Goal: Task Accomplishment & Management: Complete application form

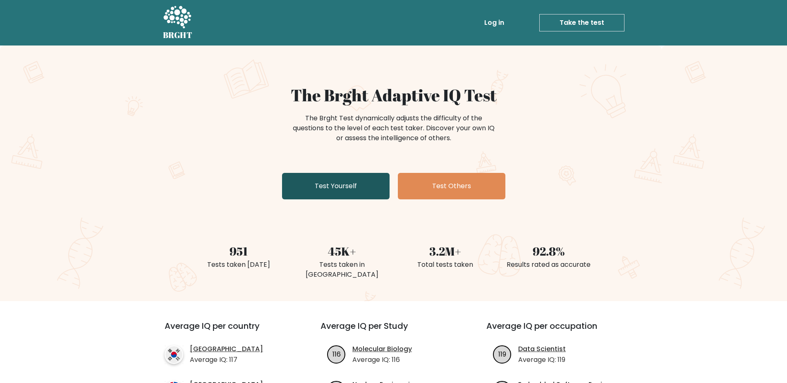
click at [323, 185] on link "Test Yourself" at bounding box center [336, 186] width 108 height 26
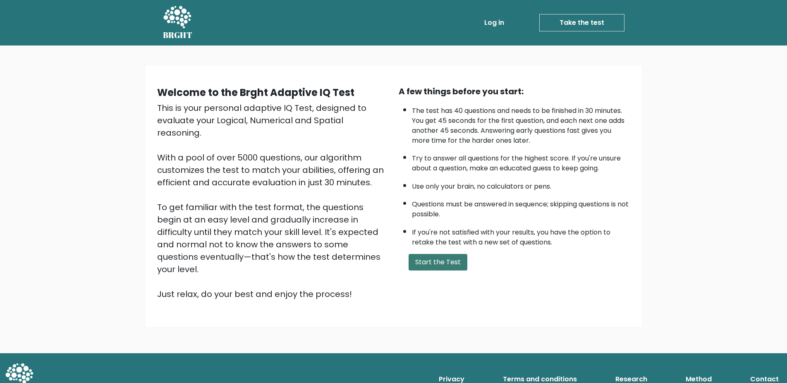
click at [441, 271] on button "Start the Test" at bounding box center [438, 262] width 59 height 17
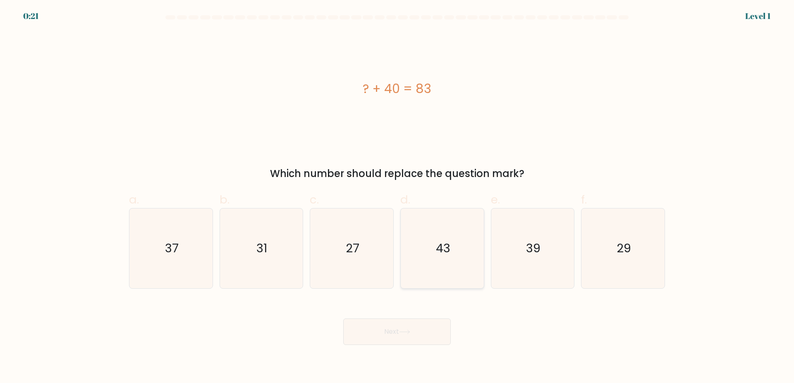
click at [442, 235] on icon "43" at bounding box center [442, 248] width 80 height 80
click at [397, 197] on input "d. 43" at bounding box center [397, 194] width 0 height 5
radio input "true"
click at [431, 324] on button "Next" at bounding box center [397, 331] width 108 height 26
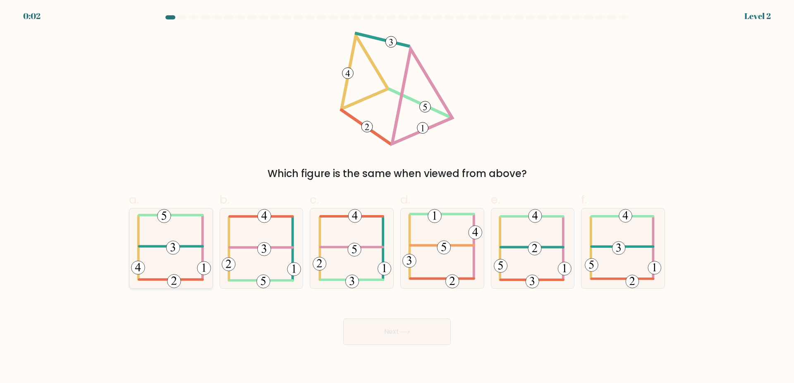
click at [194, 254] on icon at bounding box center [171, 248] width 80 height 80
click at [397, 197] on input "a." at bounding box center [397, 194] width 0 height 5
radio input "true"
click at [400, 323] on button "Next" at bounding box center [397, 331] width 108 height 26
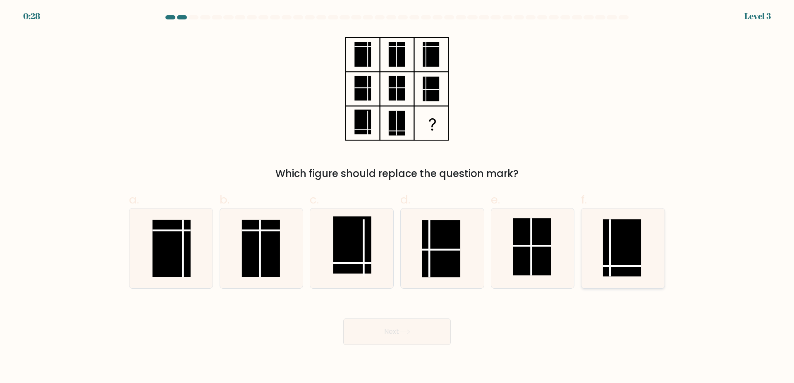
click at [619, 266] on line at bounding box center [622, 266] width 38 height 0
click at [397, 197] on input "f." at bounding box center [397, 194] width 0 height 5
radio input "true"
click at [385, 334] on button "Next" at bounding box center [397, 331] width 108 height 26
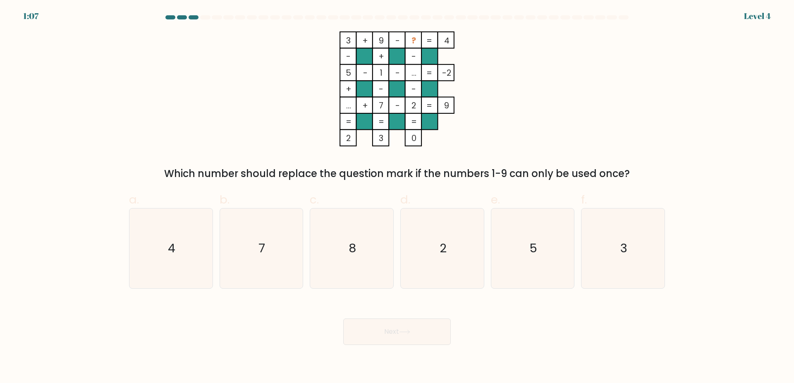
click at [350, 41] on tspan "3" at bounding box center [348, 41] width 5 height 12
click at [521, 91] on div "3 + 9 - ? 4 - + - 5 - 1 - ... -2 + - - ... + 7 - 2 = 9 = = = = 2 3 0 = Which nu…" at bounding box center [397, 106] width 546 height 150
click at [268, 258] on icon "7" at bounding box center [261, 248] width 80 height 80
click at [397, 197] on input "b. 7" at bounding box center [397, 194] width 0 height 5
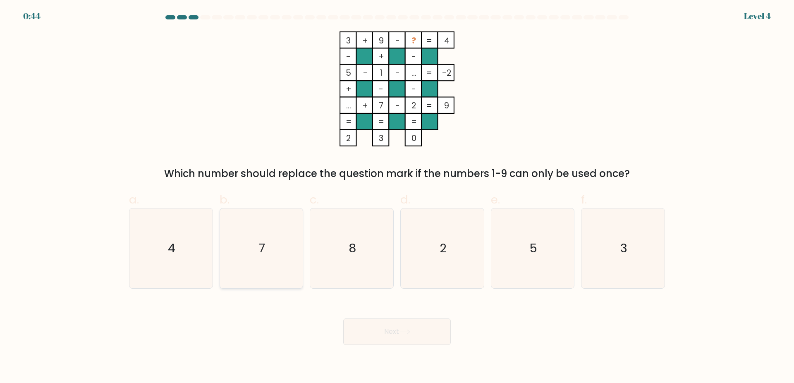
radio input "true"
click at [423, 333] on button "Next" at bounding box center [397, 331] width 108 height 26
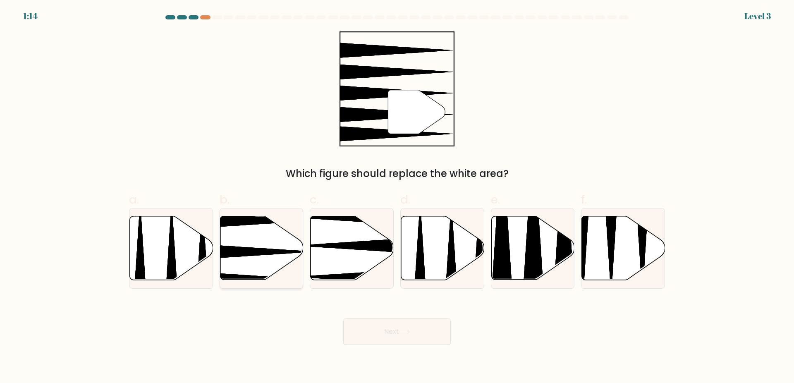
click at [271, 248] on icon at bounding box center [261, 248] width 83 height 64
click at [397, 197] on input "b." at bounding box center [397, 194] width 0 height 5
radio input "true"
click at [397, 338] on button "Next" at bounding box center [397, 331] width 108 height 26
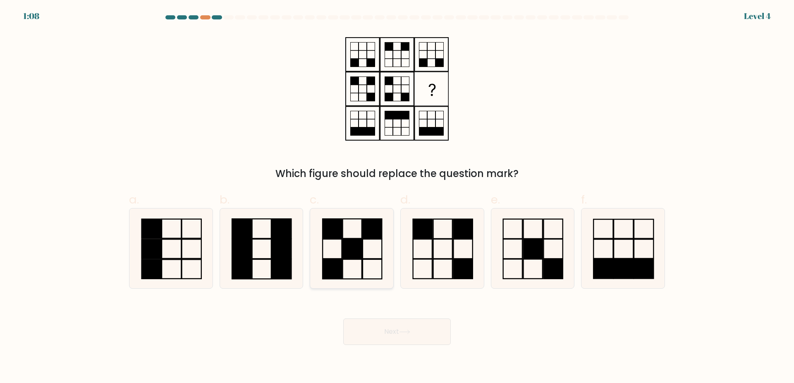
click at [354, 226] on icon at bounding box center [352, 248] width 80 height 80
click at [397, 197] on input "c." at bounding box center [397, 194] width 0 height 5
radio input "true"
click at [397, 328] on button "Next" at bounding box center [397, 331] width 108 height 26
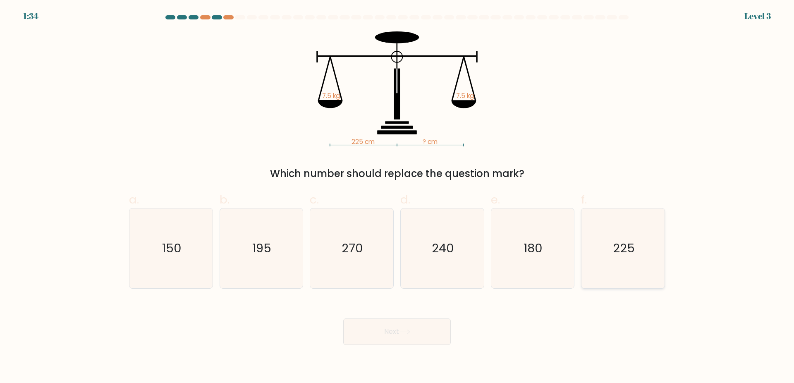
click at [600, 242] on icon "225" at bounding box center [623, 248] width 80 height 80
click at [397, 197] on input "f. 225" at bounding box center [397, 194] width 0 height 5
radio input "true"
click at [421, 338] on button "Next" at bounding box center [397, 331] width 108 height 26
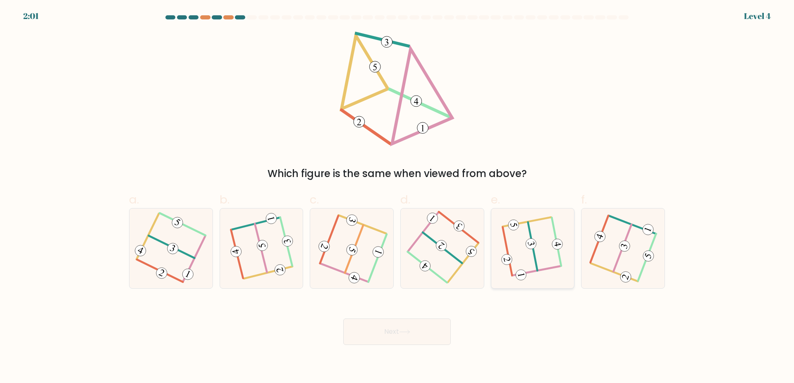
click at [535, 254] on 505 at bounding box center [533, 247] width 10 height 48
click at [397, 197] on input "e." at bounding box center [397, 194] width 0 height 5
radio input "true"
click at [425, 334] on button "Next" at bounding box center [397, 331] width 108 height 26
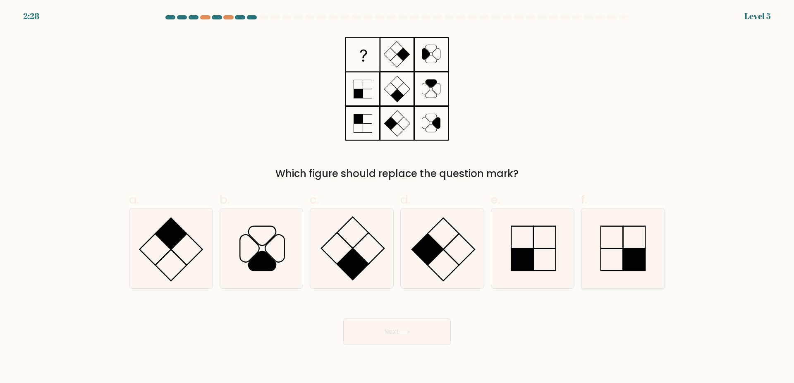
click at [613, 262] on icon at bounding box center [623, 248] width 80 height 80
click at [397, 197] on input "f." at bounding box center [397, 194] width 0 height 5
radio input "true"
click at [421, 339] on button "Next" at bounding box center [397, 331] width 108 height 26
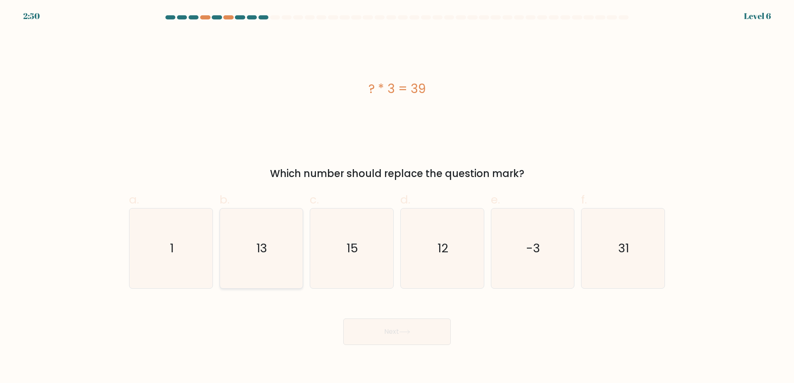
click at [283, 246] on icon "13" at bounding box center [261, 248] width 80 height 80
click at [397, 197] on input "b. 13" at bounding box center [397, 194] width 0 height 5
radio input "true"
click at [403, 335] on button "Next" at bounding box center [397, 331] width 108 height 26
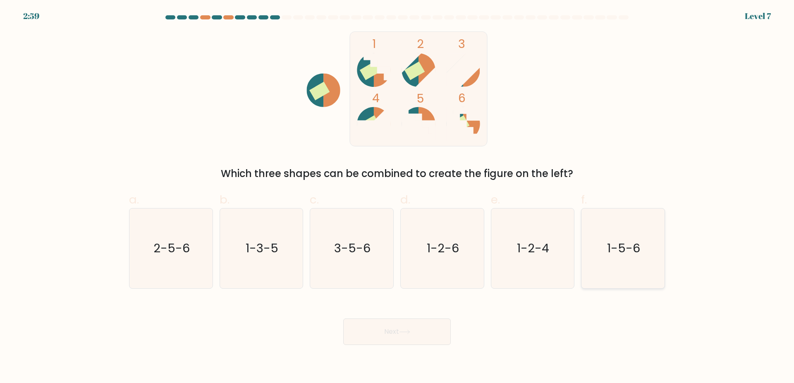
click at [633, 266] on icon "1-5-6" at bounding box center [623, 248] width 80 height 80
click at [397, 197] on input "f. 1-5-6" at bounding box center [397, 194] width 0 height 5
radio input "true"
click at [417, 329] on button "Next" at bounding box center [397, 331] width 108 height 26
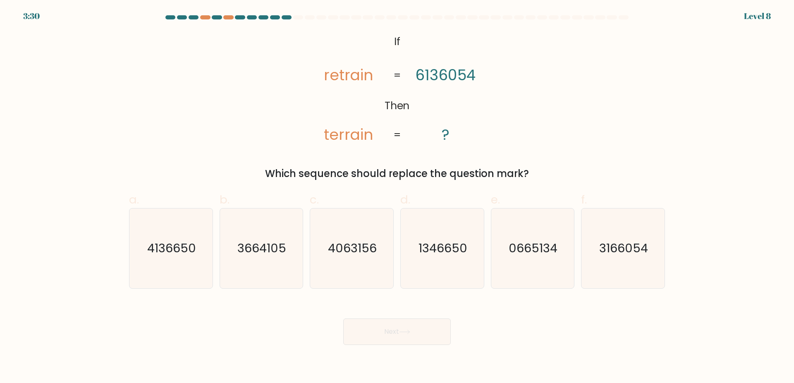
click at [304, 176] on div "Which sequence should replace the question mark?" at bounding box center [397, 173] width 526 height 15
click at [368, 138] on tspan "terrain" at bounding box center [348, 134] width 50 height 21
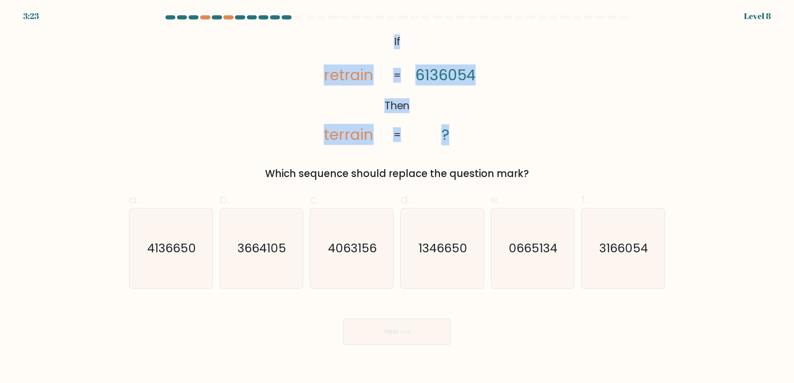
click at [368, 138] on tspan "terrain" at bounding box center [348, 134] width 50 height 21
click at [384, 151] on div "@import url('https://fonts.googleapis.com/css?family=Abril+Fatface:400,100,100i…" at bounding box center [397, 106] width 546 height 150
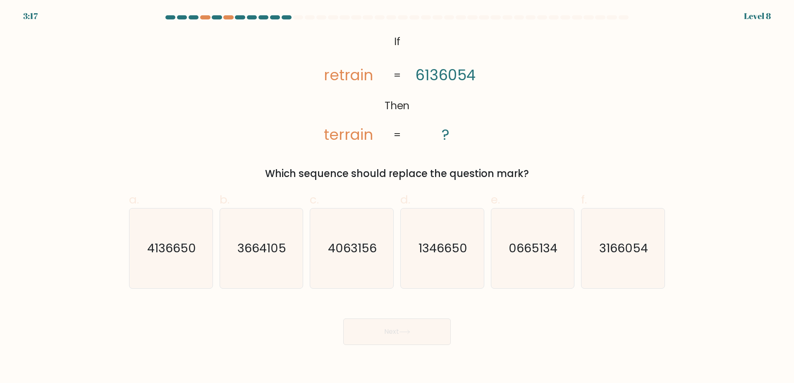
click at [474, 81] on tspan "6136054" at bounding box center [445, 75] width 60 height 21
click at [474, 80] on tspan "6136054" at bounding box center [445, 75] width 60 height 21
click at [533, 85] on div "@import url('https://fonts.googleapis.com/css?family=Abril+Fatface:400,100,100i…" at bounding box center [397, 106] width 546 height 150
click at [466, 78] on tspan "6136054" at bounding box center [445, 75] width 60 height 21
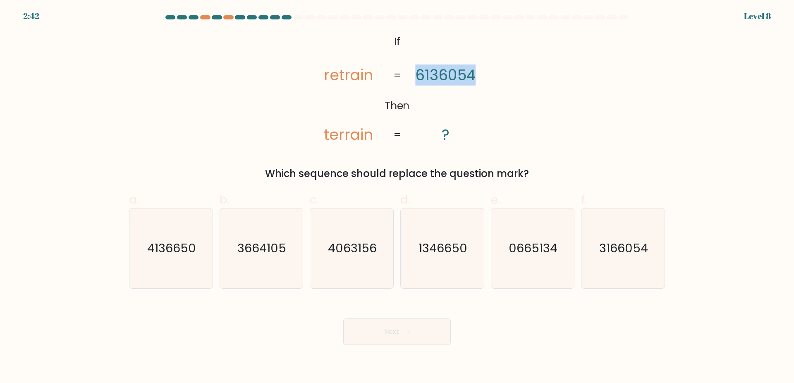
click at [466, 78] on tspan "6136054" at bounding box center [445, 75] width 60 height 21
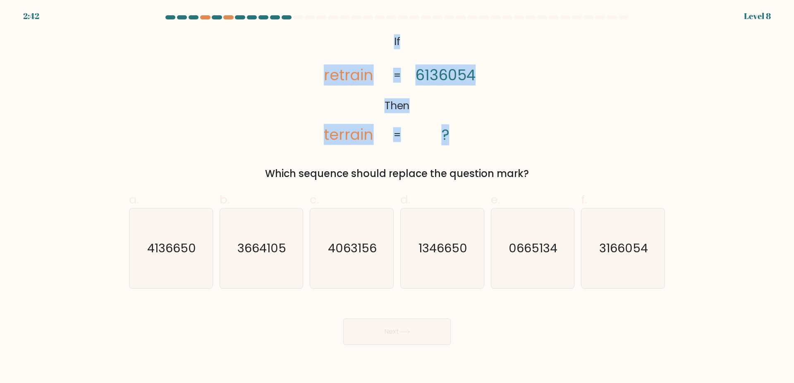
click at [466, 78] on tspan "6136054" at bounding box center [445, 75] width 60 height 21
click at [473, 100] on icon "@import url('https://fonts.googleapis.com/css?family=Abril+Fatface:400,100,100i…" at bounding box center [397, 88] width 187 height 115
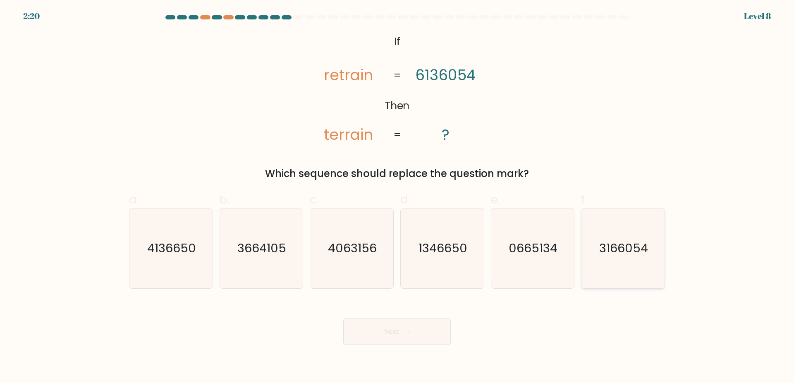
click at [610, 230] on icon "3166054" at bounding box center [623, 248] width 80 height 80
click at [397, 197] on input "f. 3166054" at bounding box center [397, 194] width 0 height 5
radio input "true"
click at [399, 324] on button "Next" at bounding box center [397, 331] width 108 height 26
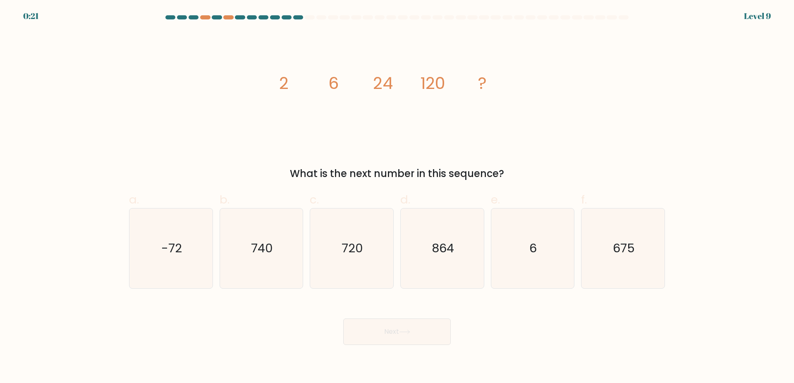
click at [410, 174] on div "What is the next number in this sequence?" at bounding box center [397, 173] width 526 height 15
click at [409, 174] on div "What is the next number in this sequence?" at bounding box center [397, 173] width 526 height 15
click at [555, 355] on body "0:07 Level 9" at bounding box center [397, 191] width 794 height 383
click at [286, 260] on icon "740" at bounding box center [261, 248] width 80 height 80
click at [397, 197] on input "b. 740" at bounding box center [397, 194] width 0 height 5
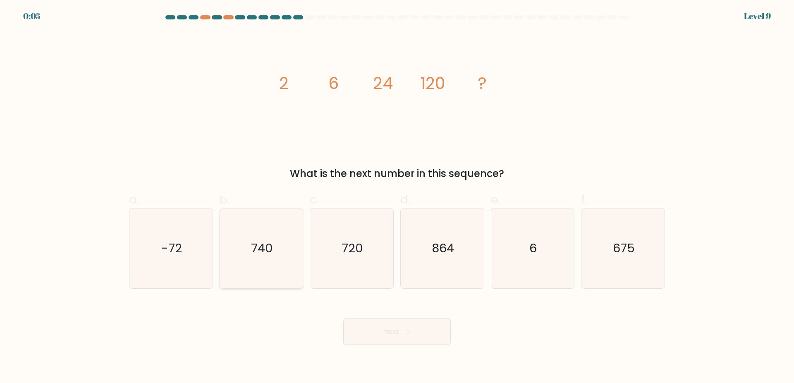
radio input "true"
click at [378, 338] on button "Next" at bounding box center [397, 331] width 108 height 26
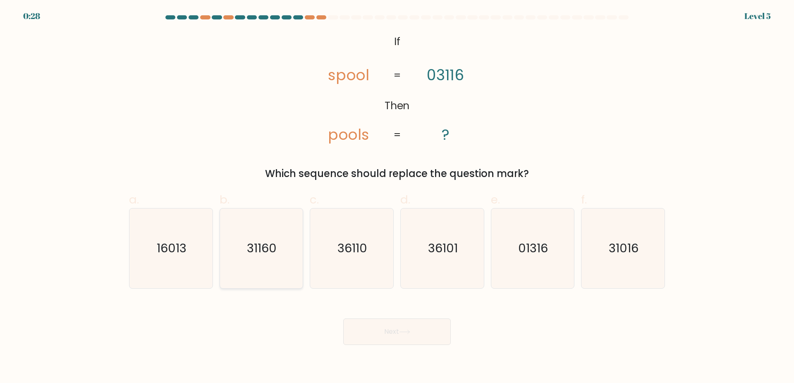
click at [275, 257] on icon "31160" at bounding box center [261, 248] width 80 height 80
click at [397, 197] on input "b. 31160" at bounding box center [397, 194] width 0 height 5
radio input "true"
click at [366, 320] on button "Next" at bounding box center [397, 331] width 108 height 26
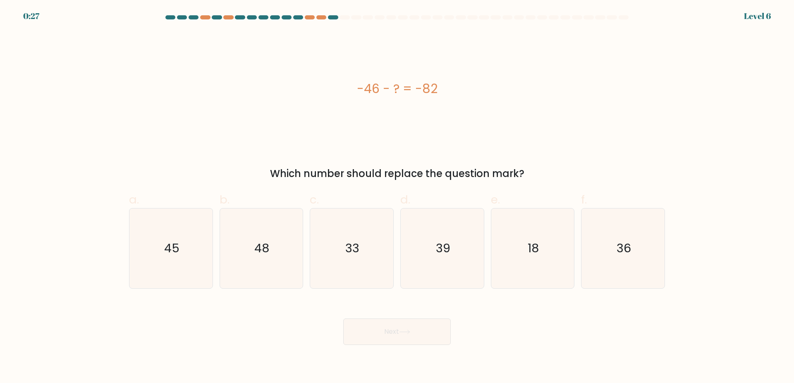
click at [376, 328] on button "Next" at bounding box center [397, 331] width 108 height 26
click at [530, 57] on div "-46 - ? = -82" at bounding box center [397, 88] width 536 height 115
click at [628, 245] on text "36" at bounding box center [624, 248] width 14 height 17
click at [397, 197] on input "f. 36" at bounding box center [397, 194] width 0 height 5
radio input "true"
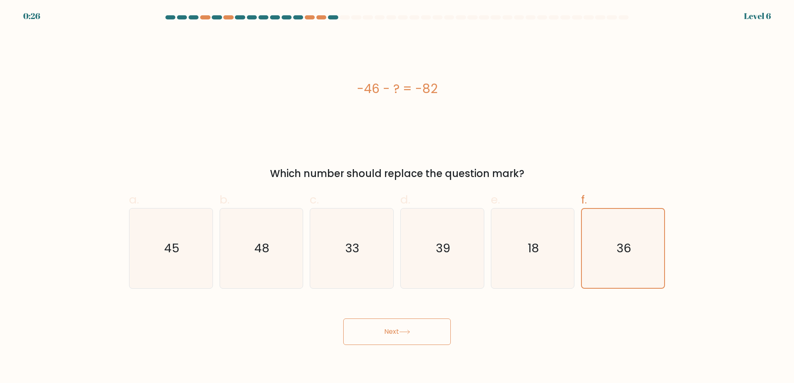
click at [414, 341] on button "Next" at bounding box center [397, 331] width 108 height 26
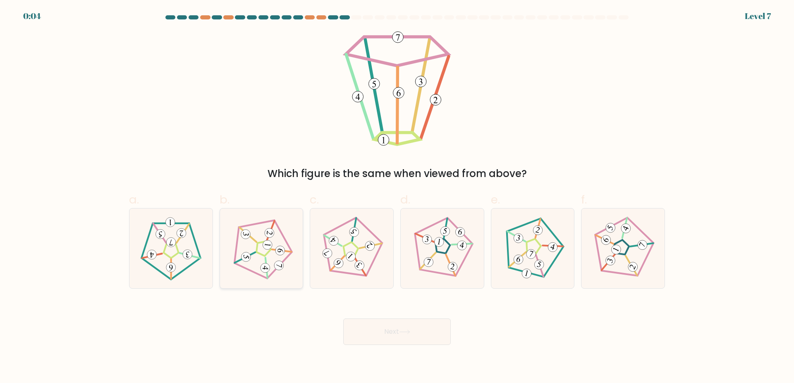
click at [254, 275] on icon at bounding box center [262, 248] width 64 height 64
click at [397, 197] on input "b." at bounding box center [397, 194] width 0 height 5
radio input "true"
click at [408, 335] on button "Next" at bounding box center [397, 331] width 108 height 26
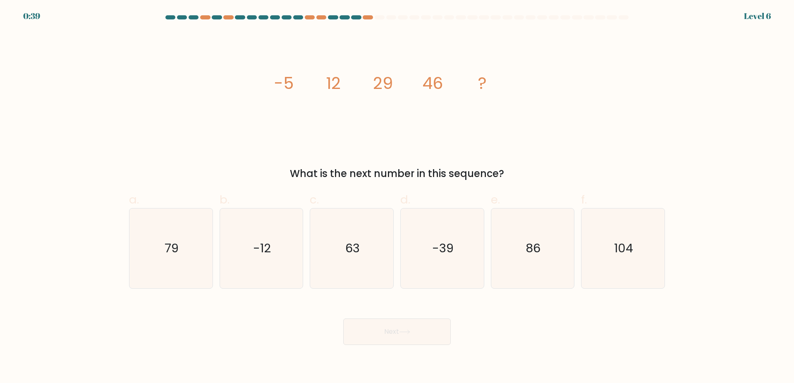
click at [692, 131] on form at bounding box center [397, 180] width 794 height 330
click at [594, 250] on icon "104" at bounding box center [623, 248] width 80 height 80
click at [397, 197] on input "f. 104" at bounding box center [397, 194] width 0 height 5
radio input "true"
click at [435, 338] on button "Next" at bounding box center [397, 331] width 108 height 26
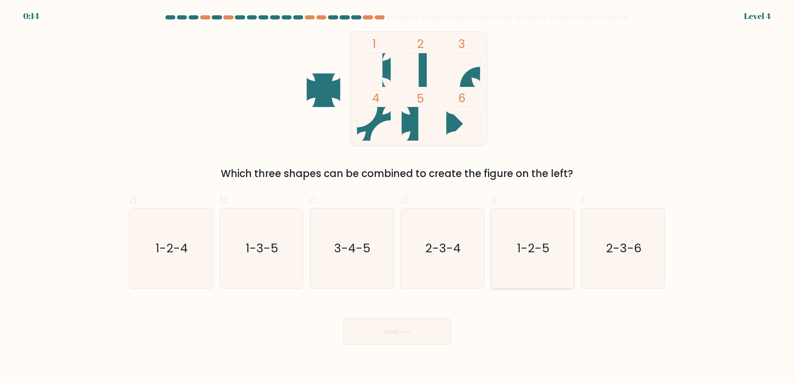
click at [527, 251] on text "1-2-5" at bounding box center [533, 248] width 33 height 17
click at [397, 197] on input "e. 1-2-5" at bounding box center [397, 194] width 0 height 5
radio input "true"
click at [410, 335] on button "Next" at bounding box center [397, 331] width 108 height 26
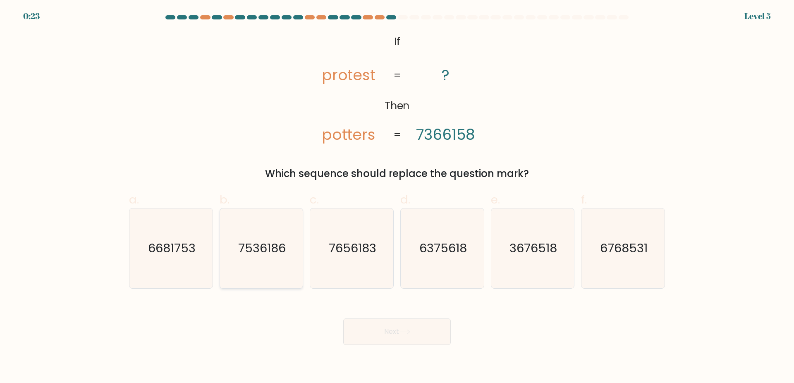
click at [280, 254] on icon "7536186" at bounding box center [261, 248] width 80 height 80
click at [397, 197] on input "b. 7536186" at bounding box center [397, 194] width 0 height 5
radio input "true"
click at [393, 330] on button "Next" at bounding box center [397, 331] width 108 height 26
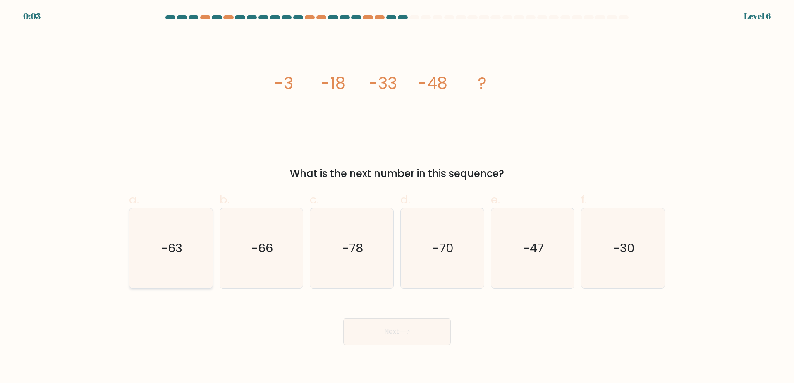
click at [192, 252] on icon "-63" at bounding box center [171, 248] width 80 height 80
click at [397, 197] on input "a. -63" at bounding box center [397, 194] width 0 height 5
radio input "true"
click at [383, 328] on button "Next" at bounding box center [397, 331] width 108 height 26
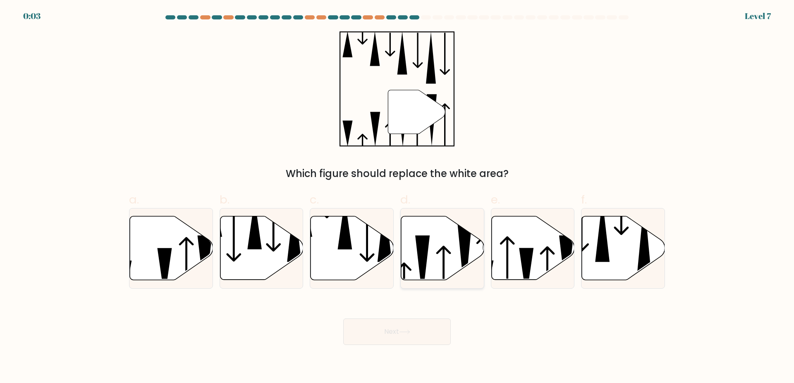
click at [443, 262] on icon at bounding box center [442, 248] width 83 height 64
click at [397, 197] on input "d." at bounding box center [397, 194] width 0 height 5
radio input "true"
click at [406, 346] on body "0:02 Level 7" at bounding box center [397, 191] width 794 height 383
click at [410, 333] on icon at bounding box center [404, 332] width 11 height 5
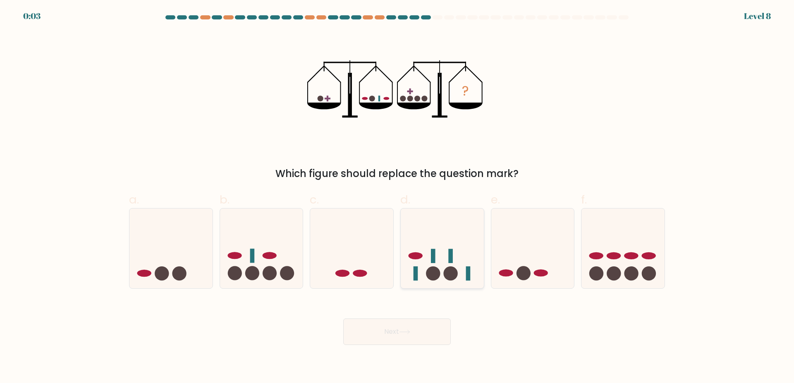
click at [433, 259] on rect at bounding box center [433, 256] width 5 height 14
click at [397, 197] on input "d." at bounding box center [397, 194] width 0 height 5
radio input "true"
click at [279, 262] on icon at bounding box center [261, 248] width 83 height 69
click at [397, 197] on input "b." at bounding box center [397, 194] width 0 height 5
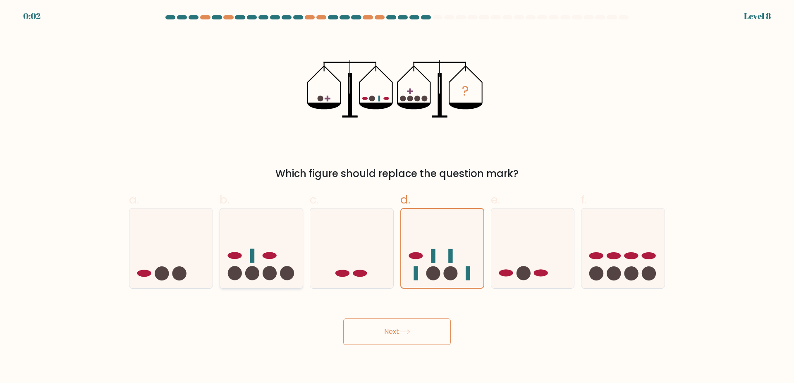
radio input "true"
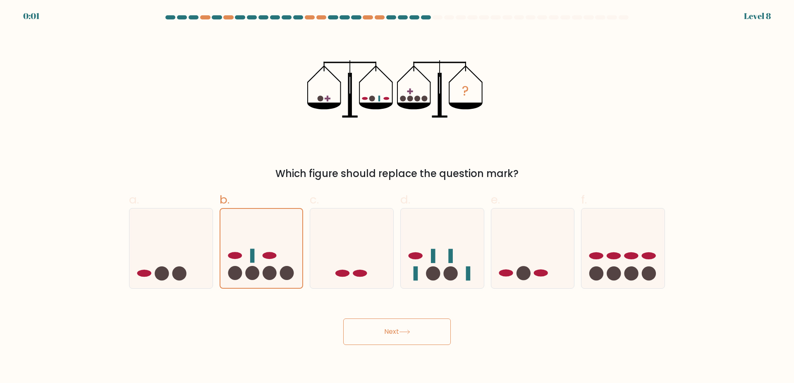
click at [373, 338] on button "Next" at bounding box center [397, 331] width 108 height 26
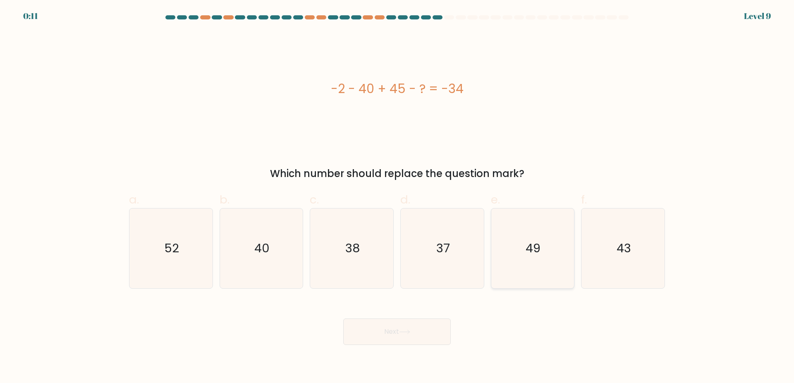
click at [520, 237] on icon "49" at bounding box center [533, 248] width 80 height 80
click at [397, 197] on input "e. 49" at bounding box center [397, 194] width 0 height 5
radio input "true"
click at [413, 326] on button "Next" at bounding box center [397, 331] width 108 height 26
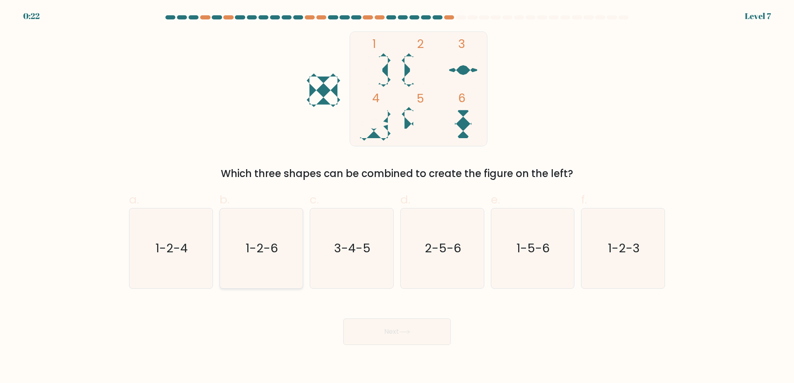
click at [280, 250] on icon "1-2-6" at bounding box center [261, 248] width 80 height 80
click at [397, 197] on input "b. 1-2-6" at bounding box center [397, 194] width 0 height 5
radio input "true"
click at [385, 331] on button "Next" at bounding box center [397, 331] width 108 height 26
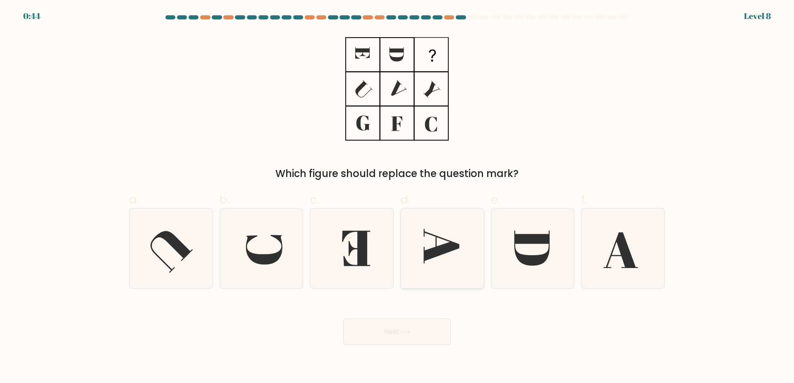
click at [433, 247] on icon at bounding box center [442, 248] width 80 height 80
click at [397, 197] on input "d." at bounding box center [397, 194] width 0 height 5
radio input "true"
click at [420, 331] on button "Next" at bounding box center [397, 331] width 108 height 26
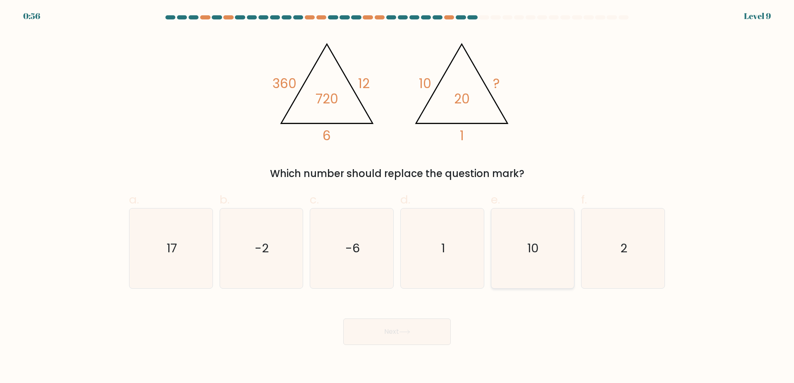
click at [525, 250] on icon "10" at bounding box center [533, 248] width 80 height 80
click at [397, 197] on input "e. 10" at bounding box center [397, 194] width 0 height 5
radio input "true"
click at [268, 267] on icon "-2" at bounding box center [261, 248] width 80 height 80
click at [397, 197] on input "b. -2" at bounding box center [397, 194] width 0 height 5
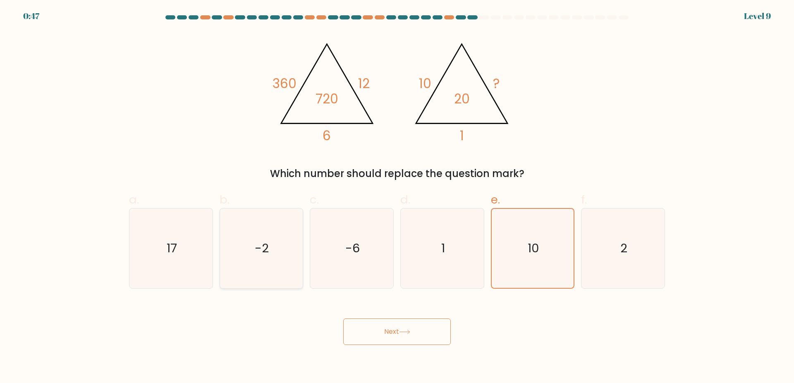
radio input "true"
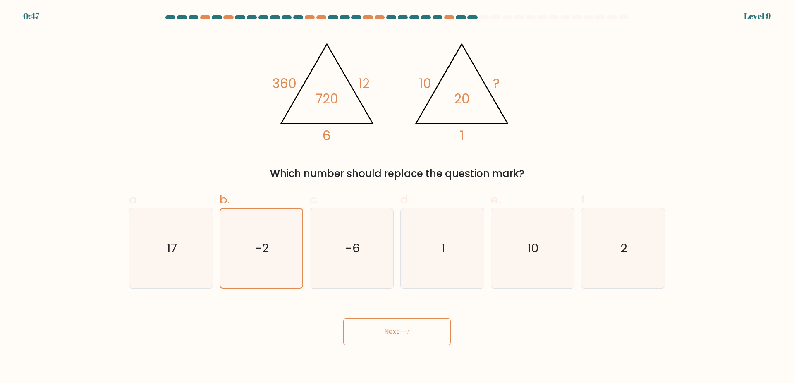
click at [406, 328] on button "Next" at bounding box center [397, 331] width 108 height 26
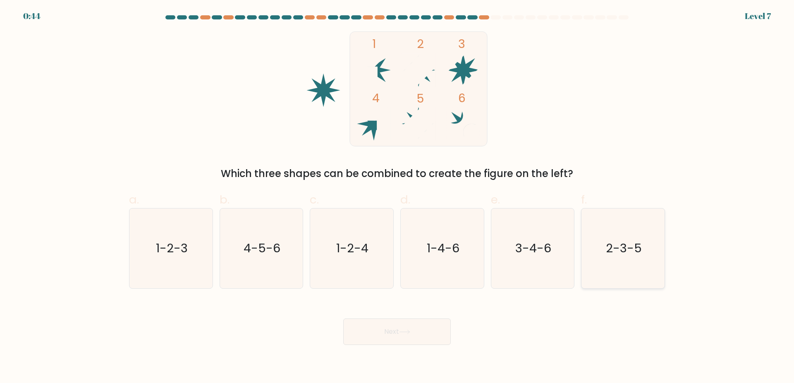
click at [638, 240] on text "2-3-5" at bounding box center [624, 248] width 36 height 17
click at [397, 197] on input "f. 2-3-5" at bounding box center [397, 194] width 0 height 5
radio input "true"
click at [425, 333] on button "Next" at bounding box center [397, 331] width 108 height 26
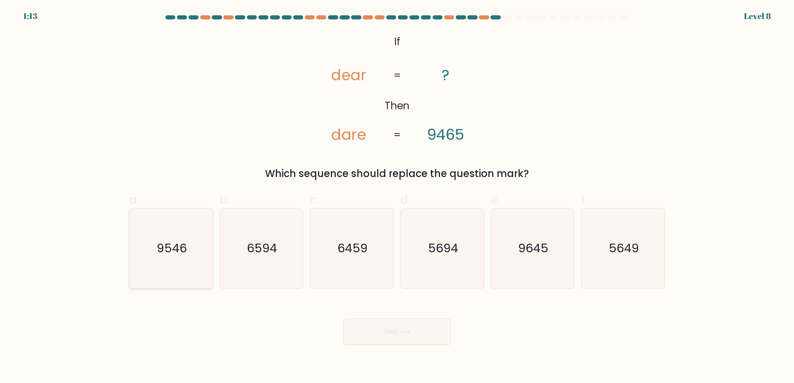
click at [177, 256] on icon "9546" at bounding box center [171, 248] width 80 height 80
click at [397, 197] on input "a. 9546" at bounding box center [397, 194] width 0 height 5
radio input "true"
click at [411, 337] on button "Next" at bounding box center [397, 331] width 108 height 26
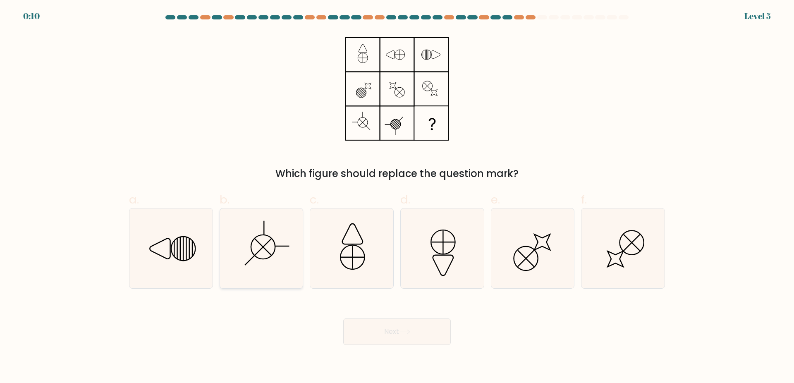
click at [292, 246] on icon at bounding box center [261, 248] width 80 height 80
click at [397, 197] on input "b." at bounding box center [397, 194] width 0 height 5
radio input "true"
click at [428, 331] on button "Next" at bounding box center [397, 331] width 108 height 26
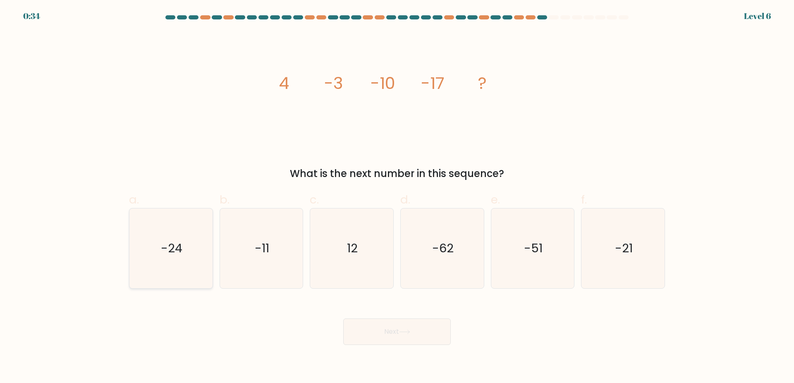
click at [199, 269] on icon "-24" at bounding box center [171, 248] width 80 height 80
click at [397, 197] on input "a. -24" at bounding box center [397, 194] width 0 height 5
radio input "true"
click at [391, 338] on button "Next" at bounding box center [397, 331] width 108 height 26
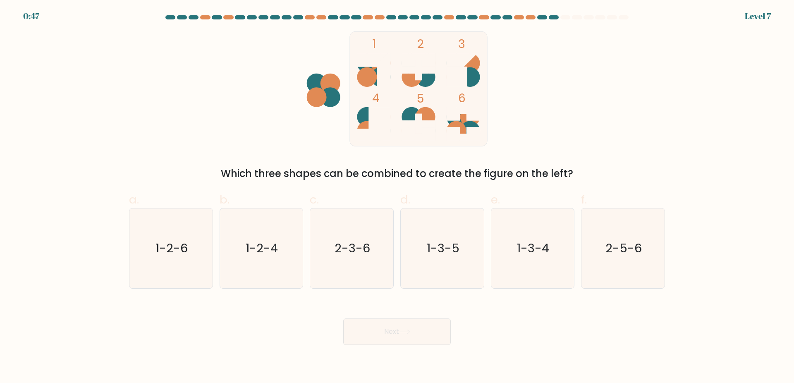
click at [671, 262] on form at bounding box center [397, 180] width 794 height 330
click at [664, 261] on div "2-5-6" at bounding box center [623, 248] width 84 height 81
click at [397, 197] on input "f. 2-5-6" at bounding box center [397, 194] width 0 height 5
radio input "true"
click at [411, 336] on button "Next" at bounding box center [397, 331] width 108 height 26
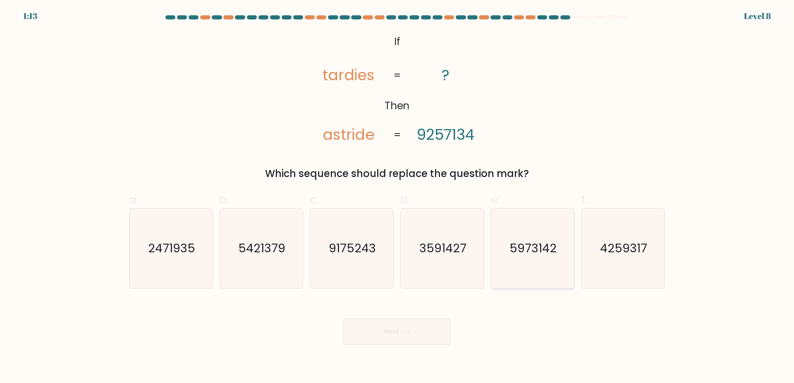
click at [522, 269] on icon "5973142" at bounding box center [533, 248] width 80 height 80
click at [397, 197] on input "e. 5973142" at bounding box center [397, 194] width 0 height 5
radio input "true"
click at [401, 332] on button "Next" at bounding box center [397, 331] width 108 height 26
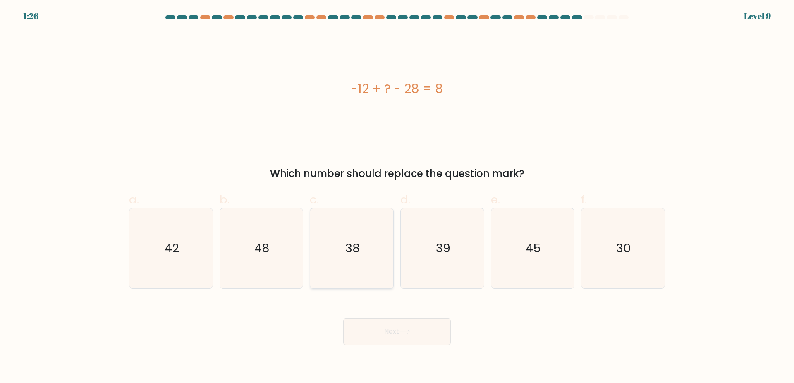
click at [335, 274] on icon "38" at bounding box center [352, 248] width 80 height 80
click at [397, 197] on input "c. 38" at bounding box center [397, 194] width 0 height 5
radio input "true"
click at [422, 336] on button "Next" at bounding box center [397, 331] width 108 height 26
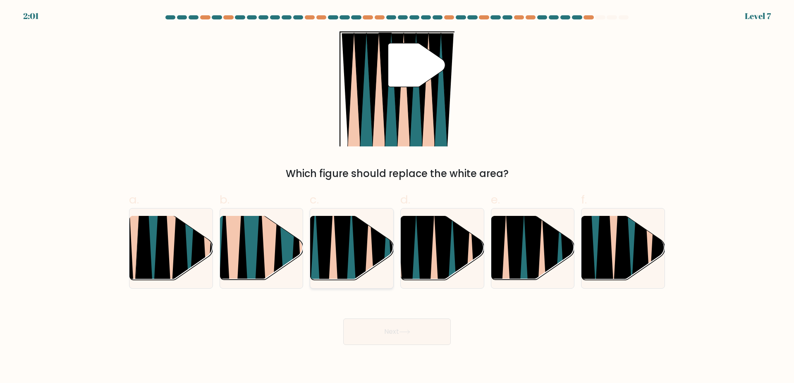
click at [366, 229] on icon at bounding box center [361, 285] width 18 height 166
click at [397, 197] on input "c." at bounding box center [397, 194] width 0 height 5
radio input "true"
click at [427, 330] on button "Next" at bounding box center [397, 331] width 108 height 26
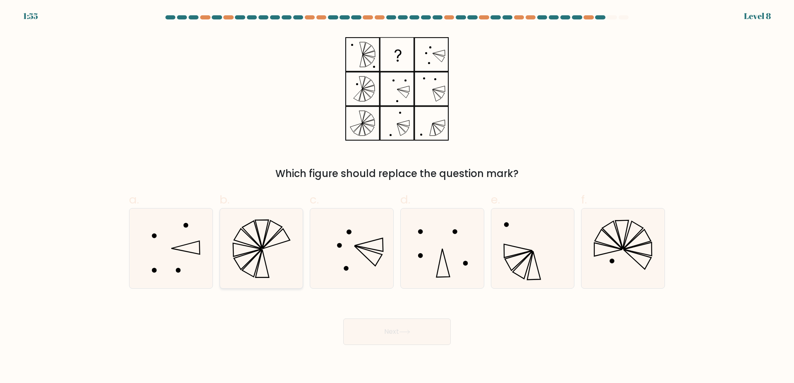
click at [297, 244] on icon at bounding box center [261, 248] width 80 height 80
click at [397, 197] on input "b." at bounding box center [397, 194] width 0 height 5
radio input "true"
click at [385, 258] on icon at bounding box center [352, 248] width 80 height 80
click at [397, 197] on input "c." at bounding box center [397, 194] width 0 height 5
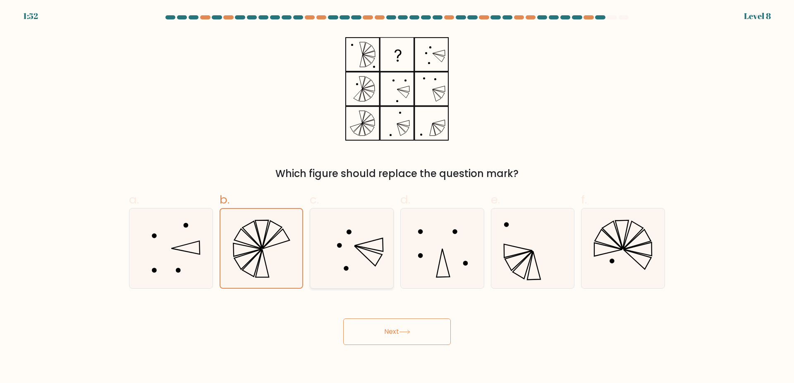
radio input "true"
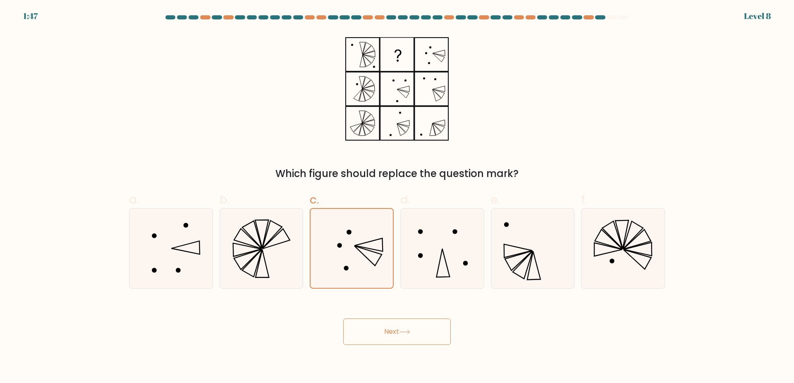
click at [379, 321] on button "Next" at bounding box center [397, 331] width 108 height 26
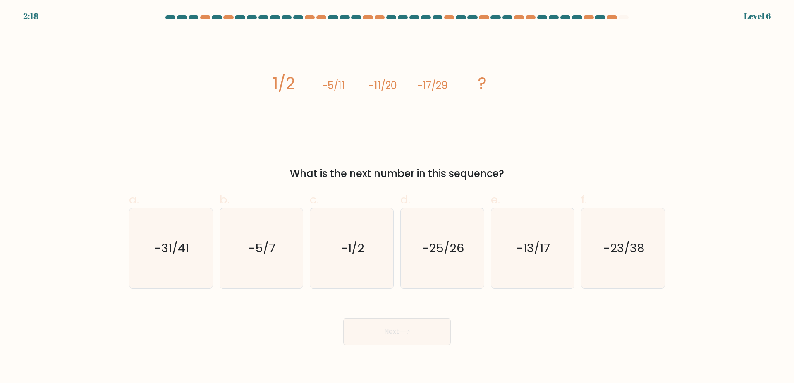
click at [342, 89] on tspan "-5/11" at bounding box center [333, 86] width 23 height 14
click at [373, 121] on icon "image/svg+xml 1/2 -5/11 -11/20 -17/29 ?" at bounding box center [397, 88] width 248 height 115
click at [390, 93] on icon "image/svg+xml 1/2 -5/11 -11/20 -17/29 ?" at bounding box center [397, 88] width 248 height 115
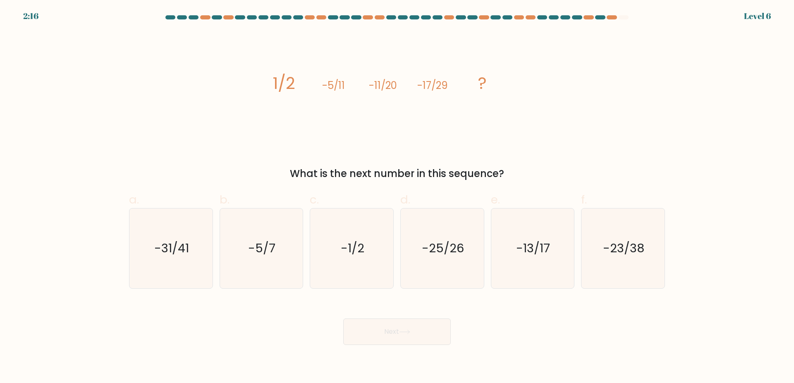
click at [390, 93] on icon "image/svg+xml 1/2 -5/11 -11/20 -17/29 ?" at bounding box center [397, 88] width 248 height 115
click at [431, 89] on tspan "-17/29" at bounding box center [432, 86] width 31 height 14
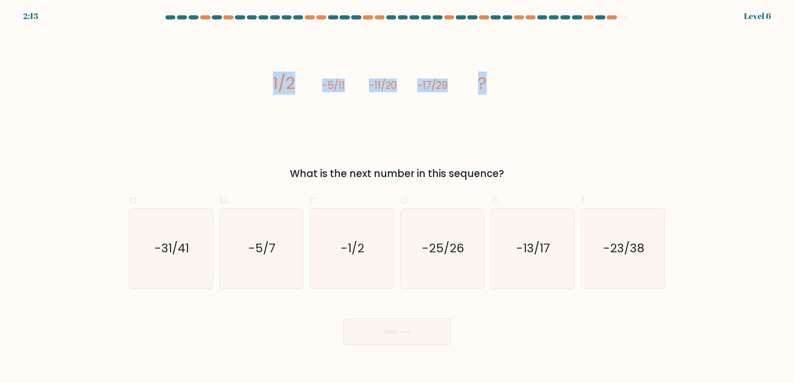
click at [424, 139] on icon "image/svg+xml 1/2 -5/11 -11/20 -17/29 ?" at bounding box center [397, 88] width 248 height 115
click at [623, 274] on icon "-23/38" at bounding box center [623, 248] width 80 height 80
click at [397, 197] on input "f. -23/38" at bounding box center [397, 194] width 0 height 5
radio input "true"
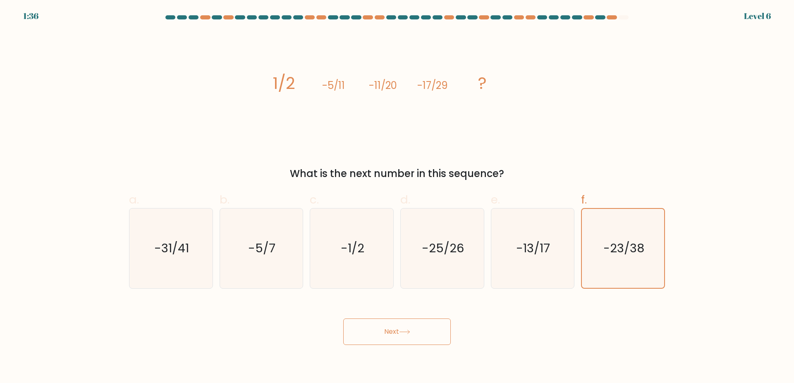
click at [419, 331] on button "Next" at bounding box center [397, 331] width 108 height 26
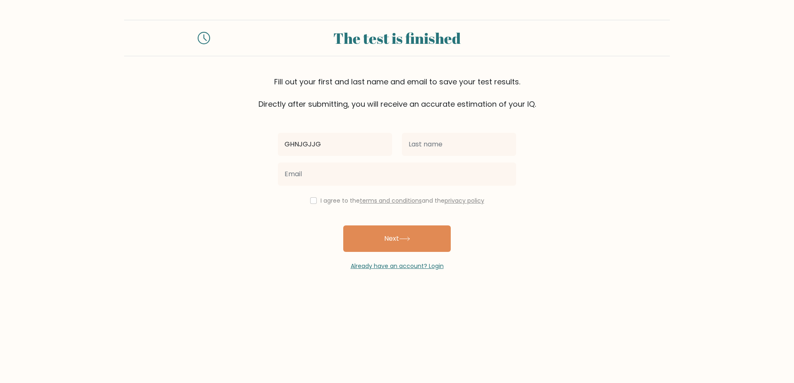
type input "GHNJGJJG"
click at [433, 148] on input "text" at bounding box center [459, 144] width 114 height 23
type input "HDFHDHDFH"
click at [313, 204] on input "checkbox" at bounding box center [313, 200] width 7 height 7
checkbox input "true"
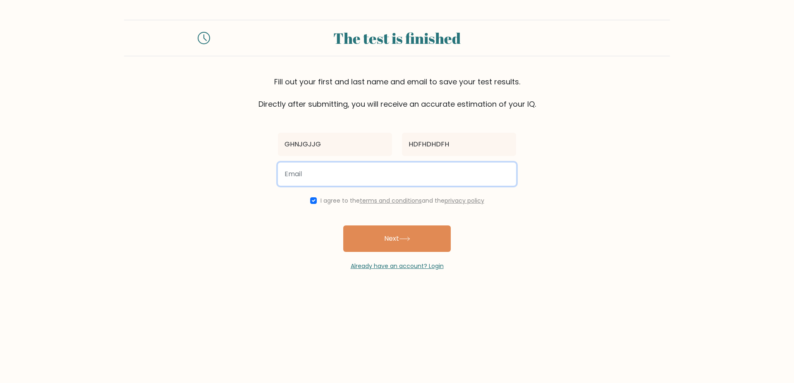
click at [334, 180] on input "email" at bounding box center [397, 174] width 238 height 23
type input "A"
type input "abdo20h04@gmail.com"
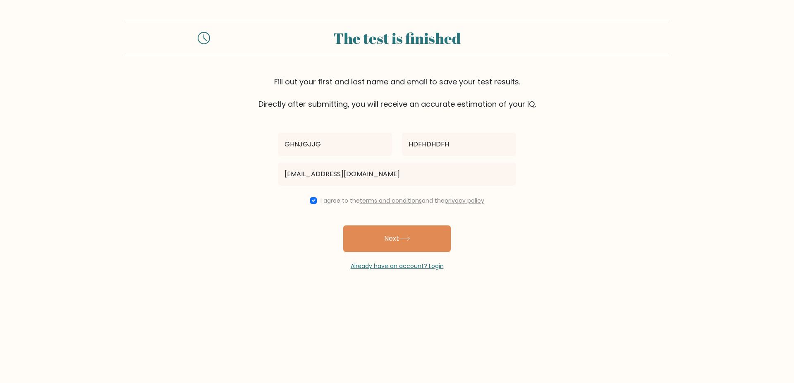
click at [434, 253] on div "Already have an account? Login" at bounding box center [397, 261] width 238 height 19
click at [382, 239] on button "Next" at bounding box center [397, 238] width 108 height 26
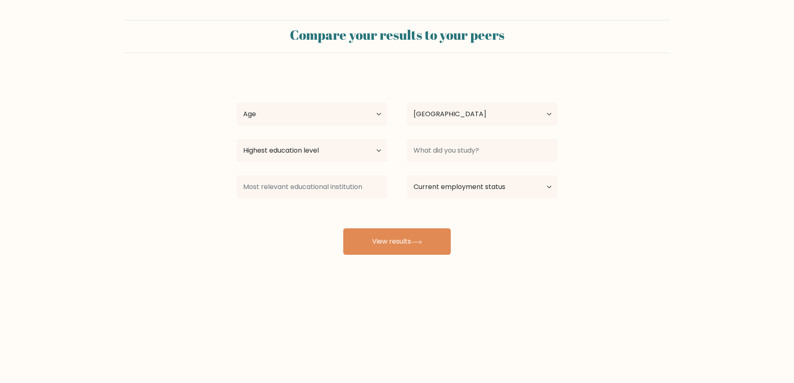
select select "EG"
click at [237, 103] on select "Age Under [DEMOGRAPHIC_DATA] [DEMOGRAPHIC_DATA] [DEMOGRAPHIC_DATA] [DEMOGRAPHIC…" at bounding box center [312, 114] width 151 height 23
select select "18_24"
click option "18-24 years old" at bounding box center [0, 0] width 0 height 0
click at [407, 103] on select "Country Afghanistan Albania Algeria American Samoa Andorra Angola Anguilla Anta…" at bounding box center [482, 114] width 151 height 23
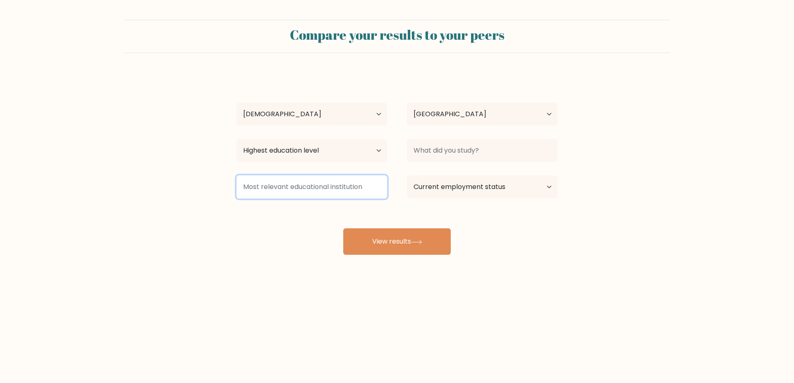
click at [353, 177] on input at bounding box center [312, 186] width 151 height 23
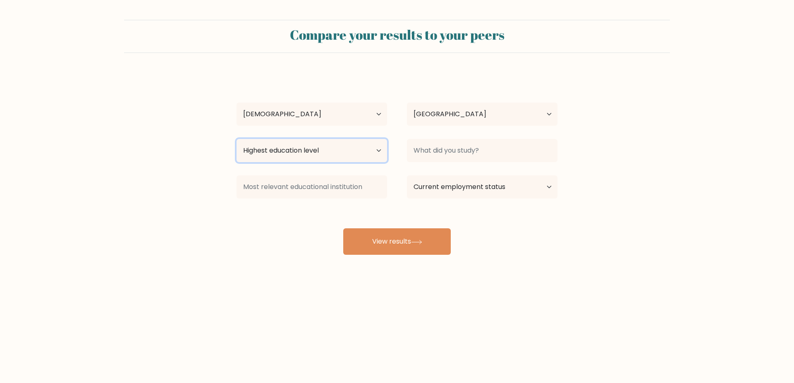
click at [237, 139] on select "Highest education level No schooling Primary Lower Secondary Upper Secondary Oc…" at bounding box center [312, 150] width 151 height 23
select select "upper_secondary"
click option "Upper Secondary" at bounding box center [0, 0] width 0 height 0
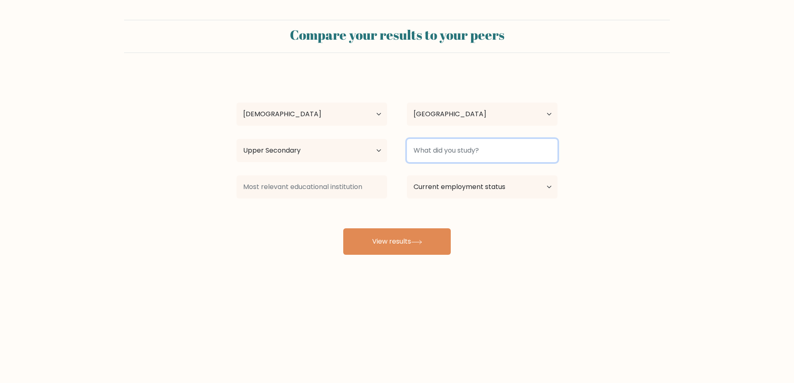
click at [445, 154] on input at bounding box center [482, 150] width 151 height 23
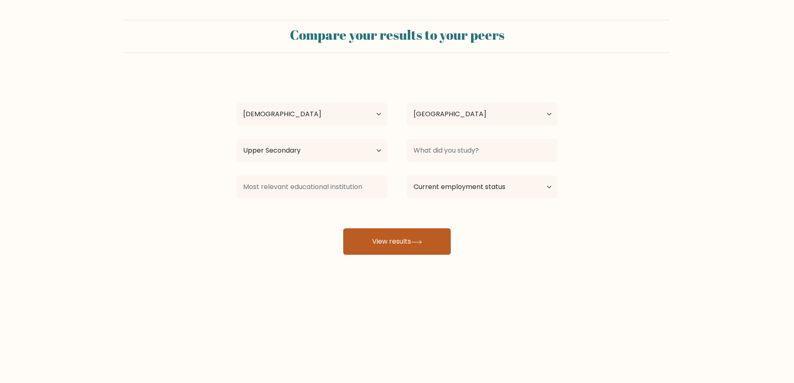
click at [394, 240] on button "View results" at bounding box center [397, 241] width 108 height 26
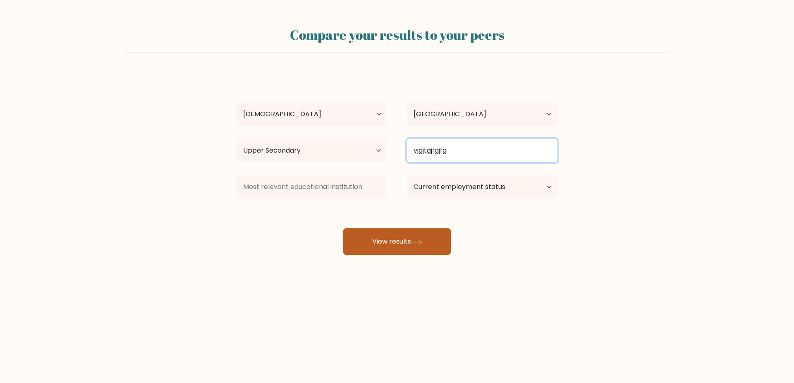
type input "yjgjtgjfgjfg"
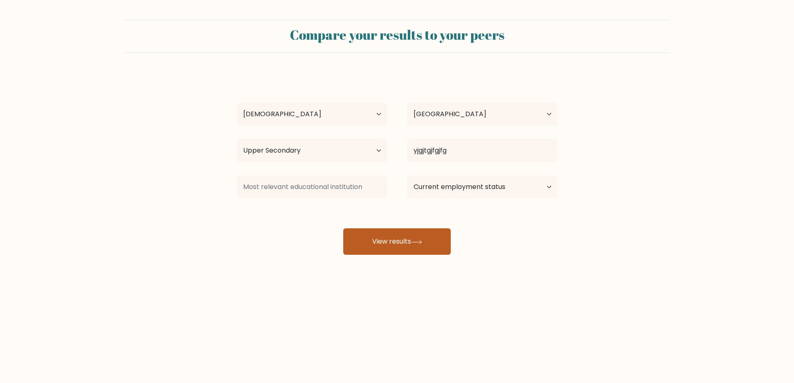
click at [408, 245] on button "View results" at bounding box center [397, 241] width 108 height 26
type input "dgjgjkfhmkfhgh"
drag, startPoint x: 421, startPoint y: 245, endPoint x: 440, endPoint y: 196, distance: 53.0
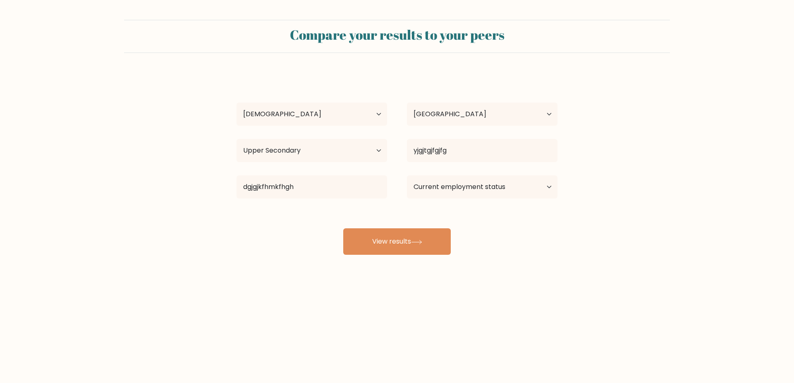
click at [421, 244] on icon at bounding box center [416, 242] width 11 height 5
click at [407, 175] on select "Current employment status Employed Student Retired Other / prefer not to answer" at bounding box center [482, 186] width 151 height 23
select select "student"
click option "Student" at bounding box center [0, 0] width 0 height 0
click at [449, 241] on button "View results" at bounding box center [397, 241] width 108 height 26
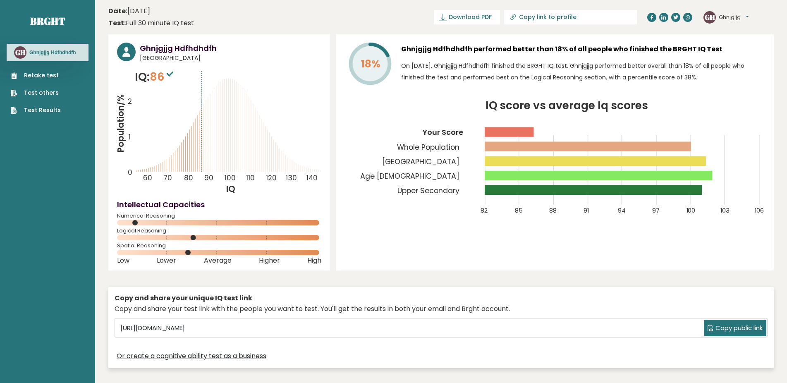
click at [160, 81] on span "86" at bounding box center [163, 76] width 26 height 15
click at [349, 236] on div "18% Ghnjgjjg Hdfhdhdfh performed better than 18% of all people who finished the…" at bounding box center [555, 152] width 438 height 236
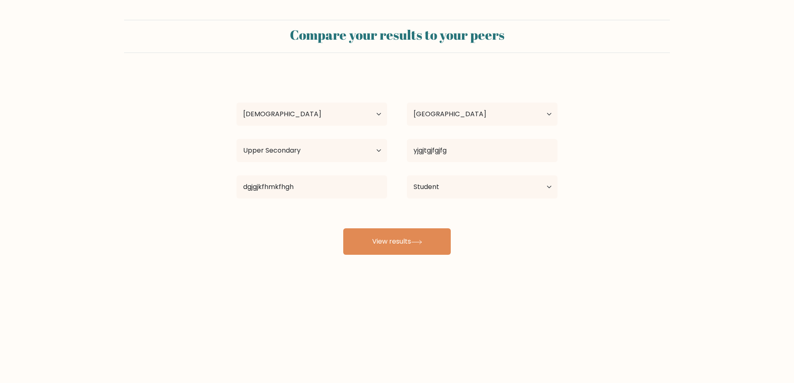
select select "18_24"
select select "EG"
select select "upper_secondary"
select select "student"
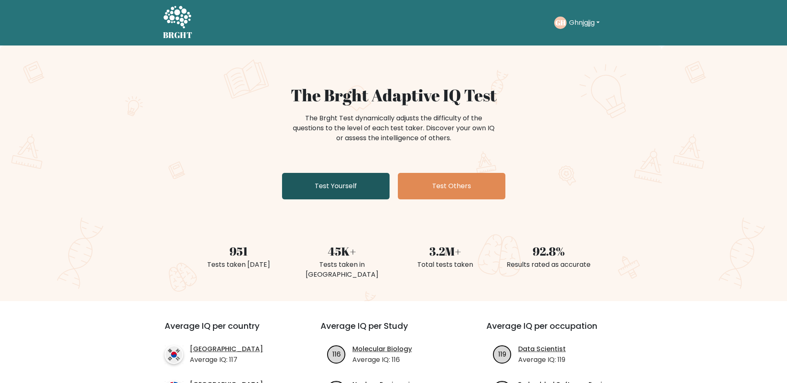
click at [350, 185] on link "Test Yourself" at bounding box center [336, 186] width 108 height 26
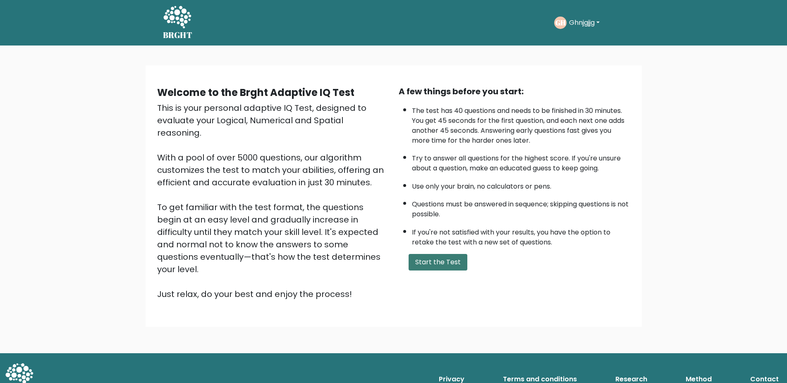
click at [442, 271] on button "Start the Test" at bounding box center [438, 262] width 59 height 17
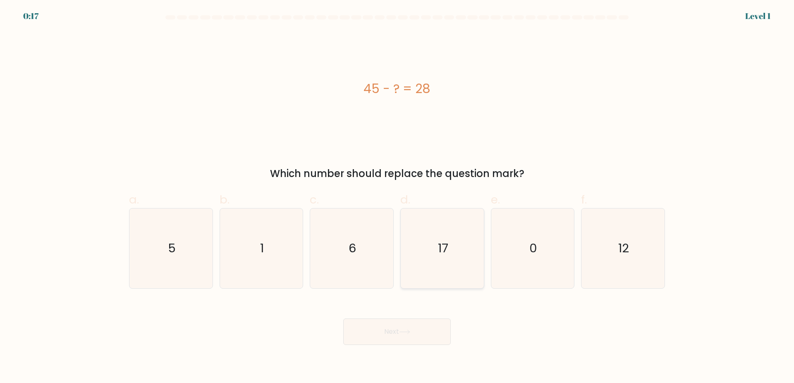
click at [406, 248] on icon "17" at bounding box center [442, 248] width 80 height 80
click at [397, 197] on input "d. 17" at bounding box center [397, 194] width 0 height 5
radio input "true"
click at [405, 333] on icon at bounding box center [404, 332] width 11 height 5
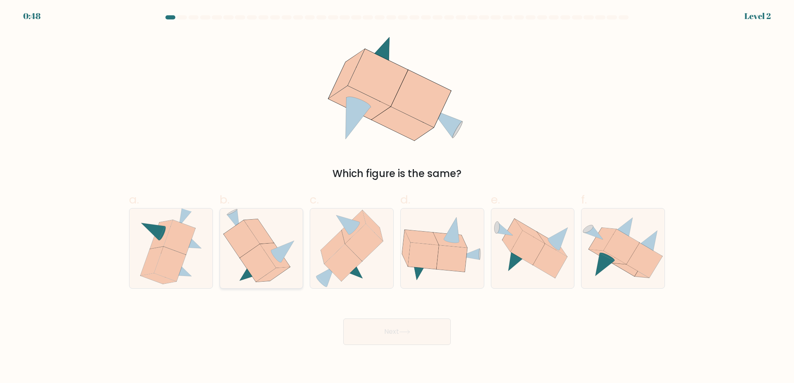
click at [231, 273] on icon at bounding box center [261, 248] width 77 height 80
click at [397, 197] on input "b." at bounding box center [397, 194] width 0 height 5
radio input "true"
click at [384, 330] on button "Next" at bounding box center [397, 331] width 108 height 26
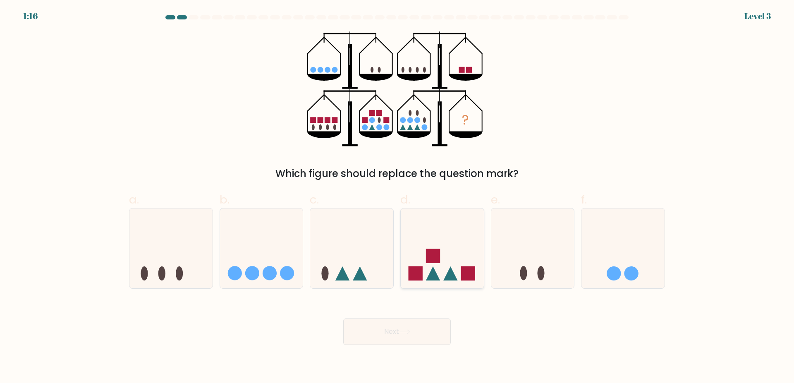
click at [455, 265] on icon at bounding box center [442, 248] width 83 height 69
click at [397, 197] on input "d." at bounding box center [397, 194] width 0 height 5
radio input "true"
click at [436, 333] on button "Next" at bounding box center [397, 331] width 108 height 26
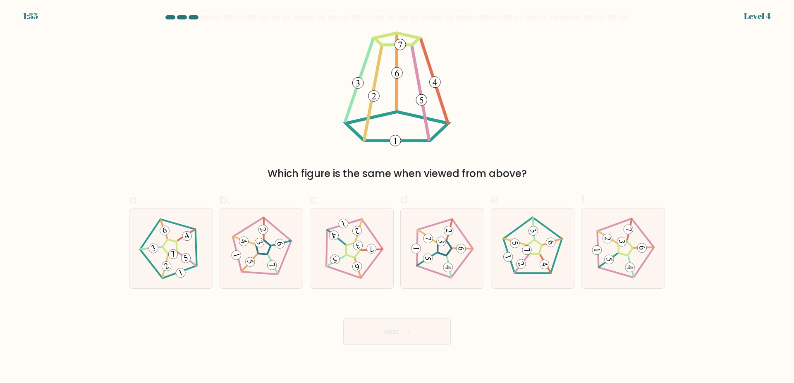
click at [438, 322] on button "Next" at bounding box center [397, 331] width 108 height 26
click at [309, 98] on div "Which figure is the same when viewed from above?" at bounding box center [397, 106] width 546 height 150
click at [196, 275] on icon at bounding box center [171, 248] width 64 height 64
click at [397, 197] on input "a." at bounding box center [397, 194] width 0 height 5
radio input "true"
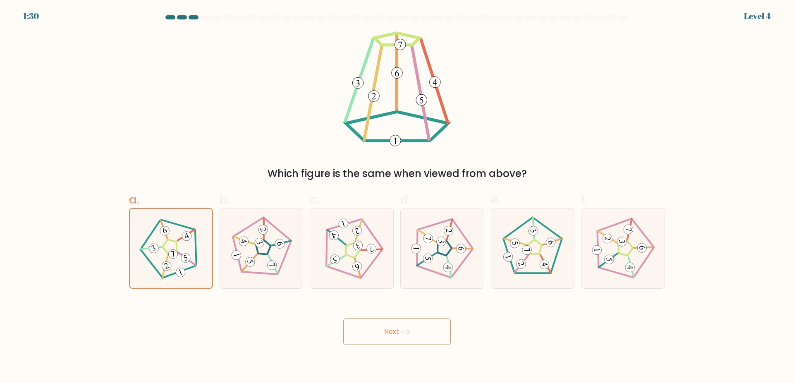
click at [355, 326] on button "Next" at bounding box center [397, 331] width 108 height 26
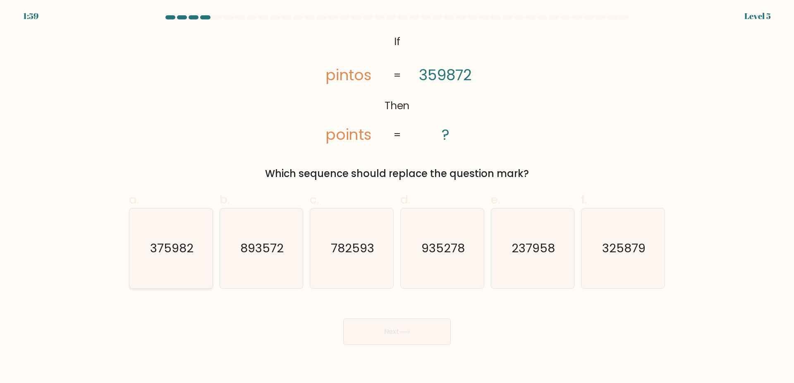
click at [195, 269] on icon "375982" at bounding box center [171, 248] width 80 height 80
click at [397, 197] on input "a. 375982" at bounding box center [397, 194] width 0 height 5
radio input "true"
click at [402, 328] on button "Next" at bounding box center [397, 331] width 108 height 26
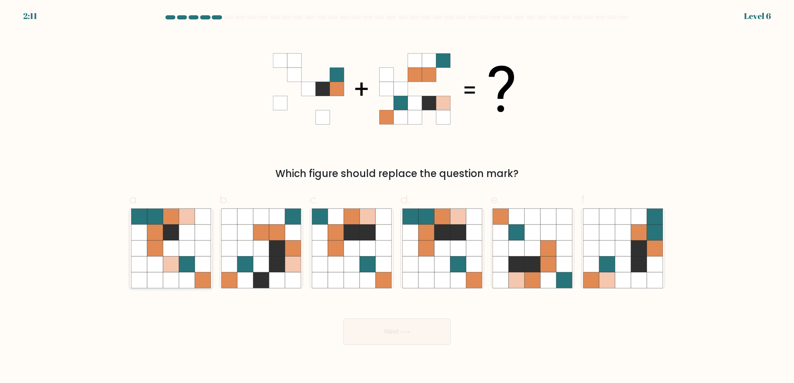
click at [169, 252] on icon at bounding box center [171, 248] width 16 height 16
click at [397, 197] on input "a." at bounding box center [397, 194] width 0 height 5
radio input "true"
click at [366, 331] on button "Next" at bounding box center [397, 331] width 108 height 26
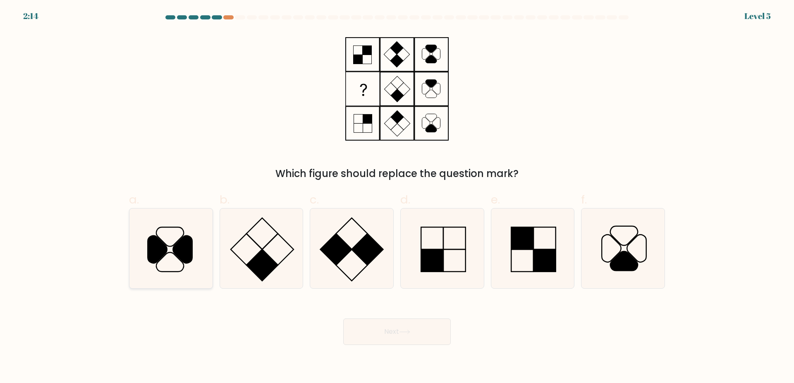
click at [208, 287] on icon at bounding box center [171, 248] width 80 height 80
click at [397, 197] on input "a." at bounding box center [397, 194] width 0 height 5
radio input "true"
click at [413, 340] on button "Next" at bounding box center [397, 331] width 108 height 26
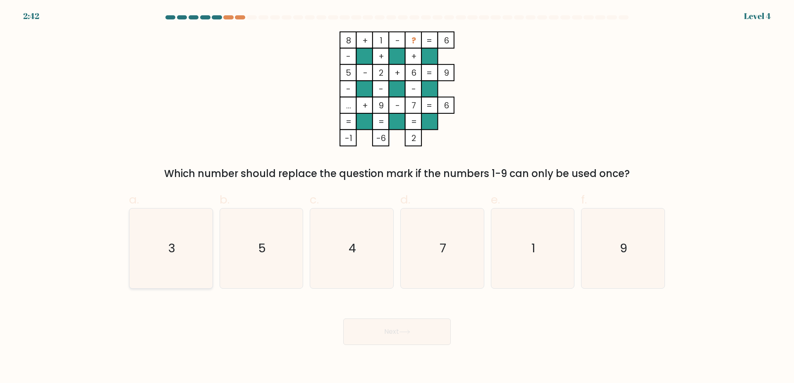
click at [175, 258] on icon "3" at bounding box center [171, 248] width 80 height 80
click at [397, 197] on input "a. 3" at bounding box center [397, 194] width 0 height 5
radio input "true"
click at [399, 331] on button "Next" at bounding box center [397, 331] width 108 height 26
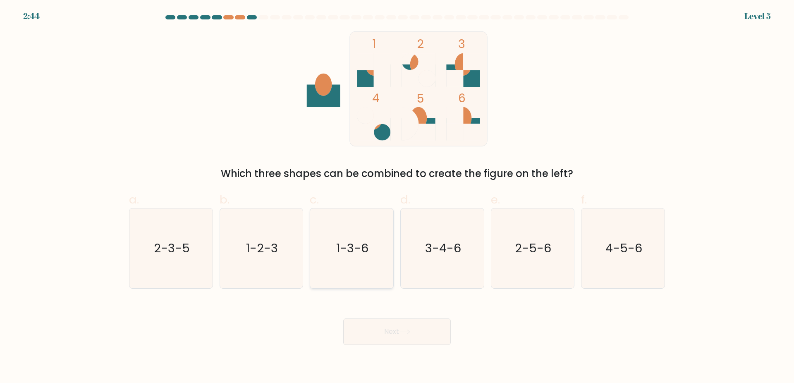
click at [368, 251] on text "1-3-6" at bounding box center [353, 248] width 32 height 17
click at [397, 197] on input "c. 1-3-6" at bounding box center [397, 194] width 0 height 5
radio input "true"
click at [378, 318] on div "Next" at bounding box center [397, 322] width 546 height 46
click at [384, 329] on button "Next" at bounding box center [397, 331] width 108 height 26
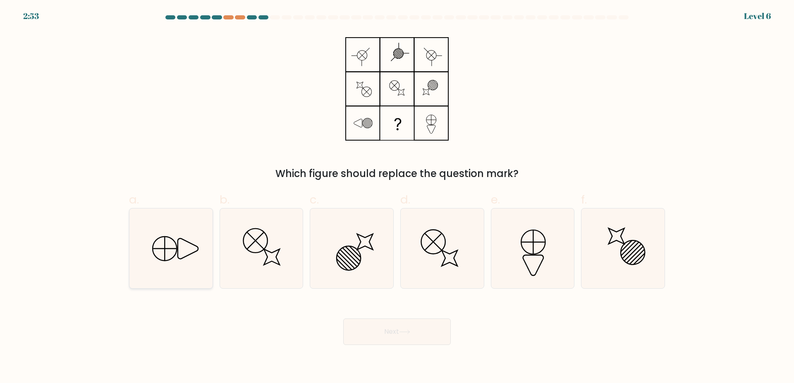
click at [177, 271] on icon at bounding box center [171, 248] width 80 height 80
click at [397, 197] on input "a." at bounding box center [397, 194] width 0 height 5
radio input "true"
click at [393, 335] on button "Next" at bounding box center [397, 331] width 108 height 26
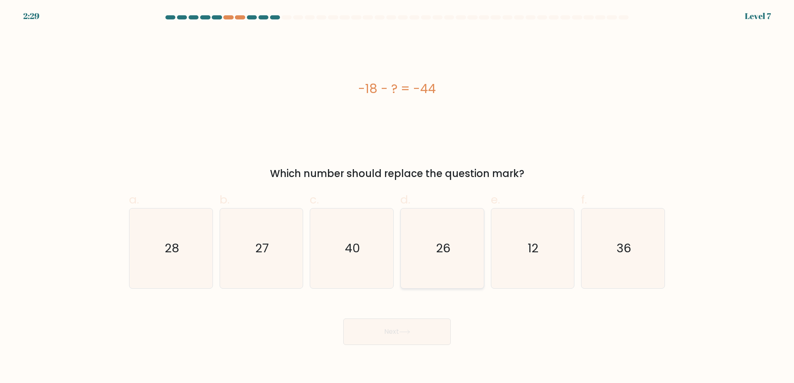
click at [437, 257] on icon "26" at bounding box center [442, 248] width 80 height 80
click at [397, 197] on input "d. 26" at bounding box center [397, 194] width 0 height 5
radio input "true"
click at [414, 345] on button "Next" at bounding box center [397, 331] width 108 height 26
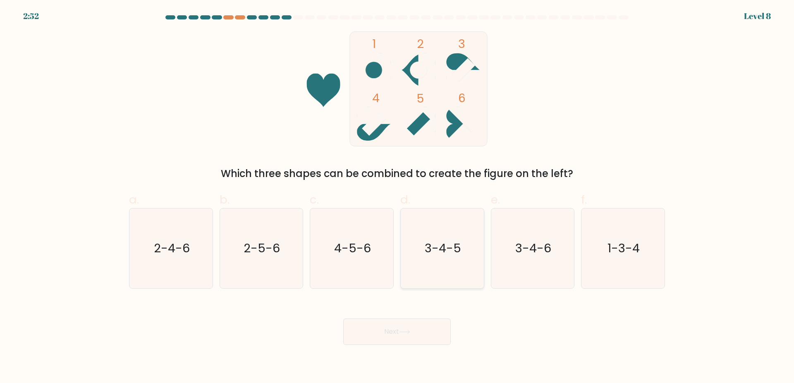
click at [454, 269] on icon "3-4-5" at bounding box center [442, 248] width 80 height 80
click at [397, 197] on input "d. 3-4-5" at bounding box center [397, 194] width 0 height 5
radio input "true"
click at [428, 330] on button "Next" at bounding box center [397, 331] width 108 height 26
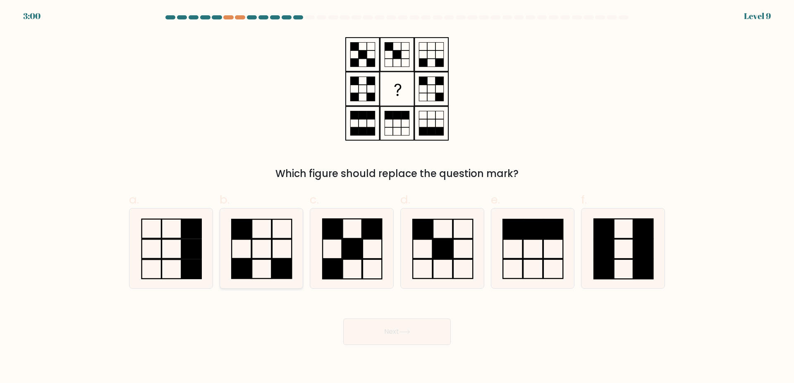
click at [295, 287] on icon at bounding box center [261, 248] width 80 height 80
click at [397, 197] on input "b." at bounding box center [397, 194] width 0 height 5
radio input "true"
click at [271, 262] on icon at bounding box center [261, 248] width 79 height 79
click at [397, 197] on input "b." at bounding box center [397, 194] width 0 height 5
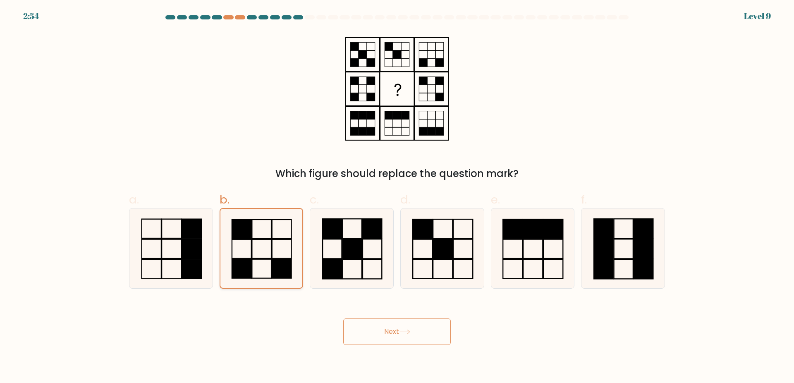
click at [271, 262] on icon at bounding box center [261, 248] width 79 height 79
click at [397, 197] on input "b." at bounding box center [397, 194] width 0 height 5
click at [271, 262] on icon at bounding box center [261, 248] width 79 height 79
click at [397, 197] on input "b." at bounding box center [397, 194] width 0 height 5
click at [272, 262] on rect at bounding box center [281, 268] width 19 height 19
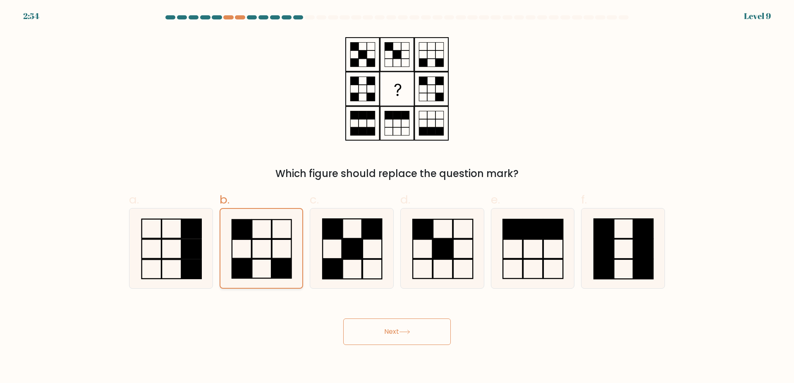
click at [397, 197] on input "b." at bounding box center [397, 194] width 0 height 5
click at [272, 262] on rect at bounding box center [281, 268] width 19 height 19
click at [397, 197] on input "b." at bounding box center [397, 194] width 0 height 5
click at [272, 262] on rect at bounding box center [281, 268] width 19 height 19
click at [397, 197] on input "b." at bounding box center [397, 194] width 0 height 5
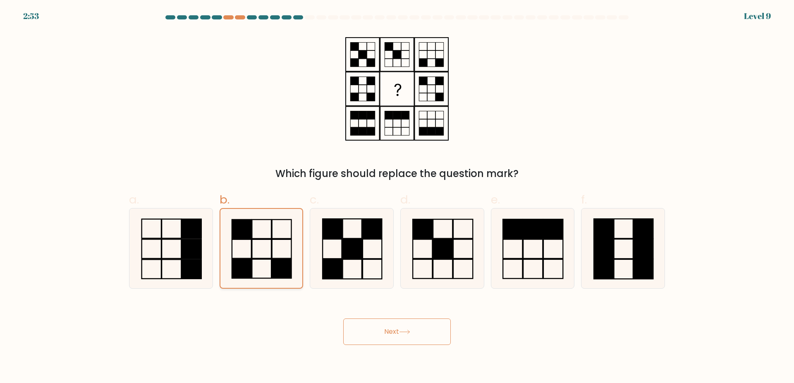
click at [272, 262] on rect at bounding box center [281, 268] width 19 height 19
click at [397, 197] on input "b." at bounding box center [397, 194] width 0 height 5
click at [272, 262] on rect at bounding box center [281, 268] width 19 height 19
click at [397, 197] on input "b." at bounding box center [397, 194] width 0 height 5
click at [272, 262] on rect at bounding box center [281, 268] width 19 height 19
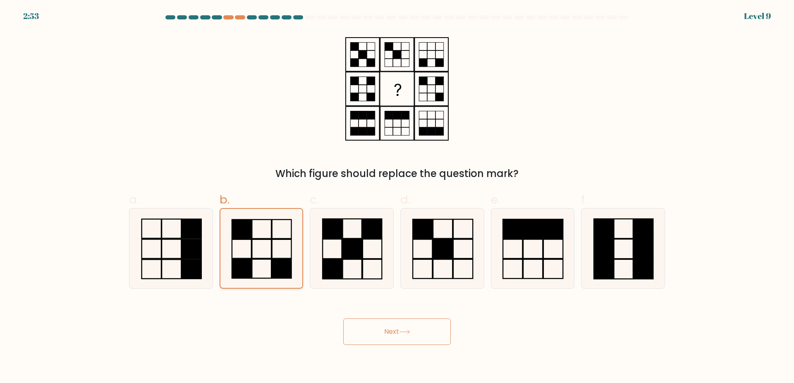
click at [397, 197] on input "b." at bounding box center [397, 194] width 0 height 5
click at [272, 262] on rect at bounding box center [281, 268] width 19 height 19
click at [397, 197] on input "b." at bounding box center [397, 194] width 0 height 5
click at [272, 262] on rect at bounding box center [281, 268] width 19 height 19
click at [397, 197] on input "b." at bounding box center [397, 194] width 0 height 5
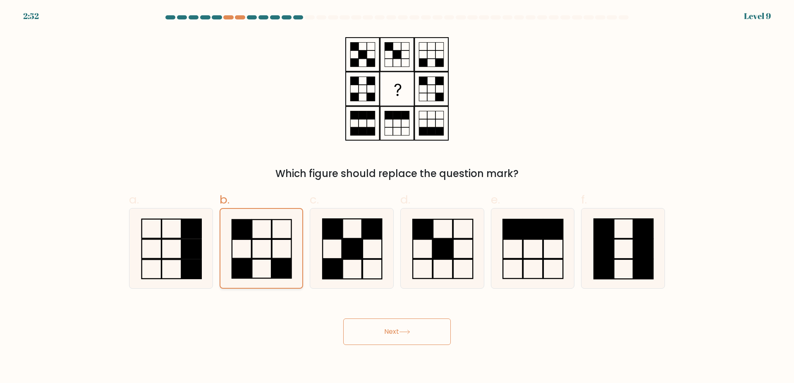
click at [272, 262] on rect at bounding box center [281, 268] width 19 height 19
click at [397, 197] on input "b." at bounding box center [397, 194] width 0 height 5
click at [272, 262] on rect at bounding box center [281, 268] width 19 height 19
click at [397, 197] on input "b." at bounding box center [397, 194] width 0 height 5
click at [272, 262] on rect at bounding box center [281, 268] width 19 height 19
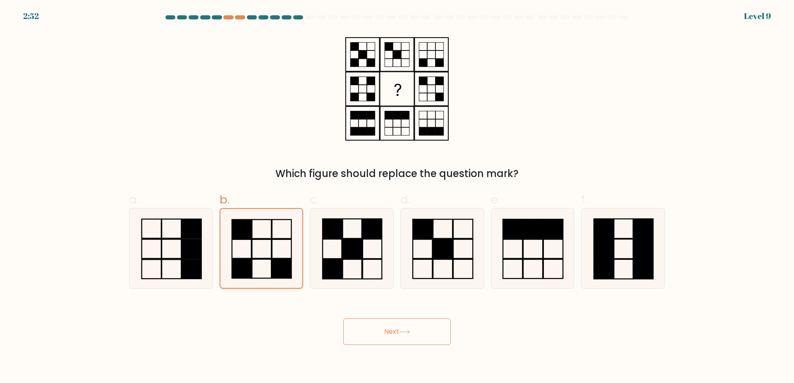
click at [397, 197] on input "b." at bounding box center [397, 194] width 0 height 5
click at [272, 262] on rect at bounding box center [281, 268] width 19 height 19
click at [397, 197] on input "b." at bounding box center [397, 194] width 0 height 5
click at [272, 262] on rect at bounding box center [281, 268] width 19 height 19
click at [397, 197] on input "b." at bounding box center [397, 194] width 0 height 5
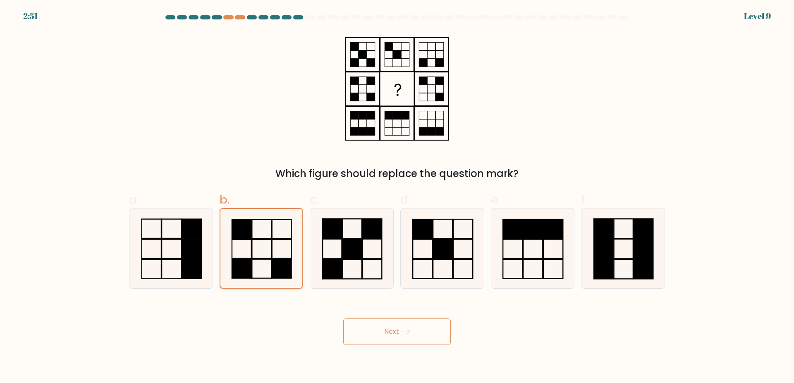
click at [272, 262] on rect at bounding box center [281, 268] width 19 height 19
click at [397, 197] on input "b." at bounding box center [397, 194] width 0 height 5
click at [272, 262] on rect at bounding box center [281, 268] width 19 height 19
click at [397, 197] on input "b." at bounding box center [397, 194] width 0 height 5
click at [272, 262] on rect at bounding box center [281, 268] width 19 height 19
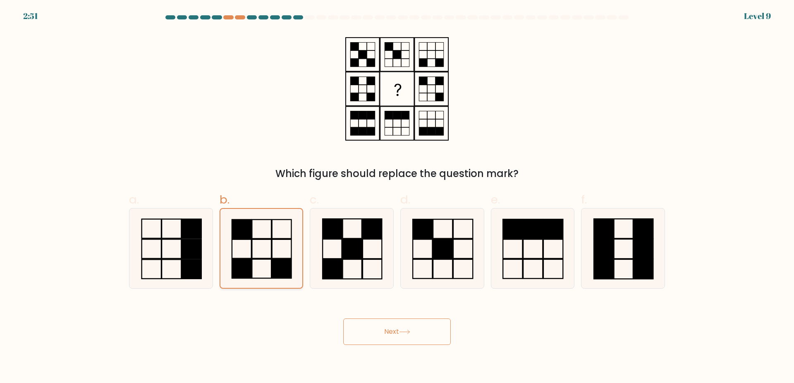
click at [397, 197] on input "b." at bounding box center [397, 194] width 0 height 5
click at [272, 262] on rect at bounding box center [281, 268] width 19 height 19
click at [397, 197] on input "b." at bounding box center [397, 194] width 0 height 5
click at [268, 259] on rect at bounding box center [261, 248] width 19 height 19
click at [397, 197] on input "b." at bounding box center [397, 194] width 0 height 5
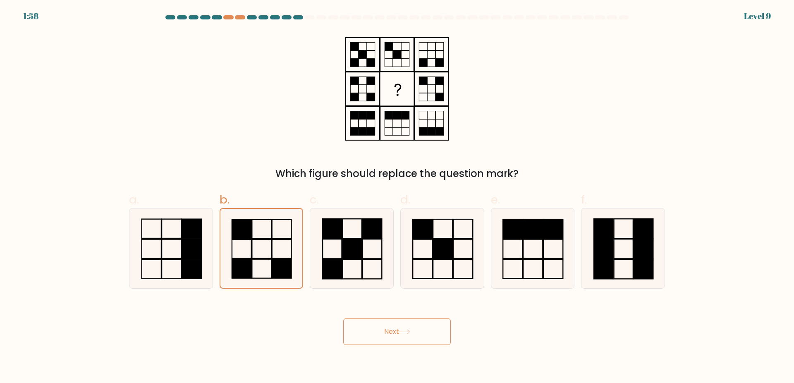
click at [366, 342] on button "Next" at bounding box center [397, 331] width 108 height 26
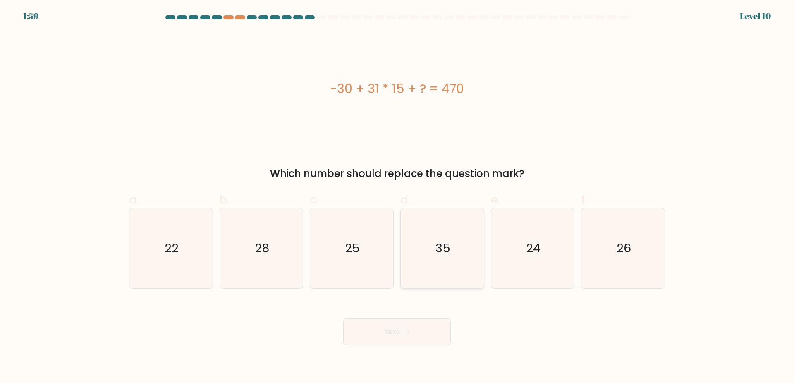
click at [457, 246] on icon "35" at bounding box center [442, 248] width 80 height 80
click at [397, 197] on input "d. 35" at bounding box center [397, 194] width 0 height 5
radio input "true"
click at [425, 330] on button "Next" at bounding box center [397, 331] width 108 height 26
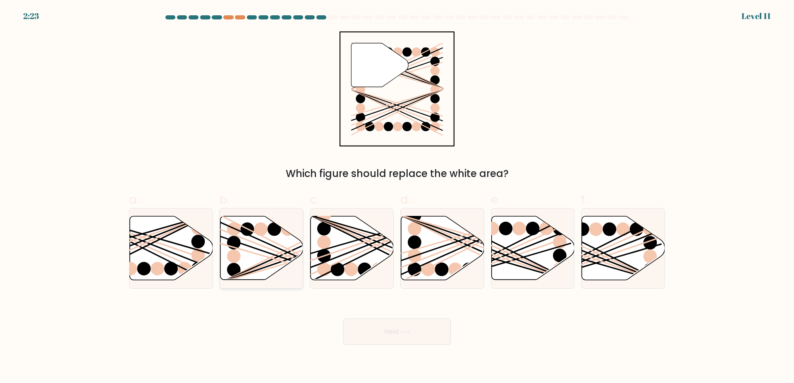
click at [283, 261] on line at bounding box center [287, 263] width 134 height 38
click at [397, 197] on input "b." at bounding box center [397, 194] width 0 height 5
radio input "true"
click at [374, 342] on button "Next" at bounding box center [397, 331] width 108 height 26
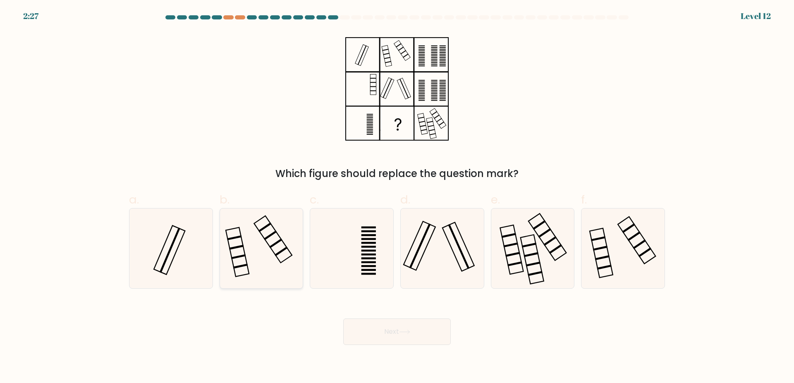
click at [271, 273] on icon at bounding box center [261, 248] width 80 height 80
click at [397, 197] on input "b." at bounding box center [397, 194] width 0 height 5
radio input "true"
click at [415, 233] on icon at bounding box center [442, 248] width 80 height 80
click at [397, 197] on input "d." at bounding box center [397, 194] width 0 height 5
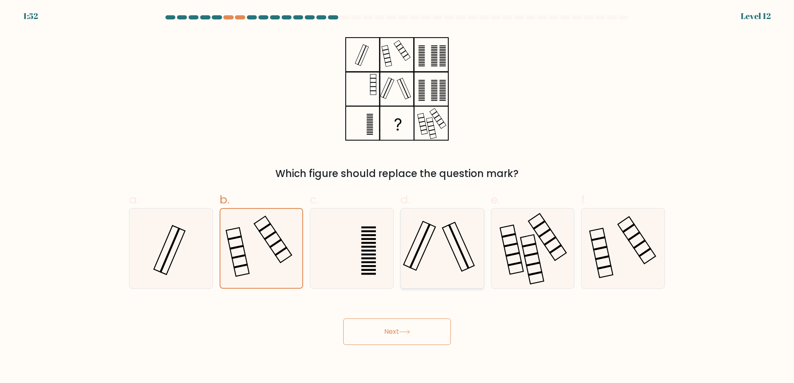
radio input "true"
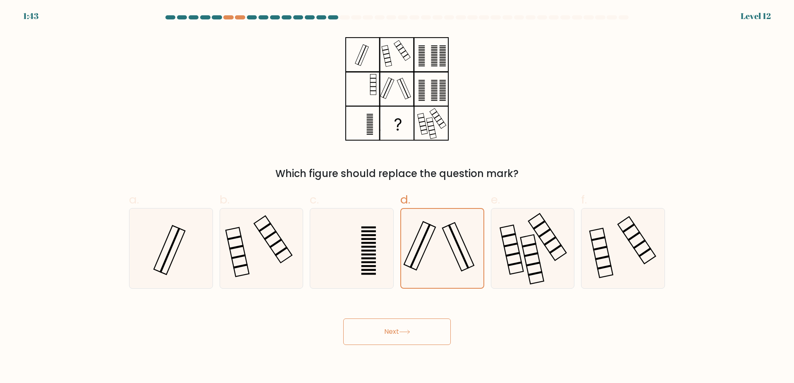
click at [397, 336] on button "Next" at bounding box center [397, 331] width 108 height 26
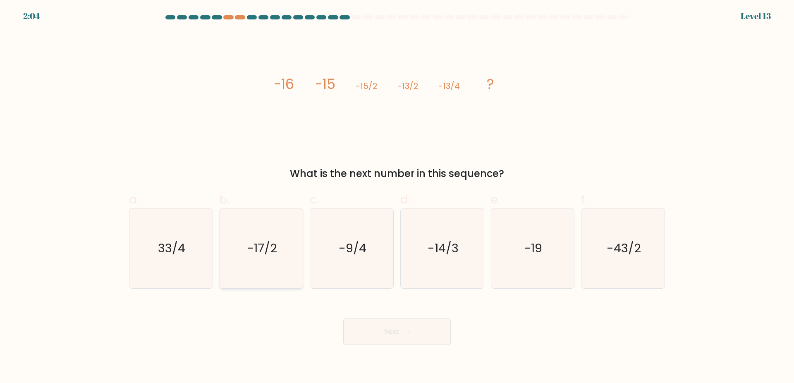
click at [272, 231] on icon "-17/2" at bounding box center [261, 248] width 80 height 80
click at [397, 197] on input "b. -17/2" at bounding box center [397, 194] width 0 height 5
radio input "true"
click at [412, 335] on button "Next" at bounding box center [397, 331] width 108 height 26
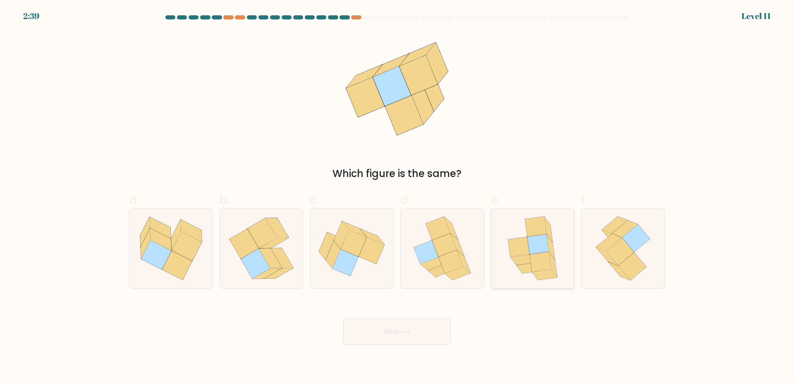
click at [520, 262] on icon at bounding box center [522, 260] width 25 height 10
click at [397, 197] on input "e." at bounding box center [397, 194] width 0 height 5
radio input "true"
click at [417, 330] on button "Next" at bounding box center [397, 331] width 108 height 26
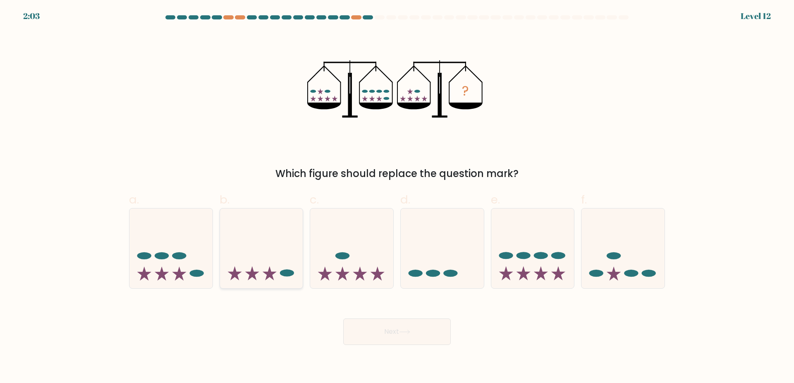
click at [271, 268] on icon at bounding box center [261, 248] width 83 height 69
click at [397, 197] on input "b." at bounding box center [397, 194] width 0 height 5
radio input "true"
click at [364, 333] on button "Next" at bounding box center [397, 331] width 108 height 26
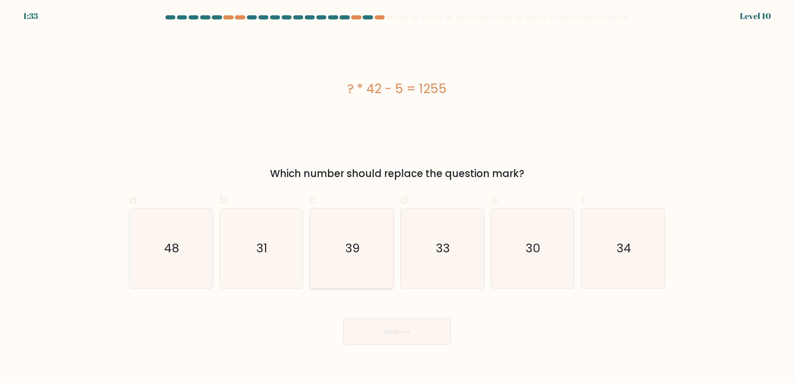
click at [354, 264] on icon "39" at bounding box center [352, 248] width 80 height 80
click at [397, 197] on input "c. 39" at bounding box center [397, 194] width 0 height 5
radio input "true"
click at [382, 329] on button "Next" at bounding box center [397, 331] width 108 height 26
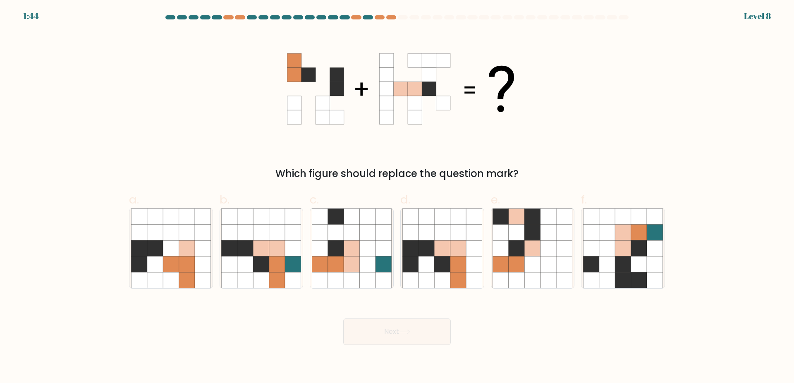
click at [546, 130] on div "Which figure should replace the question mark?" at bounding box center [397, 106] width 546 height 150
click at [284, 249] on icon at bounding box center [277, 248] width 16 height 16
click at [397, 197] on input "b." at bounding box center [397, 194] width 0 height 5
radio input "true"
click at [257, 261] on icon at bounding box center [262, 264] width 16 height 16
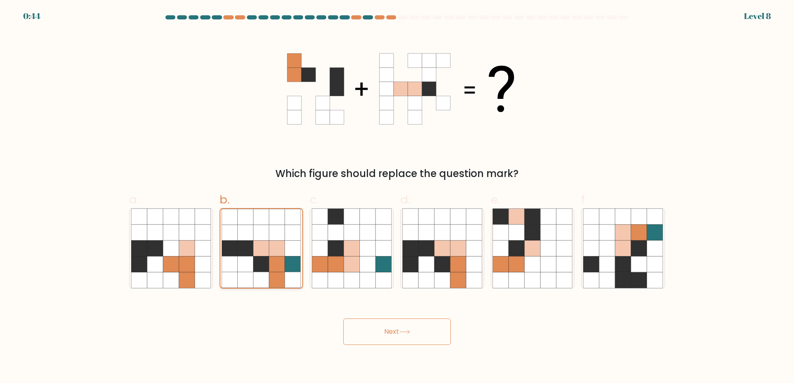
click at [397, 197] on input "b." at bounding box center [397, 194] width 0 height 5
click at [368, 333] on button "Next" at bounding box center [397, 331] width 108 height 26
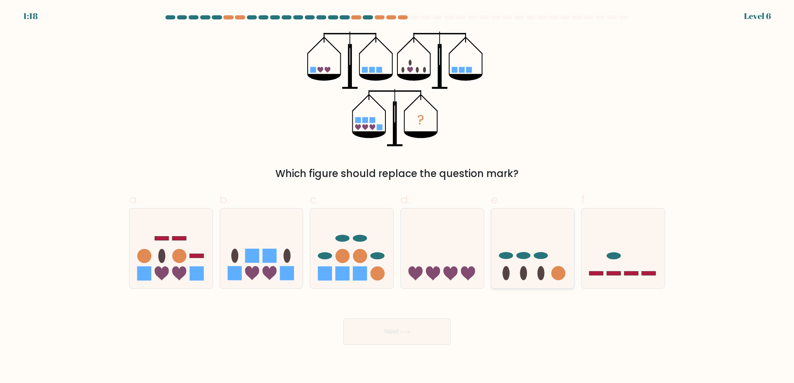
click at [539, 256] on ellipse at bounding box center [541, 255] width 14 height 7
click at [397, 197] on input "e." at bounding box center [397, 194] width 0 height 5
radio input "true"
click at [425, 333] on button "Next" at bounding box center [397, 331] width 108 height 26
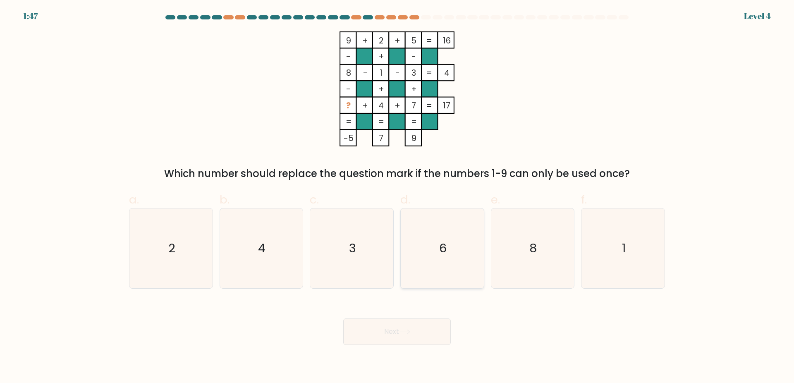
click at [439, 269] on icon "6" at bounding box center [442, 248] width 80 height 80
click at [397, 197] on input "d. 6" at bounding box center [397, 194] width 0 height 5
radio input "true"
click at [425, 338] on button "Next" at bounding box center [397, 331] width 108 height 26
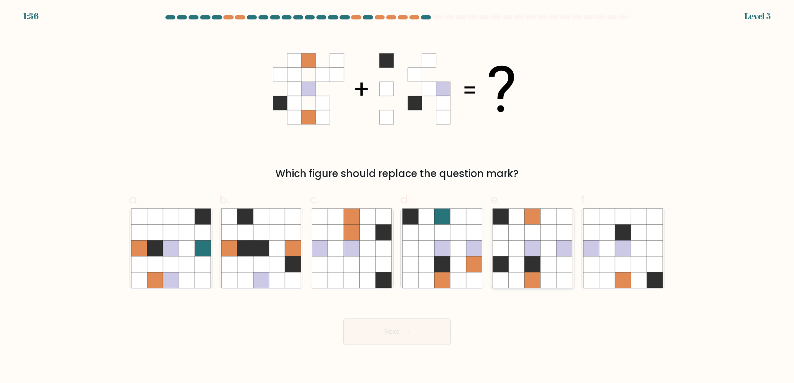
click at [549, 275] on icon at bounding box center [549, 280] width 16 height 16
click at [397, 197] on input "e." at bounding box center [397, 194] width 0 height 5
radio input "true"
click at [418, 323] on button "Next" at bounding box center [397, 331] width 108 height 26
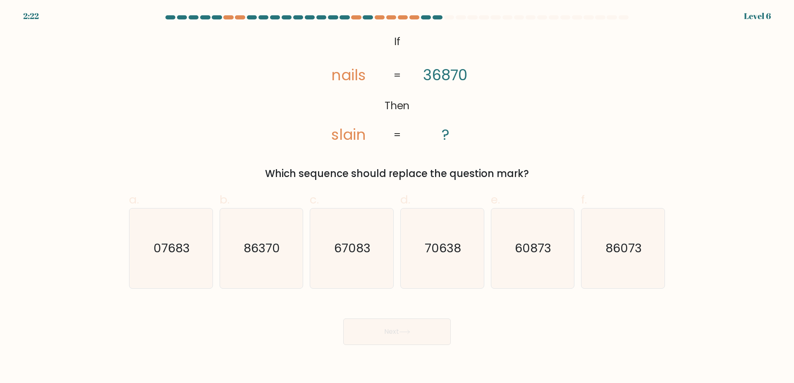
click at [471, 81] on icon "@import url('https://fonts.googleapis.com/css?family=Abril+Fatface:400,100,100i…" at bounding box center [397, 88] width 187 height 115
click at [462, 98] on icon "@import url('https://fonts.googleapis.com/css?family=Abril+Fatface:400,100,100i…" at bounding box center [397, 88] width 187 height 115
click at [161, 245] on text "07683" at bounding box center [171, 248] width 36 height 17
click at [397, 197] on input "a. 07683" at bounding box center [397, 194] width 0 height 5
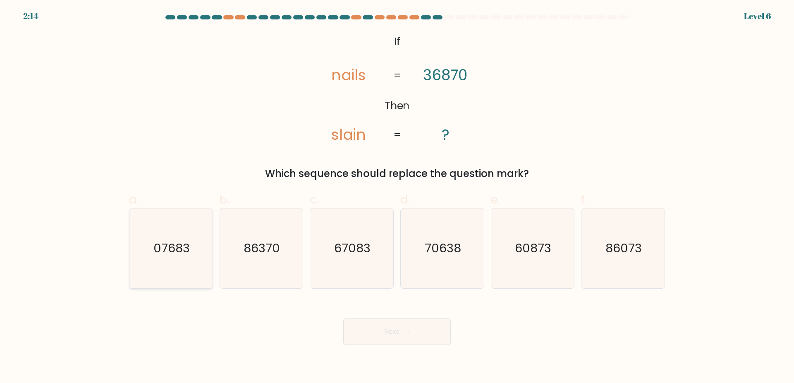
radio input "true"
click at [381, 327] on button "Next" at bounding box center [397, 331] width 108 height 26
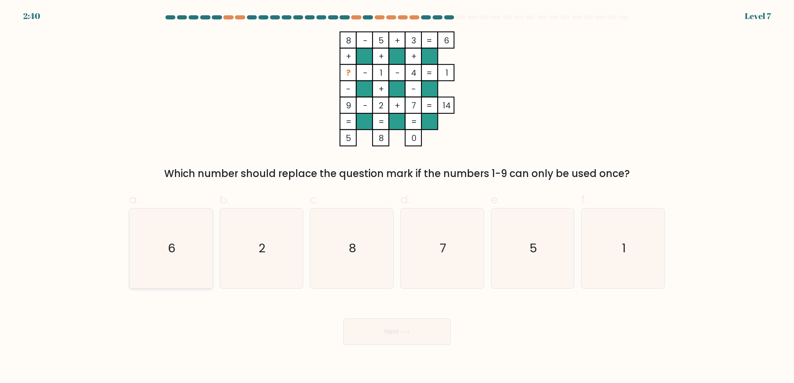
click at [196, 241] on icon "6" at bounding box center [171, 248] width 80 height 80
click at [397, 197] on input "a. 6" at bounding box center [397, 194] width 0 height 5
radio input "true"
click at [409, 345] on button "Next" at bounding box center [397, 331] width 108 height 26
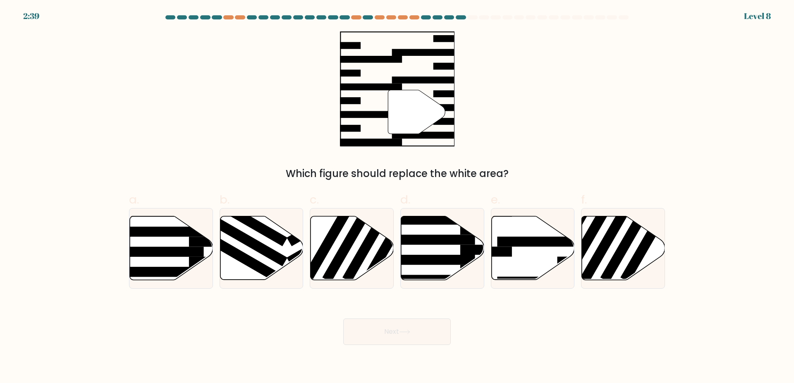
drag, startPoint x: 382, startPoint y: 114, endPoint x: 452, endPoint y: 109, distance: 70.1
click at [452, 109] on icon """ at bounding box center [397, 88] width 115 height 115
click at [518, 254] on icon at bounding box center [532, 248] width 83 height 64
click at [397, 197] on input "e." at bounding box center [397, 194] width 0 height 5
radio input "true"
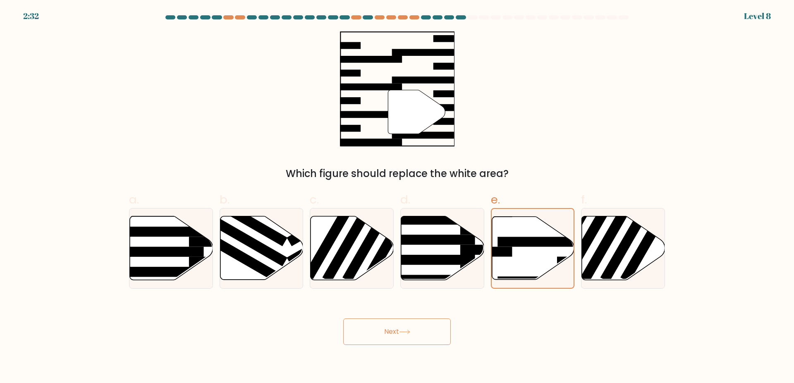
click at [436, 328] on button "Next" at bounding box center [397, 331] width 108 height 26
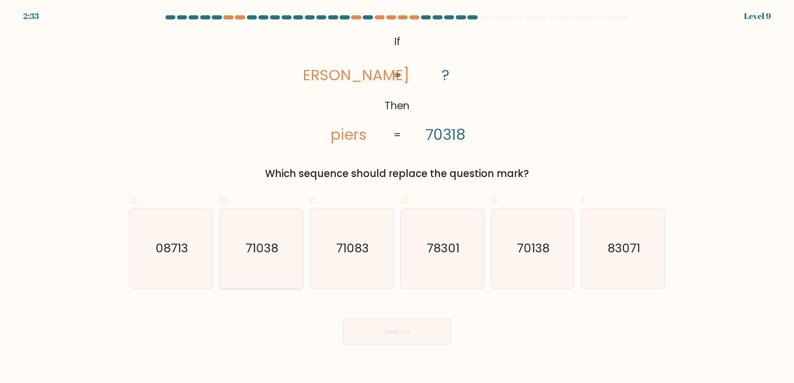
click at [273, 252] on text "71038" at bounding box center [262, 248] width 33 height 17
click at [397, 197] on input "b. 71038" at bounding box center [397, 194] width 0 height 5
radio input "true"
click at [409, 338] on button "Next" at bounding box center [397, 331] width 108 height 26
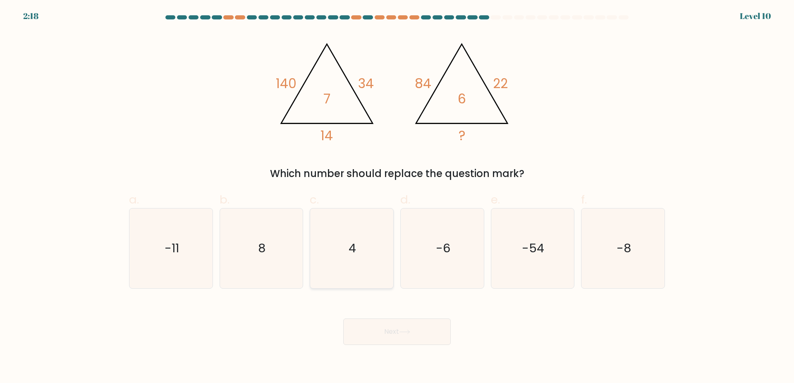
click at [376, 232] on icon "4" at bounding box center [352, 248] width 80 height 80
click at [397, 197] on input "c. 4" at bounding box center [397, 194] width 0 height 5
radio input "true"
click at [403, 333] on icon at bounding box center [404, 332] width 11 height 5
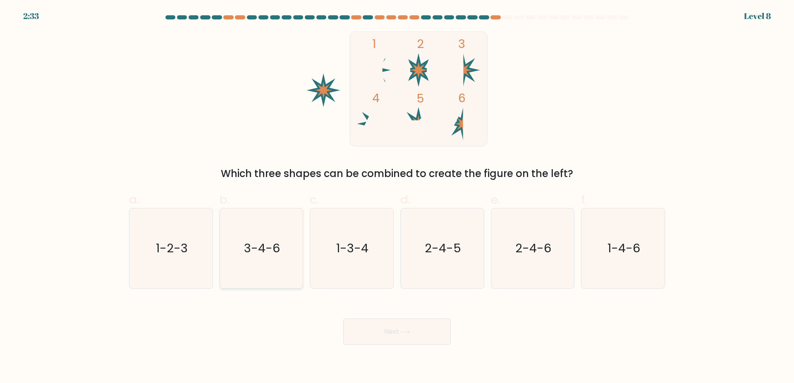
click at [278, 266] on icon "3-4-6" at bounding box center [261, 248] width 80 height 80
click at [397, 197] on input "b. 3-4-6" at bounding box center [397, 194] width 0 height 5
radio input "true"
click at [392, 327] on button "Next" at bounding box center [397, 331] width 108 height 26
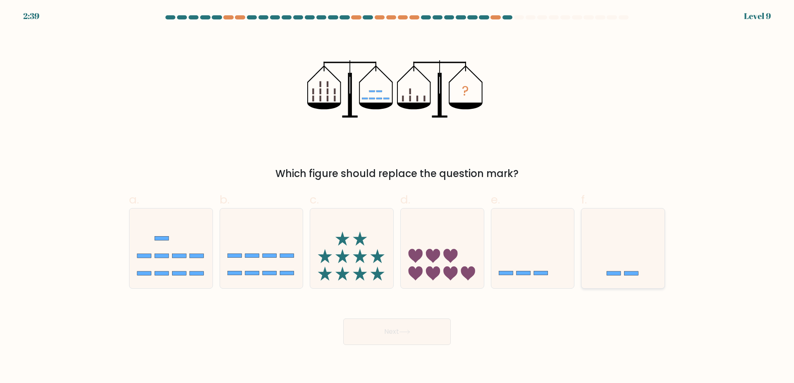
click at [639, 256] on icon at bounding box center [623, 248] width 83 height 69
click at [397, 197] on input "f." at bounding box center [397, 194] width 0 height 5
radio input "true"
click at [484, 340] on div "Next" at bounding box center [397, 322] width 546 height 46
click at [435, 336] on button "Next" at bounding box center [397, 331] width 108 height 26
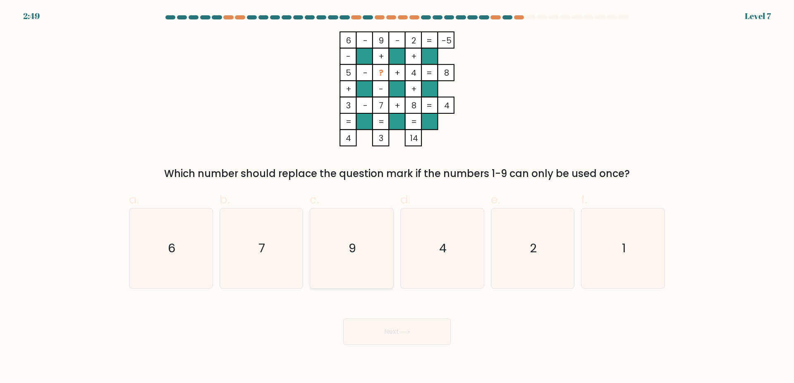
click at [347, 235] on icon "9" at bounding box center [352, 248] width 80 height 80
click at [397, 197] on input "c. 9" at bounding box center [397, 194] width 0 height 5
radio input "true"
click at [369, 334] on button "Next" at bounding box center [397, 331] width 108 height 26
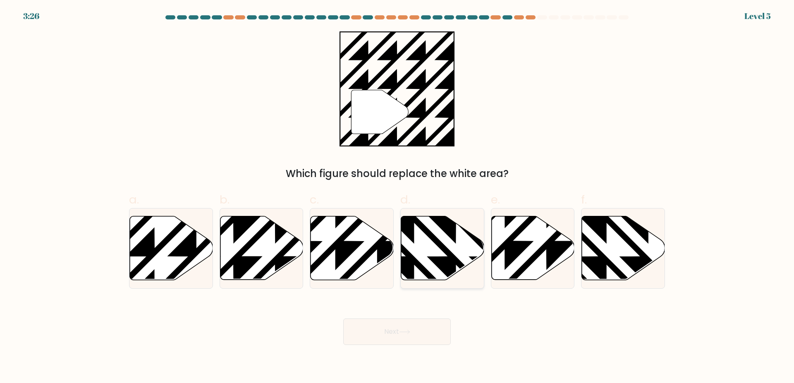
click at [458, 253] on icon at bounding box center [442, 248] width 83 height 64
click at [397, 197] on input "d." at bounding box center [397, 194] width 0 height 5
radio input "true"
click at [426, 338] on button "Next" at bounding box center [397, 331] width 108 height 26
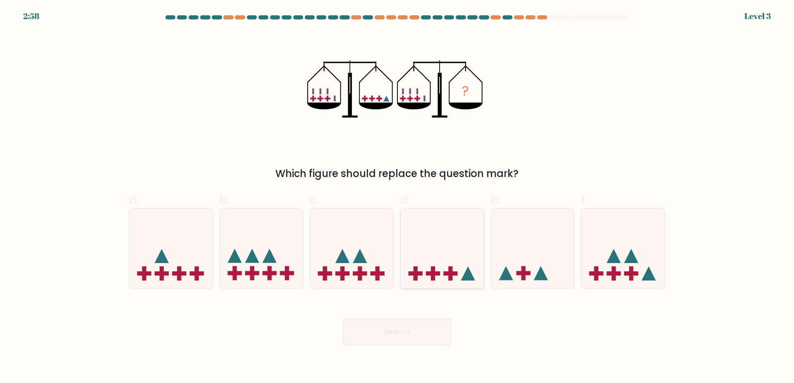
click at [463, 270] on icon at bounding box center [442, 248] width 83 height 69
click at [397, 197] on input "d." at bounding box center [397, 194] width 0 height 5
radio input "true"
click at [424, 328] on button "Next" at bounding box center [397, 331] width 108 height 26
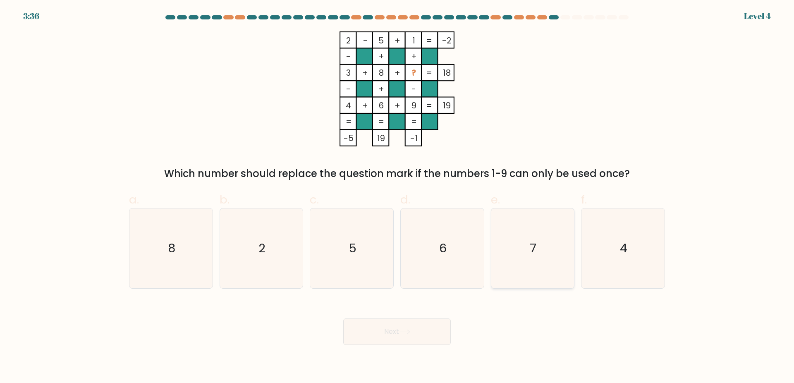
click at [533, 225] on icon "7" at bounding box center [533, 248] width 80 height 80
click at [397, 197] on input "e. 7" at bounding box center [397, 194] width 0 height 5
radio input "true"
click at [422, 335] on button "Next" at bounding box center [397, 331] width 108 height 26
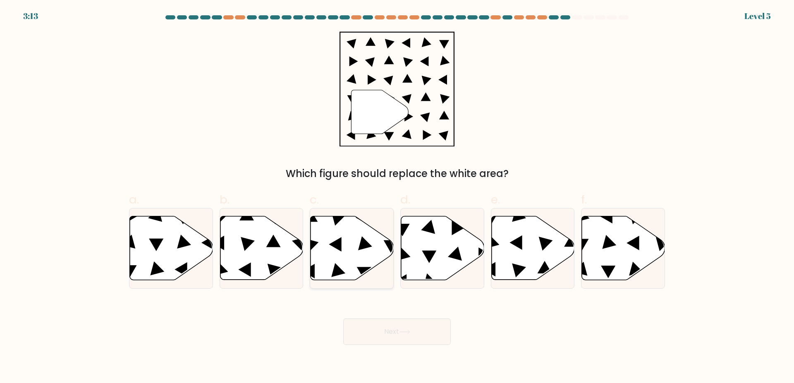
click at [348, 254] on icon at bounding box center [352, 248] width 83 height 64
click at [397, 197] on input "c." at bounding box center [397, 194] width 0 height 5
radio input "true"
click at [367, 336] on button "Next" at bounding box center [397, 331] width 108 height 26
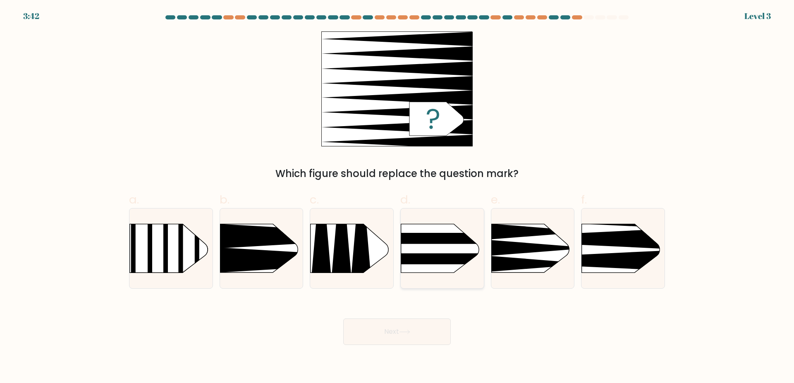
click at [444, 260] on rect at bounding box center [388, 259] width 217 height 11
click at [397, 197] on input "d." at bounding box center [397, 194] width 0 height 5
radio input "true"
click at [601, 277] on div at bounding box center [623, 248] width 84 height 81
click at [397, 197] on input "f." at bounding box center [397, 194] width 0 height 5
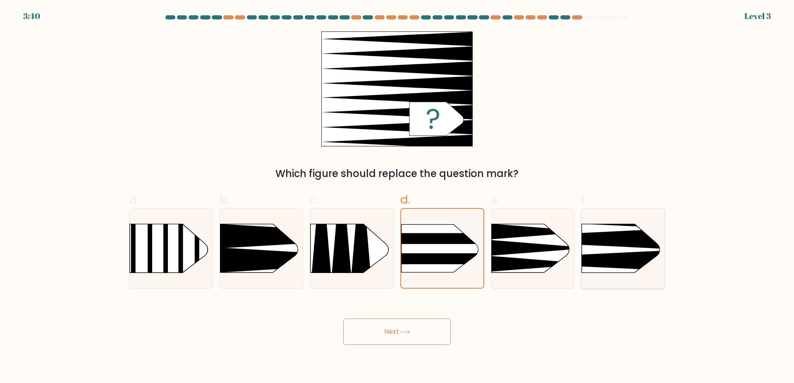
radio input "true"
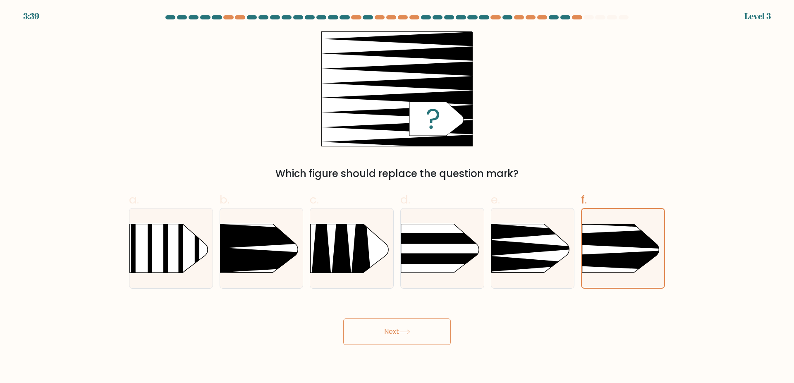
click at [424, 340] on button "Next" at bounding box center [397, 331] width 108 height 26
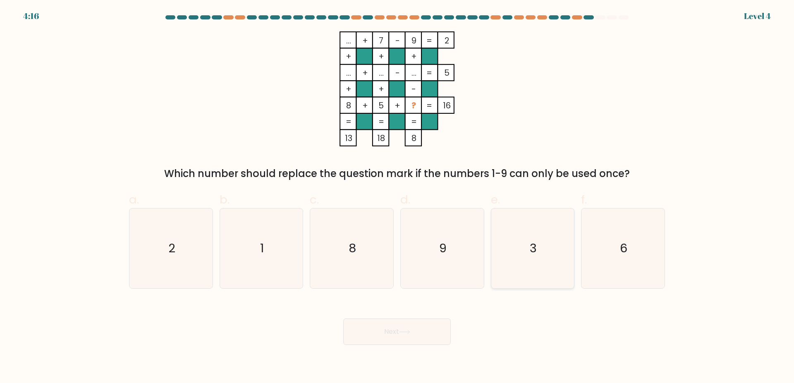
click at [512, 271] on icon "3" at bounding box center [533, 248] width 80 height 80
click at [397, 197] on input "e. 3" at bounding box center [397, 194] width 0 height 5
radio input "true"
click at [431, 338] on button "Next" at bounding box center [397, 331] width 108 height 26
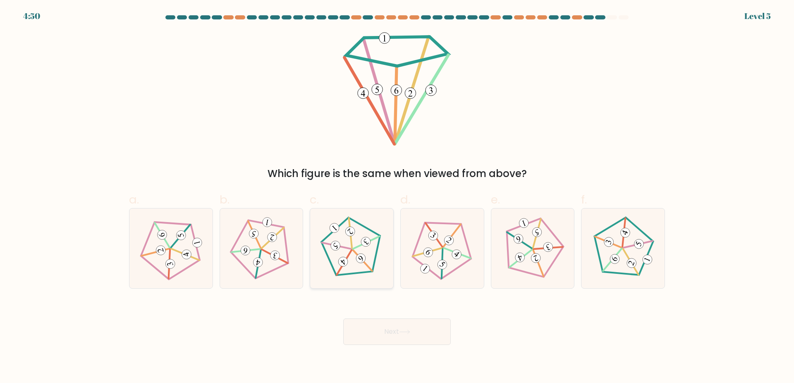
click at [377, 273] on icon at bounding box center [352, 248] width 64 height 64
click at [397, 197] on input "c." at bounding box center [397, 194] width 0 height 5
radio input "true"
click at [396, 330] on button "Next" at bounding box center [397, 331] width 108 height 26
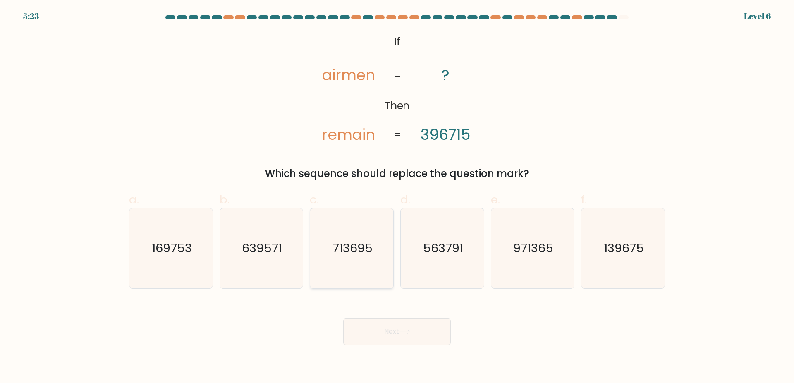
click at [377, 251] on icon "713695" at bounding box center [352, 248] width 80 height 80
click at [397, 197] on input "c. 713695" at bounding box center [397, 194] width 0 height 5
radio input "true"
click at [396, 328] on button "Next" at bounding box center [397, 331] width 108 height 26
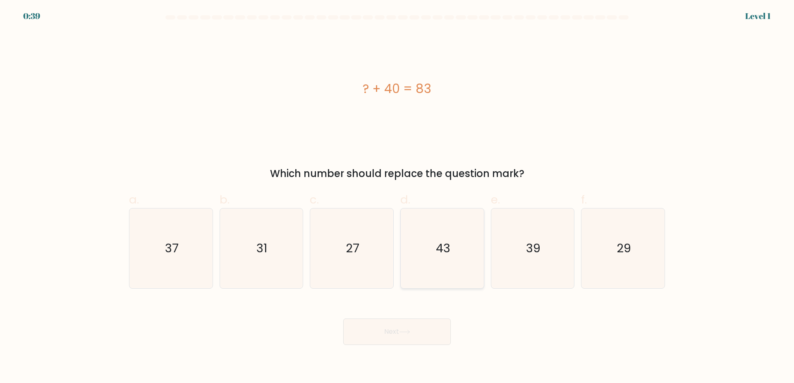
click at [461, 268] on icon "43" at bounding box center [442, 248] width 80 height 80
click at [397, 197] on input "d. 43" at bounding box center [397, 194] width 0 height 5
radio input "true"
click at [442, 327] on button "Next" at bounding box center [397, 331] width 108 height 26
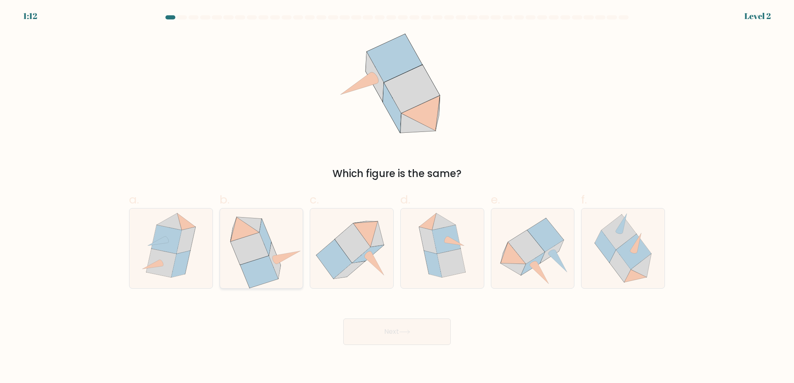
click at [281, 274] on icon at bounding box center [261, 248] width 82 height 80
click at [397, 197] on input "b." at bounding box center [397, 194] width 0 height 5
radio input "true"
click at [378, 337] on button "Next" at bounding box center [397, 331] width 108 height 26
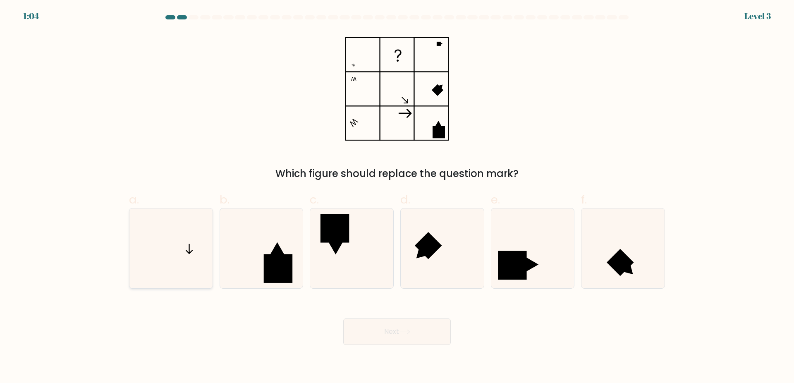
click at [166, 247] on icon at bounding box center [171, 248] width 80 height 80
click at [397, 197] on input "a." at bounding box center [397, 194] width 0 height 5
radio input "true"
click at [432, 335] on button "Next" at bounding box center [397, 331] width 108 height 26
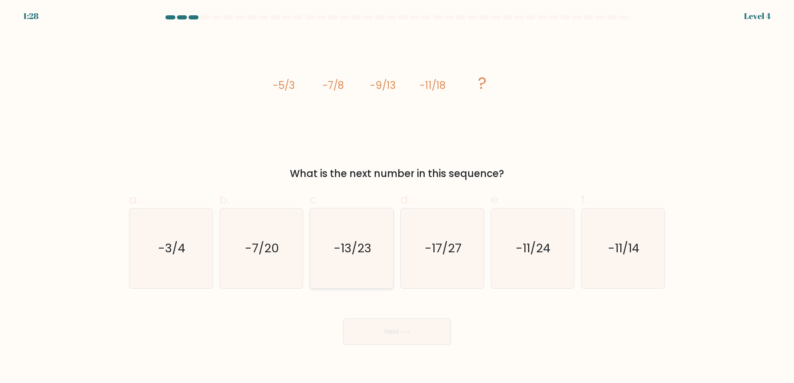
click at [359, 247] on text "-13/23" at bounding box center [353, 248] width 38 height 17
click at [397, 197] on input "c. -13/23" at bounding box center [397, 194] width 0 height 5
radio input "true"
click at [388, 331] on button "Next" at bounding box center [397, 331] width 108 height 26
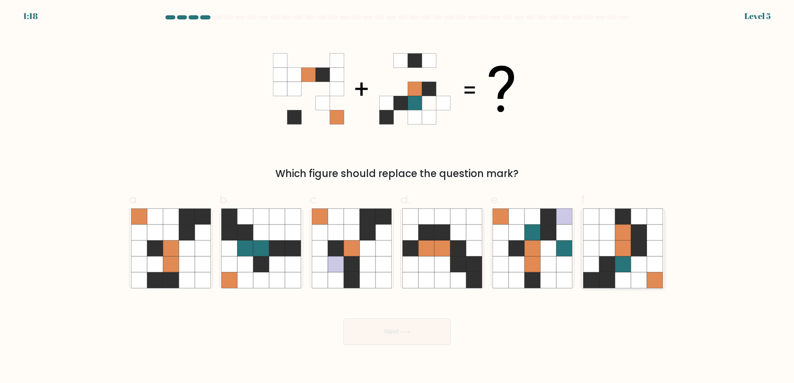
click at [642, 252] on icon at bounding box center [639, 248] width 16 height 16
click at [397, 197] on input "f." at bounding box center [397, 194] width 0 height 5
radio input "true"
click at [460, 329] on div "Next" at bounding box center [397, 322] width 546 height 46
click at [433, 326] on button "Next" at bounding box center [397, 331] width 108 height 26
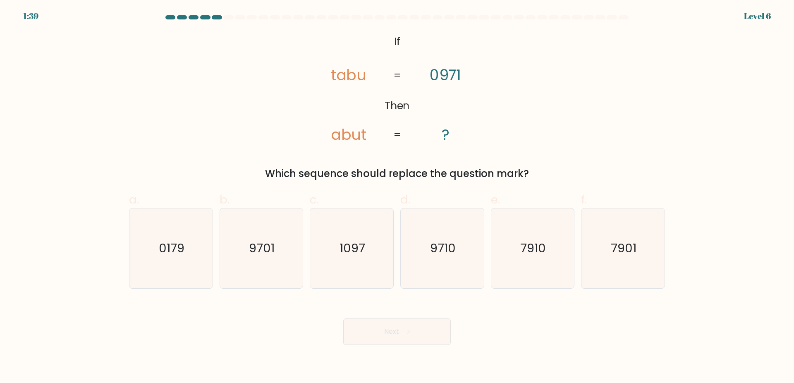
click at [343, 80] on tspan "tabu" at bounding box center [348, 75] width 36 height 21
click at [318, 91] on icon "@import url('[URL][DOMAIN_NAME]); If Then [PERSON_NAME] abut 0971 ? = =" at bounding box center [397, 88] width 187 height 115
click at [446, 277] on icon "9710" at bounding box center [442, 248] width 80 height 80
click at [397, 197] on input "d. 9710" at bounding box center [397, 194] width 0 height 5
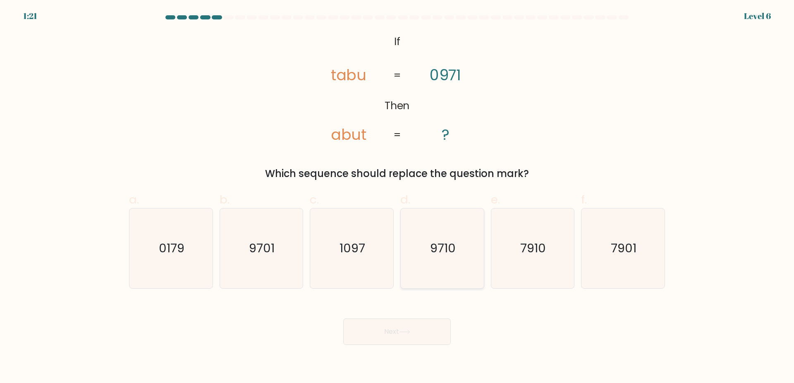
radio input "true"
click at [423, 342] on button "Next" at bounding box center [397, 331] width 108 height 26
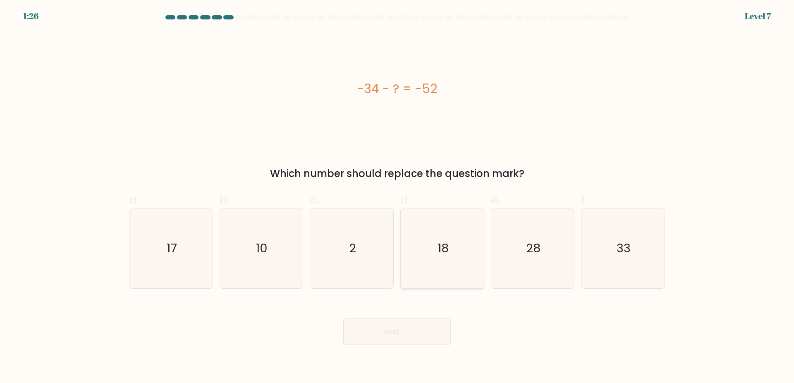
click at [455, 255] on icon "18" at bounding box center [442, 248] width 80 height 80
click at [397, 197] on input "d. 18" at bounding box center [397, 194] width 0 height 5
radio input "true"
click at [429, 337] on button "Next" at bounding box center [397, 331] width 108 height 26
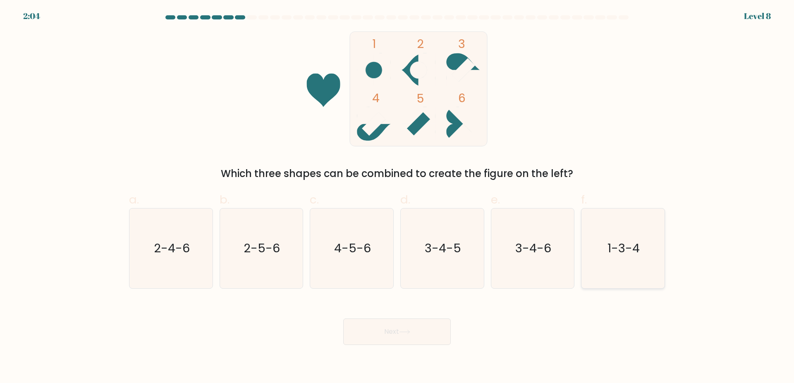
click at [631, 270] on icon "1-3-4" at bounding box center [623, 248] width 80 height 80
click at [397, 197] on input "f. 1-3-4" at bounding box center [397, 194] width 0 height 5
radio input "true"
click at [402, 343] on button "Next" at bounding box center [397, 331] width 108 height 26
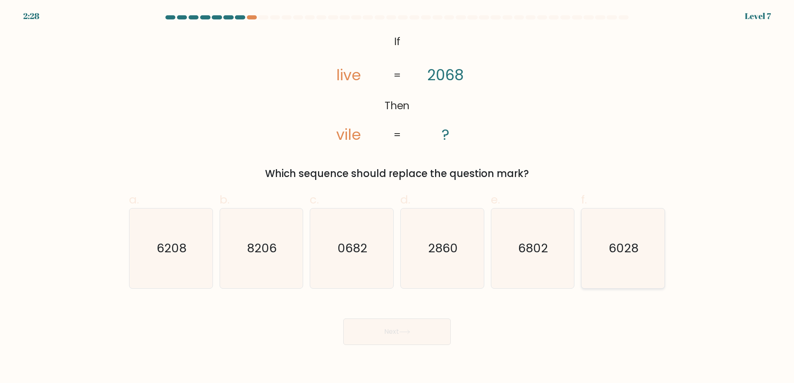
click at [627, 263] on icon "6028" at bounding box center [623, 248] width 80 height 80
click at [397, 197] on input "f. 6028" at bounding box center [397, 194] width 0 height 5
radio input "true"
click at [418, 331] on button "Next" at bounding box center [397, 331] width 108 height 26
click at [472, 335] on div "Next" at bounding box center [397, 322] width 546 height 46
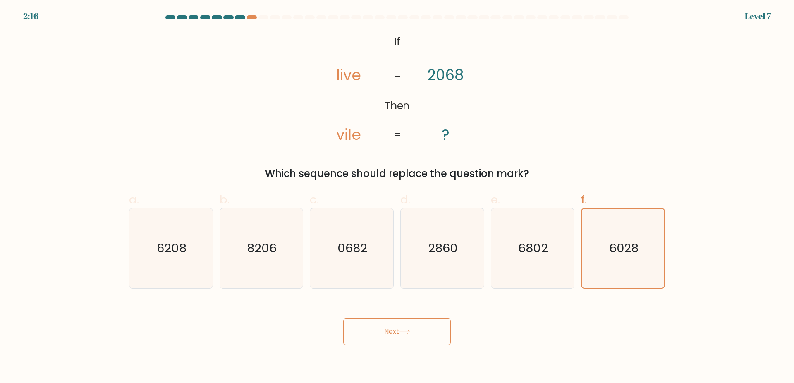
click at [436, 337] on button "Next" at bounding box center [397, 331] width 108 height 26
click at [553, 334] on div "Next" at bounding box center [397, 322] width 546 height 46
click at [404, 338] on button "Next" at bounding box center [397, 331] width 108 height 26
click at [620, 348] on body "2:13 Level 7 If" at bounding box center [397, 191] width 794 height 383
click at [378, 322] on button "Next" at bounding box center [397, 331] width 108 height 26
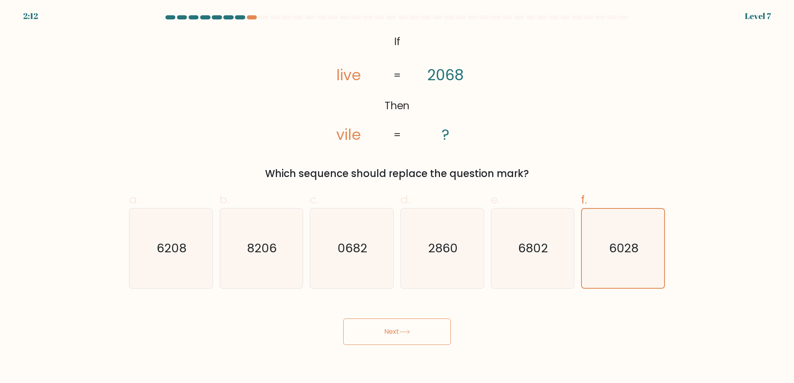
click at [378, 322] on button "Next" at bounding box center [397, 331] width 108 height 26
click at [380, 322] on button "Next" at bounding box center [397, 331] width 108 height 26
click at [382, 324] on button "Next" at bounding box center [397, 331] width 108 height 26
click at [384, 338] on button "Next" at bounding box center [397, 331] width 108 height 26
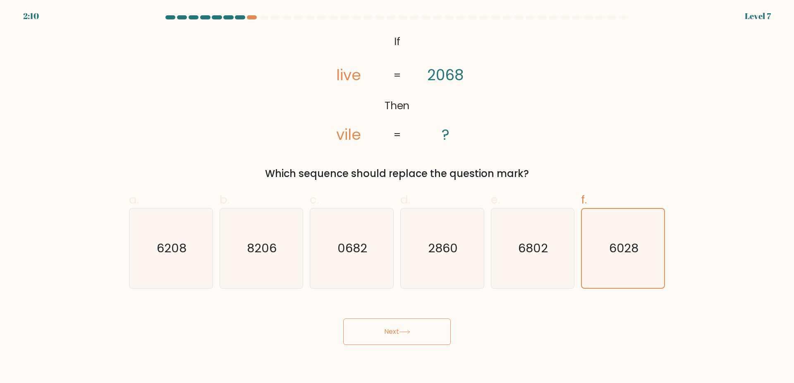
click at [384, 338] on button "Next" at bounding box center [397, 331] width 108 height 26
click at [389, 346] on body "2:06 Level 7 If" at bounding box center [397, 191] width 794 height 383
click at [401, 323] on button "Next" at bounding box center [397, 331] width 108 height 26
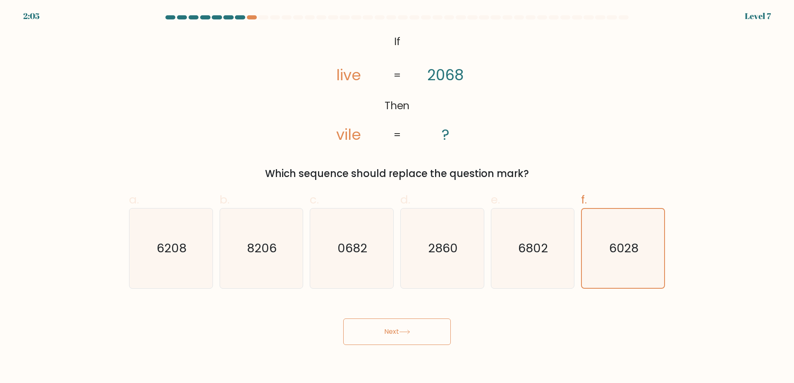
click at [401, 323] on button "Next" at bounding box center [397, 331] width 108 height 26
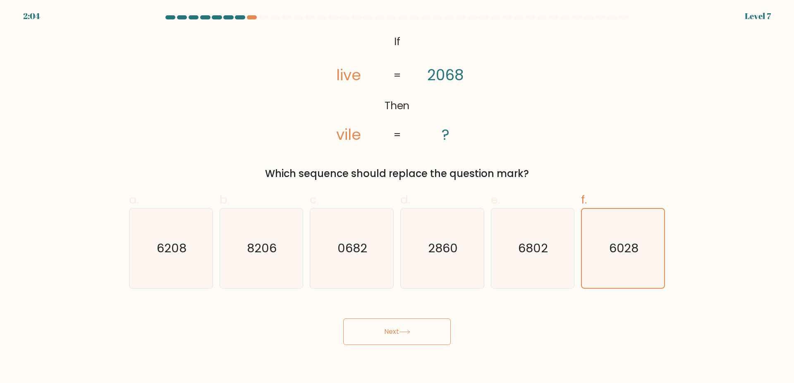
click at [401, 323] on button "Next" at bounding box center [397, 331] width 108 height 26
click at [400, 325] on button "Next" at bounding box center [397, 331] width 108 height 26
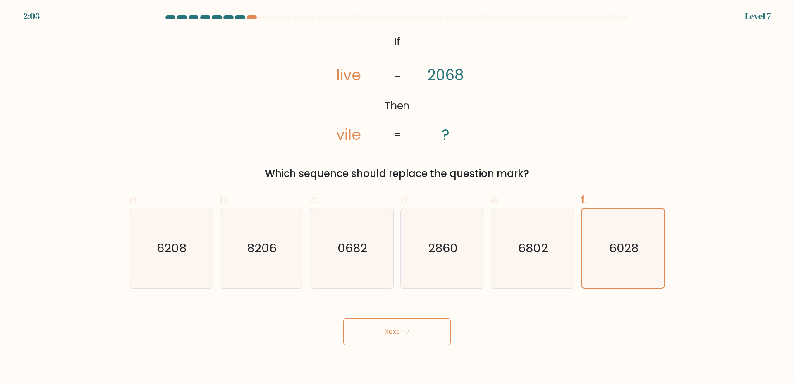
click at [400, 325] on button "Next" at bounding box center [397, 331] width 108 height 26
click at [401, 335] on button "Next" at bounding box center [397, 331] width 108 height 26
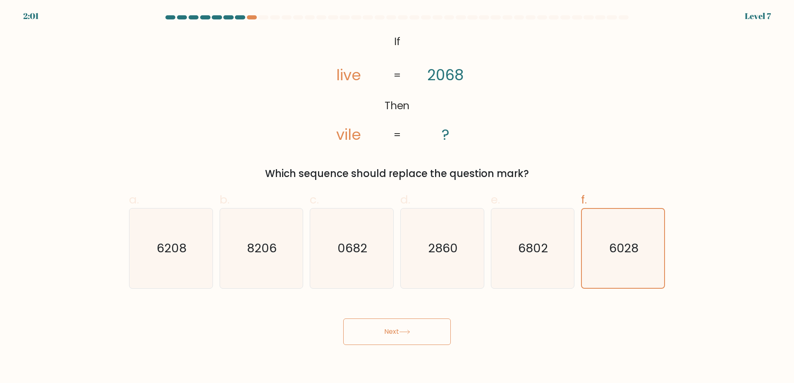
click at [401, 335] on button "Next" at bounding box center [397, 331] width 108 height 26
click at [559, 274] on icon "6802" at bounding box center [533, 248] width 80 height 80
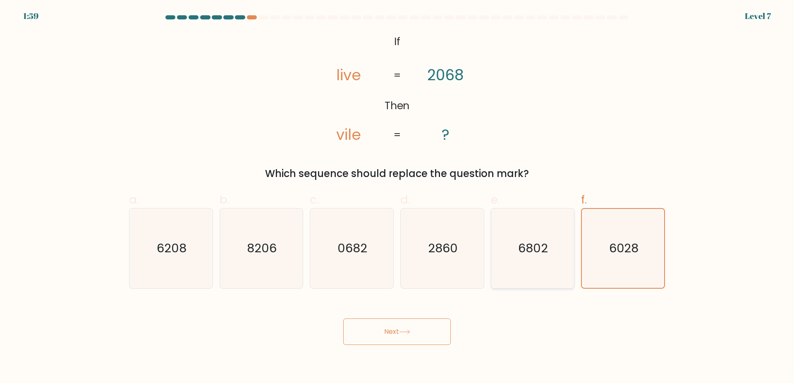
click at [397, 197] on input "e. 6802" at bounding box center [397, 194] width 0 height 5
radio input "true"
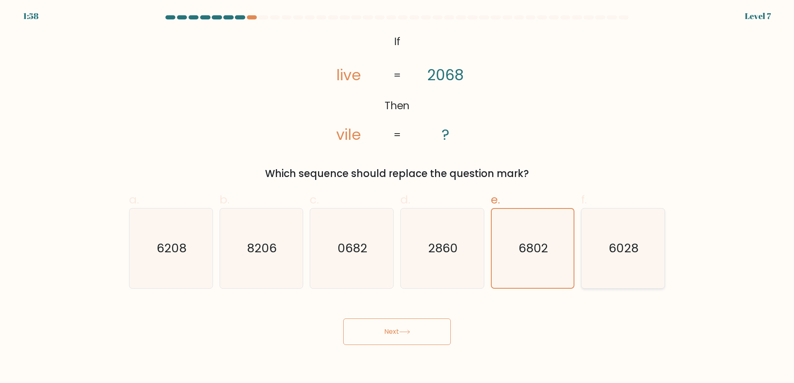
click at [592, 266] on icon "6028" at bounding box center [623, 248] width 80 height 80
click at [397, 197] on input "f. 6028" at bounding box center [397, 194] width 0 height 5
radio input "true"
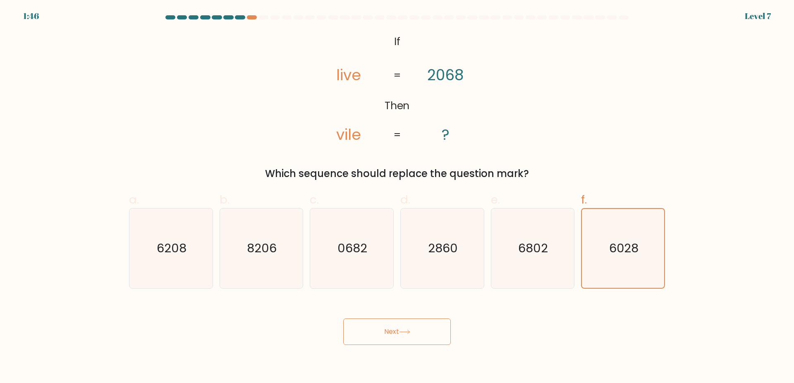
click at [417, 334] on button "Next" at bounding box center [397, 331] width 108 height 26
click at [415, 326] on button "Next" at bounding box center [397, 331] width 108 height 26
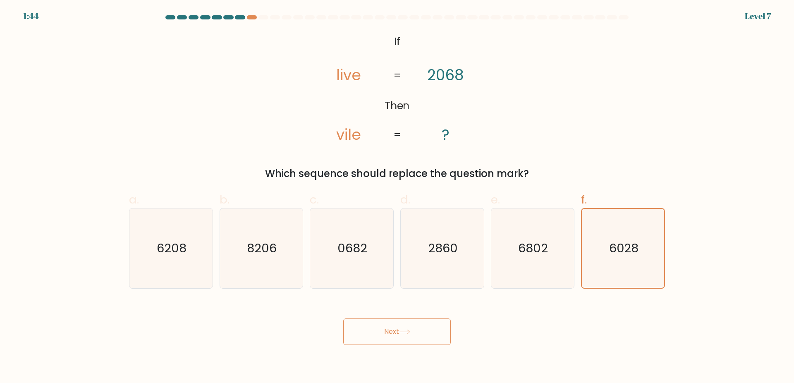
click at [369, 327] on button "Next" at bounding box center [397, 331] width 108 height 26
click at [374, 327] on button "Next" at bounding box center [397, 331] width 108 height 26
click at [375, 327] on button "Next" at bounding box center [397, 331] width 108 height 26
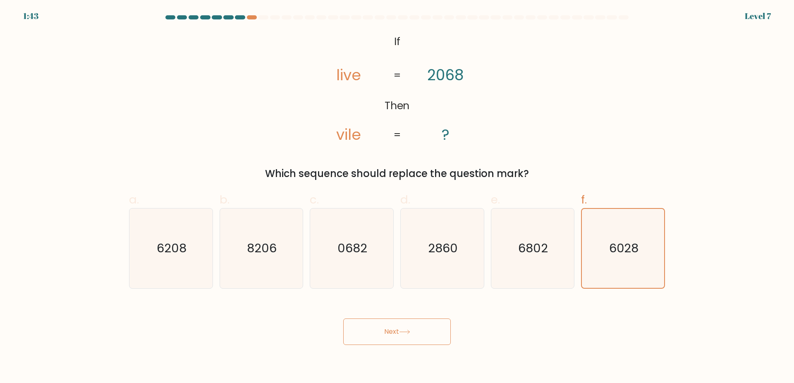
click at [388, 323] on button "Next" at bounding box center [397, 331] width 108 height 26
click at [393, 323] on button "Next" at bounding box center [397, 331] width 108 height 26
click at [402, 325] on button "Next" at bounding box center [397, 331] width 108 height 26
click at [627, 240] on text "6028" at bounding box center [623, 248] width 29 height 17
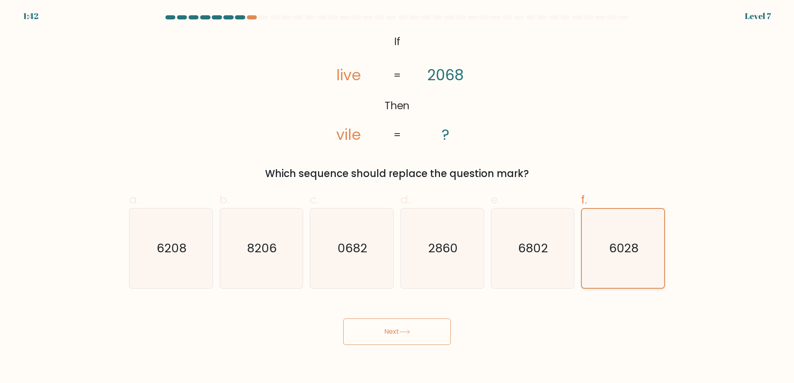
click at [397, 197] on input "f. 6028" at bounding box center [397, 194] width 0 height 5
click at [627, 240] on text "6028" at bounding box center [623, 248] width 29 height 17
click at [397, 197] on input "f. 6028" at bounding box center [397, 194] width 0 height 5
click at [415, 332] on button "Next" at bounding box center [397, 331] width 108 height 26
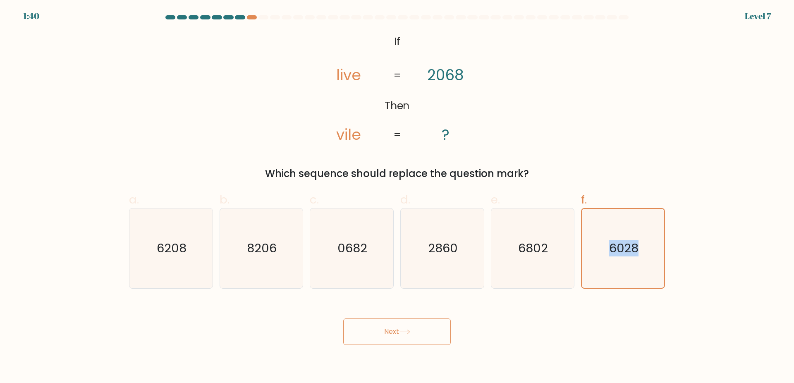
click at [415, 332] on button "Next" at bounding box center [397, 331] width 108 height 26
drag, startPoint x: 548, startPoint y: 247, endPoint x: 505, endPoint y: 258, distance: 44.3
click at [548, 247] on text "6802" at bounding box center [534, 248] width 30 height 17
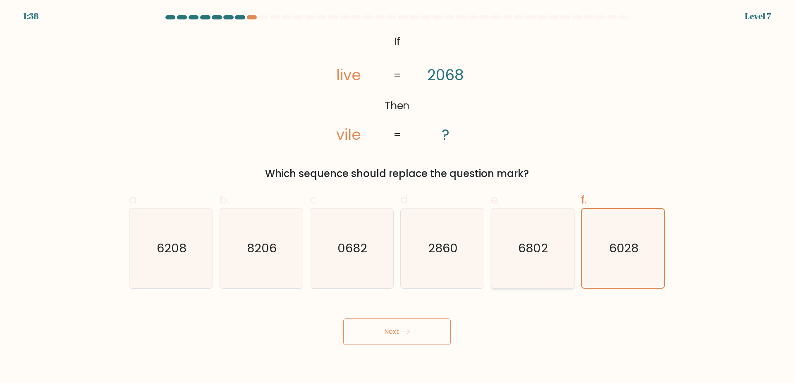
click at [397, 197] on input "e. 6802" at bounding box center [397, 194] width 0 height 5
radio input "true"
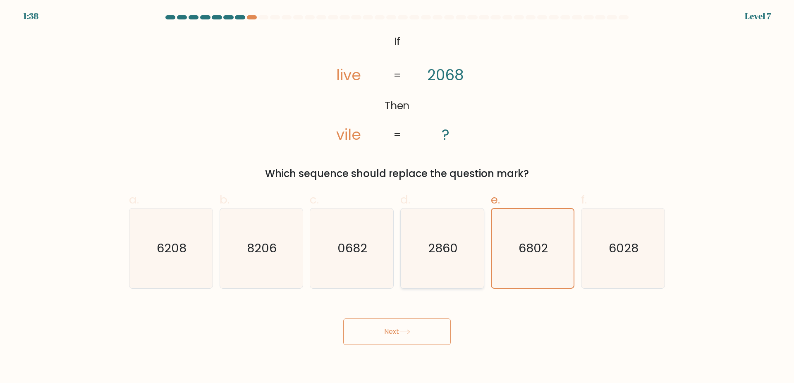
click at [418, 249] on icon "2860" at bounding box center [442, 248] width 80 height 80
click at [278, 251] on icon "8206" at bounding box center [261, 248] width 80 height 80
click at [397, 197] on input "b. 8206" at bounding box center [397, 194] width 0 height 5
radio input "true"
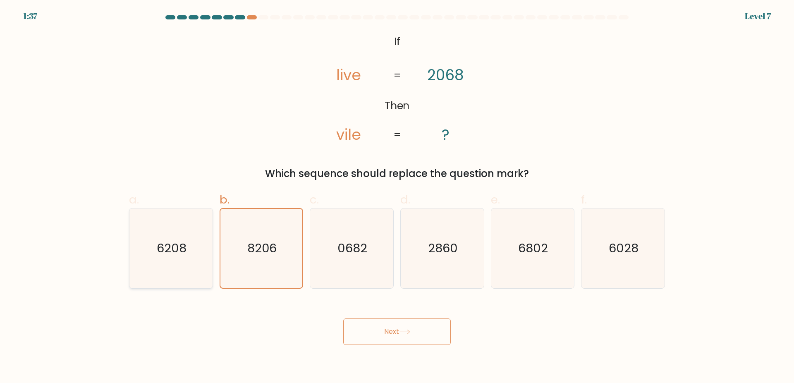
drag, startPoint x: 222, startPoint y: 251, endPoint x: 142, endPoint y: 252, distance: 79.8
click at [213, 251] on div "a. 6208 b. 8206 c." at bounding box center [397, 236] width 543 height 104
click at [142, 252] on icon "6208" at bounding box center [171, 248] width 80 height 80
click at [397, 197] on input "a. 6208" at bounding box center [397, 194] width 0 height 5
radio input "true"
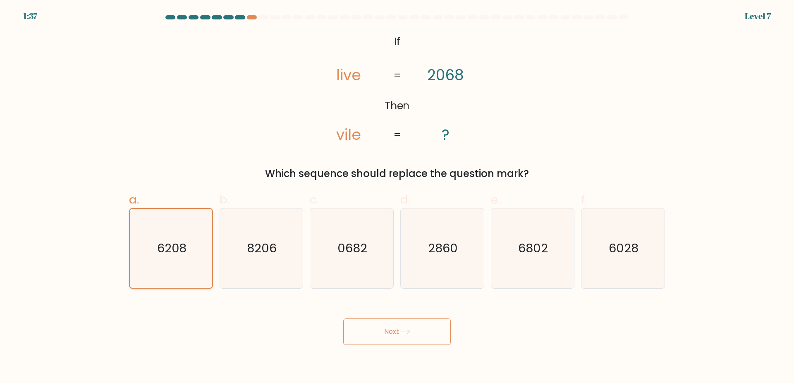
drag, startPoint x: 183, startPoint y: 258, endPoint x: 199, endPoint y: 259, distance: 15.3
click at [191, 259] on icon "6208" at bounding box center [171, 248] width 79 height 79
drag, startPoint x: 557, startPoint y: 267, endPoint x: 568, endPoint y: 266, distance: 11.3
click at [568, 266] on icon "6802" at bounding box center [533, 248] width 80 height 80
click at [642, 252] on icon "6028" at bounding box center [623, 248] width 80 height 80
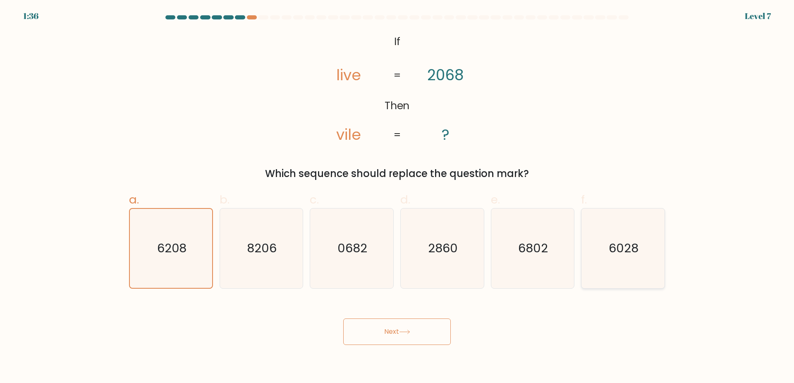
click at [397, 197] on input "f. 6028" at bounding box center [397, 194] width 0 height 5
radio input "true"
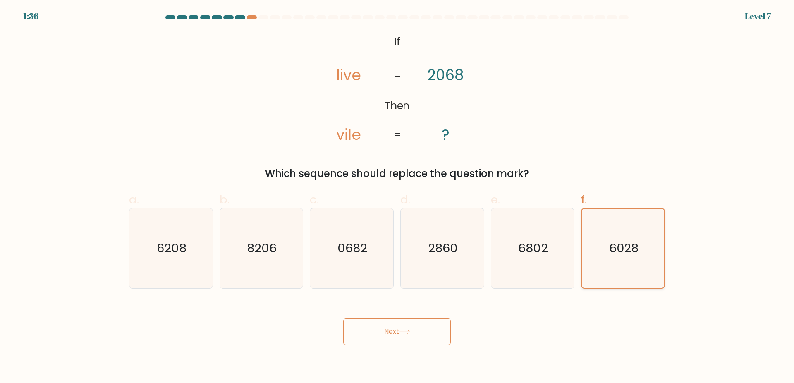
click at [643, 251] on icon "6028" at bounding box center [623, 248] width 79 height 79
click at [397, 197] on input "f. 6028" at bounding box center [397, 194] width 0 height 5
click at [408, 330] on icon at bounding box center [404, 332] width 11 height 5
click at [419, 323] on button "Next" at bounding box center [397, 331] width 108 height 26
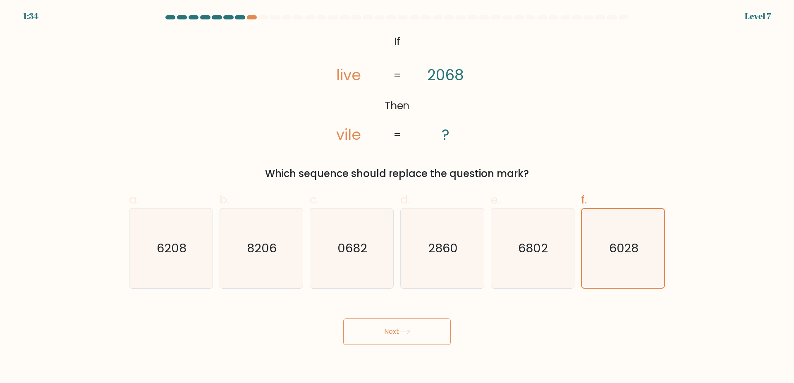
click at [419, 323] on button "Next" at bounding box center [397, 331] width 108 height 26
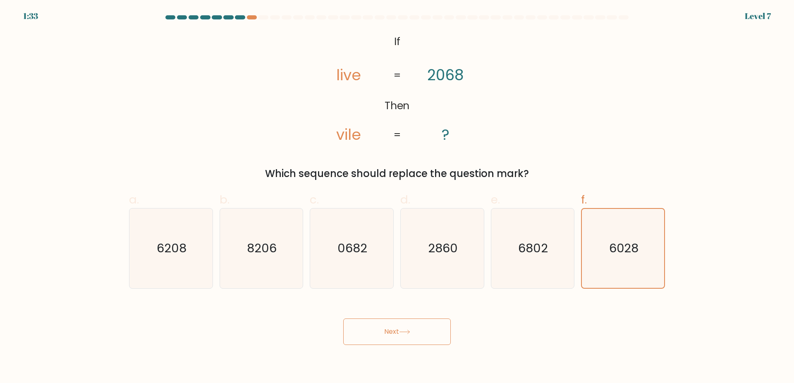
click at [419, 323] on button "Next" at bounding box center [397, 331] width 108 height 26
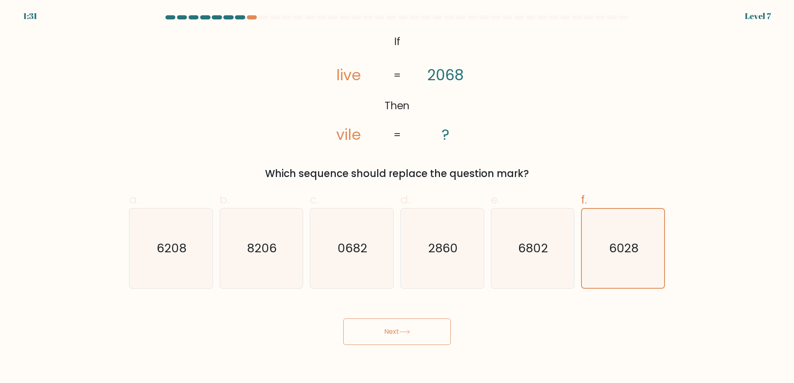
click at [419, 323] on button "Next" at bounding box center [397, 331] width 108 height 26
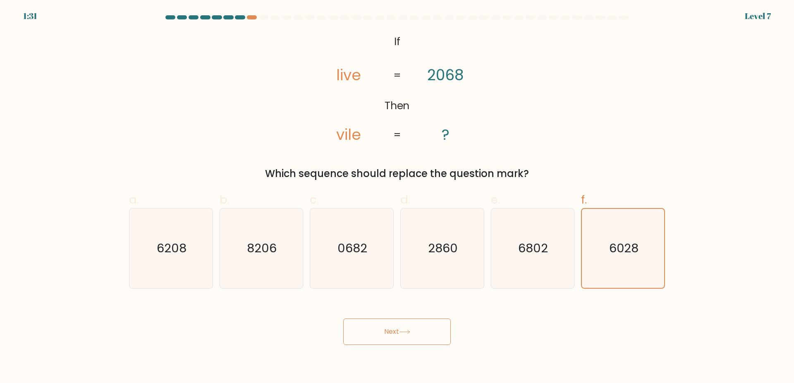
click at [419, 323] on button "Next" at bounding box center [397, 331] width 108 height 26
click at [411, 327] on button "Next" at bounding box center [397, 331] width 108 height 26
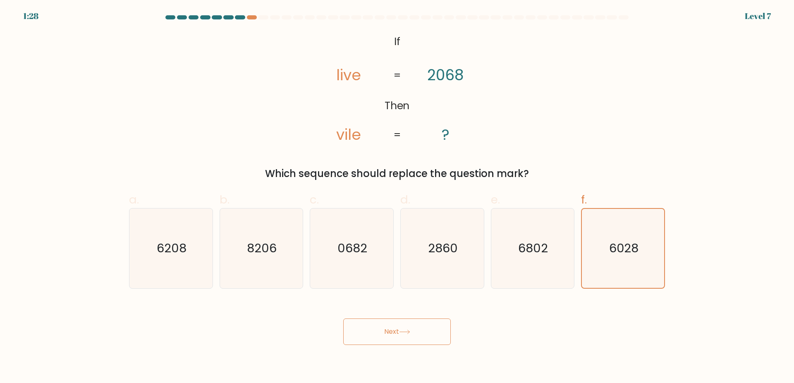
click at [411, 327] on button "Next" at bounding box center [397, 331] width 108 height 26
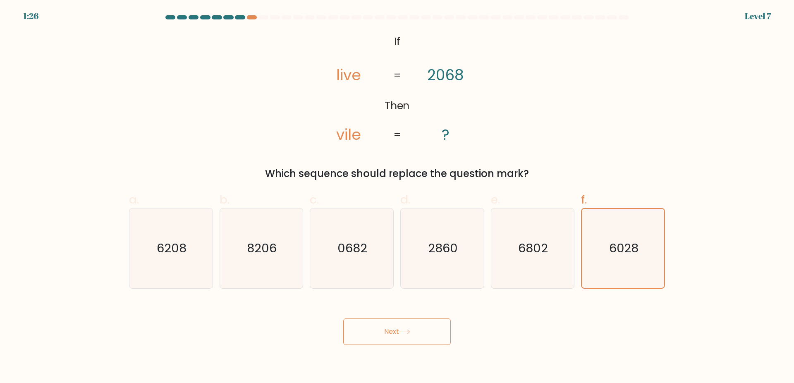
click at [411, 327] on button "Next" at bounding box center [397, 331] width 108 height 26
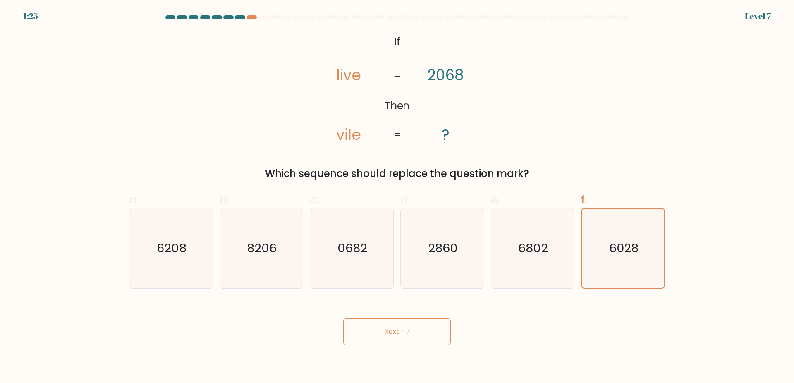
click at [411, 327] on button "Next" at bounding box center [397, 331] width 108 height 26
click at [369, 343] on button "Next" at bounding box center [397, 331] width 108 height 26
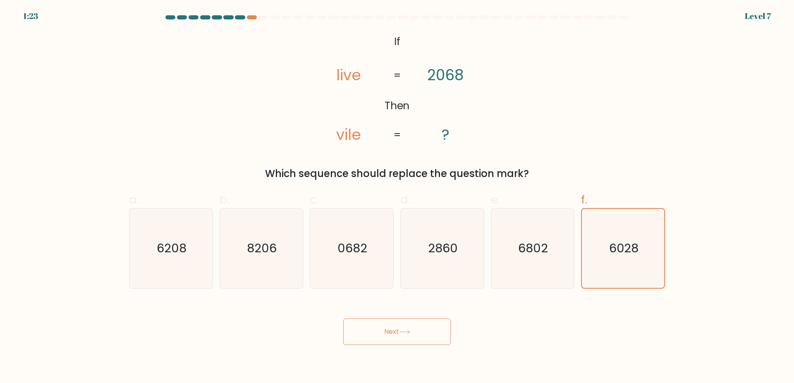
click at [358, 343] on button "Next" at bounding box center [397, 331] width 108 height 26
click at [352, 344] on button "Next" at bounding box center [397, 331] width 108 height 26
click at [407, 328] on button "Next" at bounding box center [397, 331] width 108 height 26
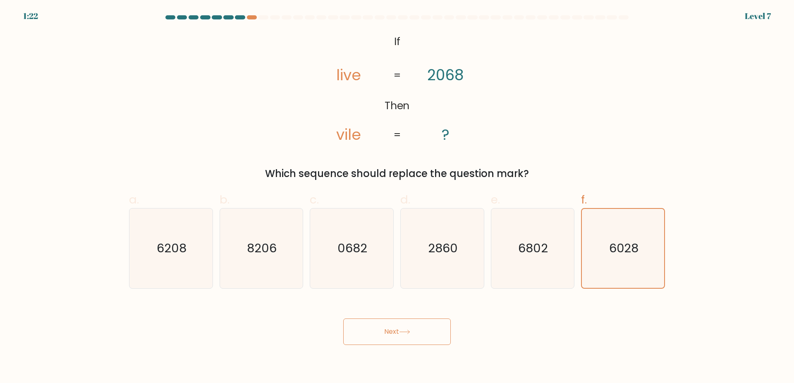
click at [407, 328] on button "Next" at bounding box center [397, 331] width 108 height 26
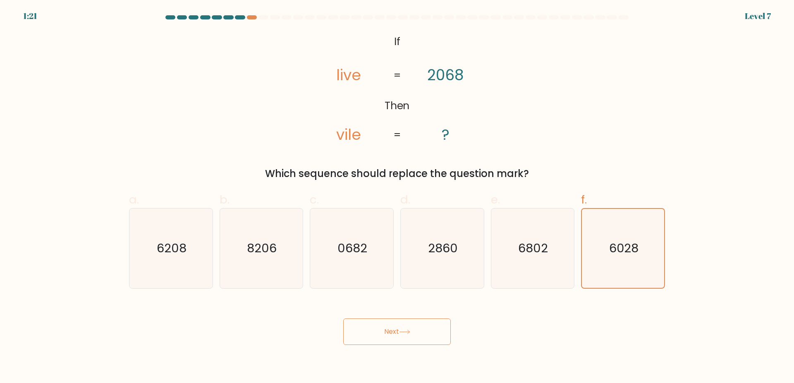
click at [407, 328] on button "Next" at bounding box center [397, 331] width 108 height 26
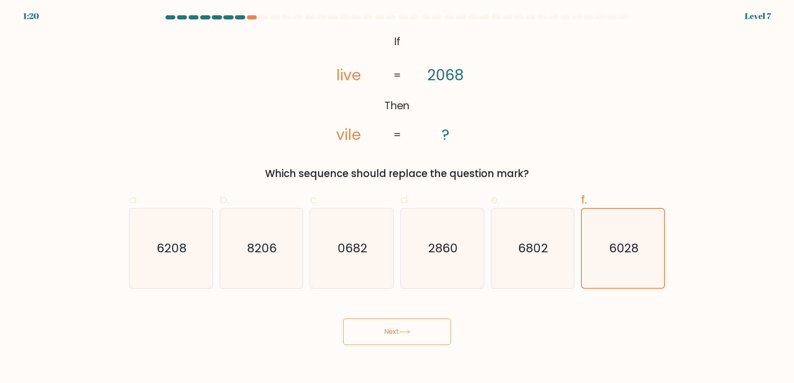
click at [407, 328] on button "Next" at bounding box center [397, 331] width 108 height 26
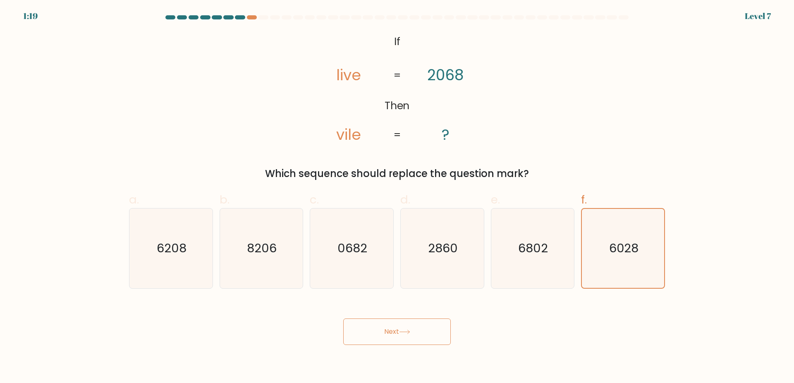
click at [407, 328] on button "Next" at bounding box center [397, 331] width 108 height 26
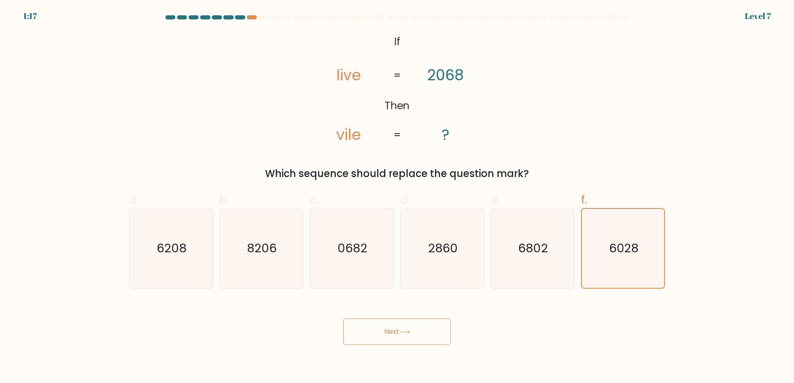
click at [407, 328] on button "Next" at bounding box center [397, 331] width 108 height 26
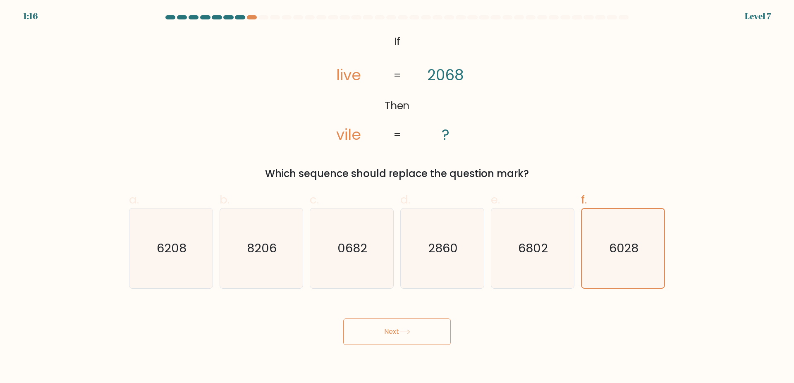
click at [407, 328] on button "Next" at bounding box center [397, 331] width 108 height 26
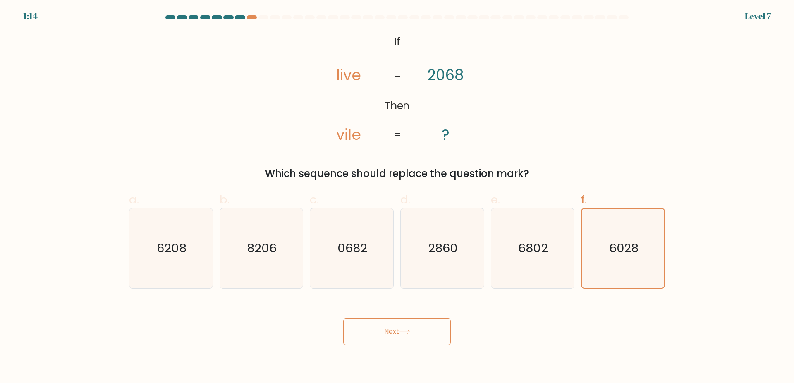
click at [407, 328] on button "Next" at bounding box center [397, 331] width 108 height 26
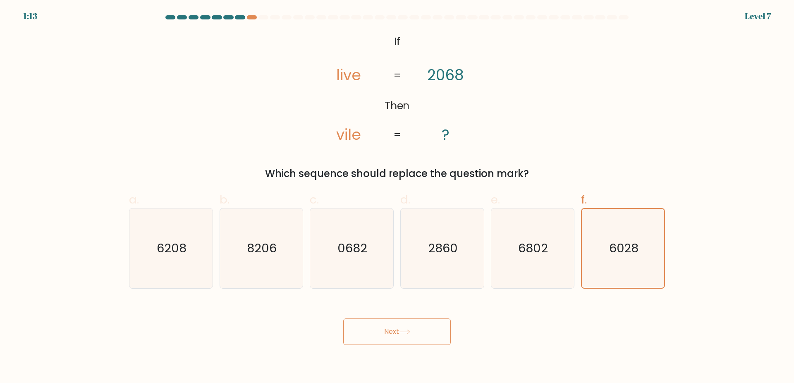
click at [407, 328] on button "Next" at bounding box center [397, 331] width 108 height 26
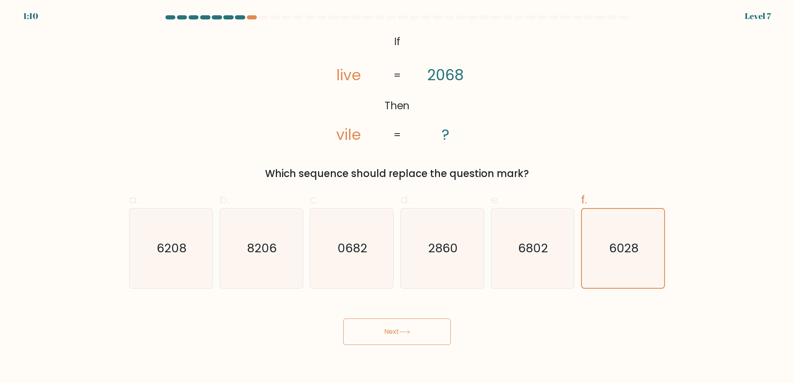
click at [407, 328] on button "Next" at bounding box center [397, 331] width 108 height 26
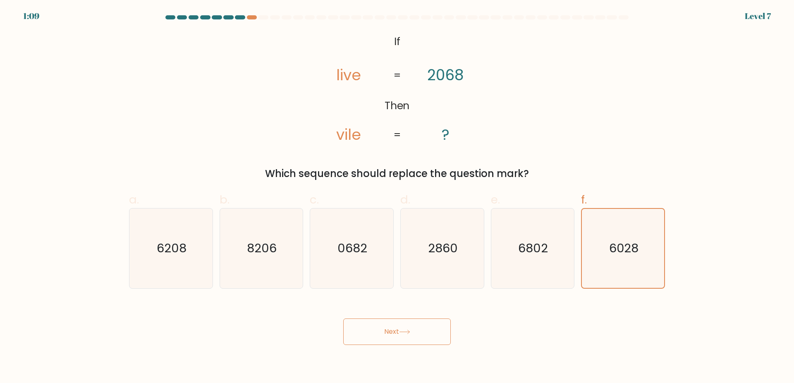
click at [407, 328] on button "Next" at bounding box center [397, 331] width 108 height 26
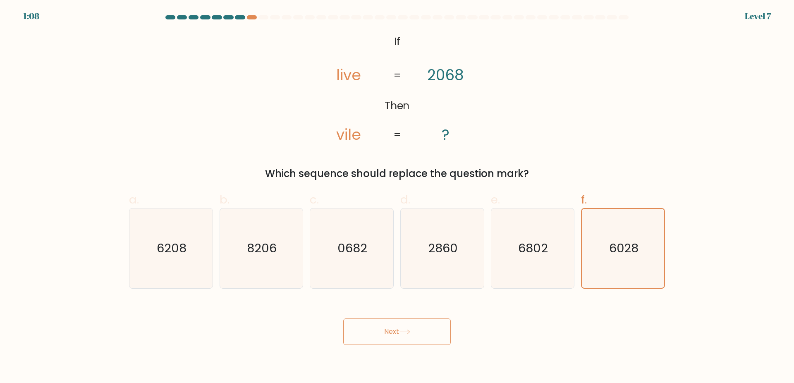
click at [407, 328] on button "Next" at bounding box center [397, 331] width 108 height 26
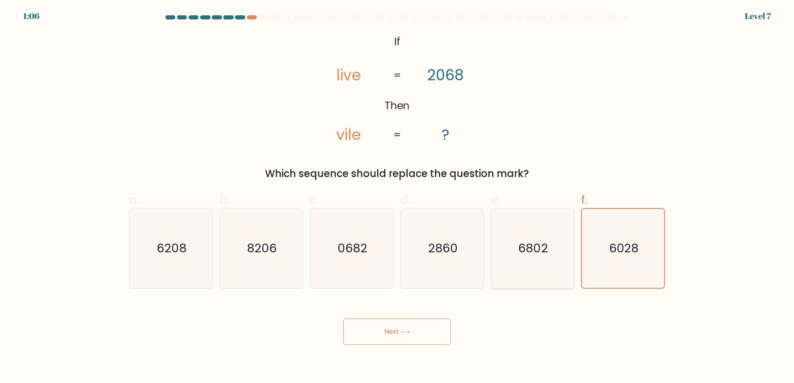
click at [498, 259] on icon "6802" at bounding box center [533, 248] width 80 height 80
click at [397, 197] on input "e. 6802" at bounding box center [397, 194] width 0 height 5
radio input "true"
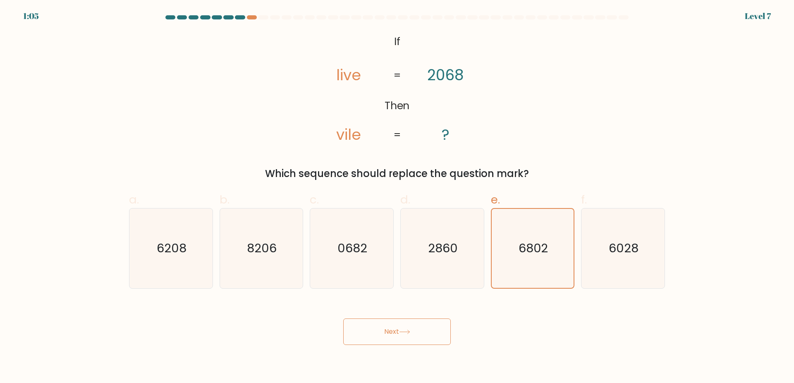
click at [419, 325] on button "Next" at bounding box center [397, 331] width 108 height 26
drag, startPoint x: 410, startPoint y: 325, endPoint x: 380, endPoint y: 282, distance: 52.3
click at [405, 314] on div "Next" at bounding box center [397, 322] width 546 height 46
click at [373, 270] on icon "0682" at bounding box center [352, 248] width 80 height 80
click at [397, 197] on input "c. 0682" at bounding box center [397, 194] width 0 height 5
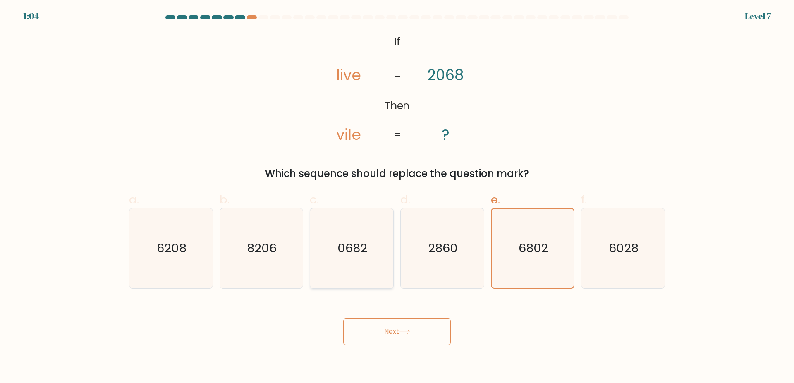
radio input "true"
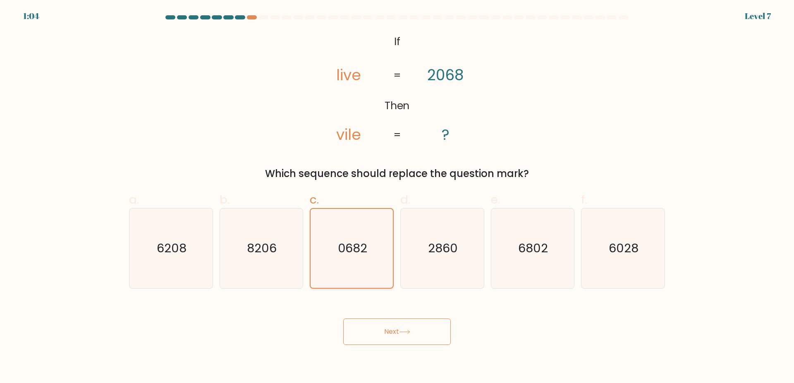
click at [323, 261] on icon "0682" at bounding box center [351, 248] width 79 height 79
click at [397, 197] on input "c. 0682" at bounding box center [397, 194] width 0 height 5
click at [291, 259] on icon "8206" at bounding box center [261, 248] width 80 height 80
click at [397, 197] on input "b. 8206" at bounding box center [397, 194] width 0 height 5
radio input "true"
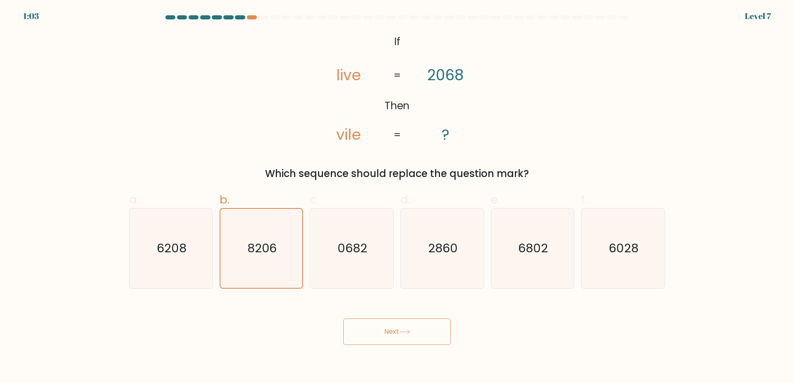
click at [369, 338] on button "Next" at bounding box center [397, 331] width 108 height 26
click at [370, 336] on button "Next" at bounding box center [397, 331] width 108 height 26
click at [370, 335] on button "Next" at bounding box center [397, 331] width 108 height 26
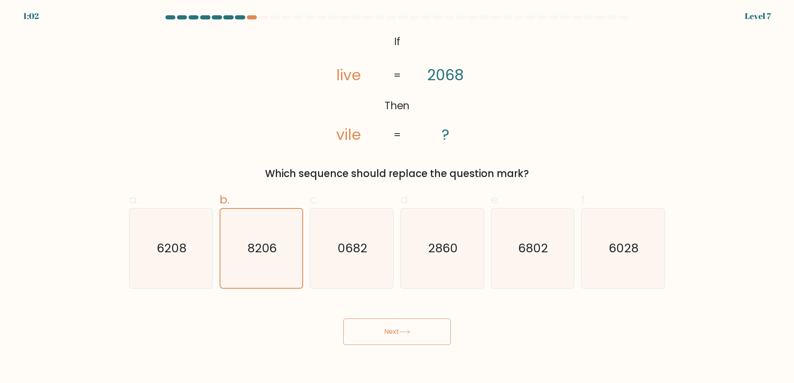
click at [370, 335] on button "Next" at bounding box center [397, 331] width 108 height 26
click at [371, 329] on button "Next" at bounding box center [397, 331] width 108 height 26
click at [654, 271] on icon "6028" at bounding box center [623, 248] width 80 height 80
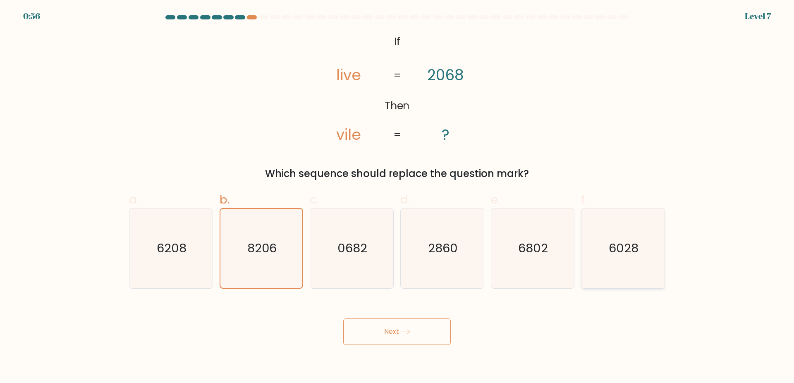
click at [397, 197] on input "f. 6028" at bounding box center [397, 194] width 0 height 5
radio input "true"
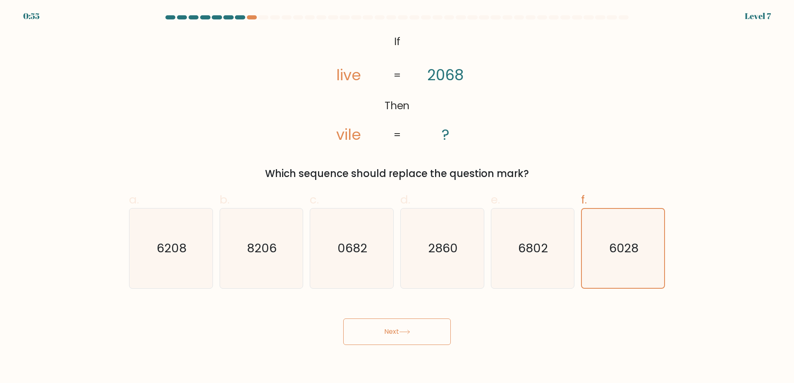
click at [407, 332] on icon at bounding box center [405, 332] width 10 height 4
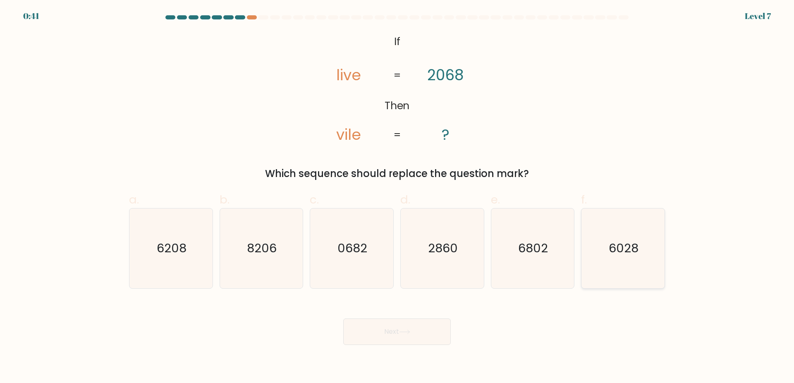
click at [609, 260] on icon "6028" at bounding box center [623, 248] width 80 height 80
click at [397, 197] on input "f. 6028" at bounding box center [397, 194] width 0 height 5
radio input "true"
click at [407, 329] on button "Next" at bounding box center [397, 331] width 108 height 26
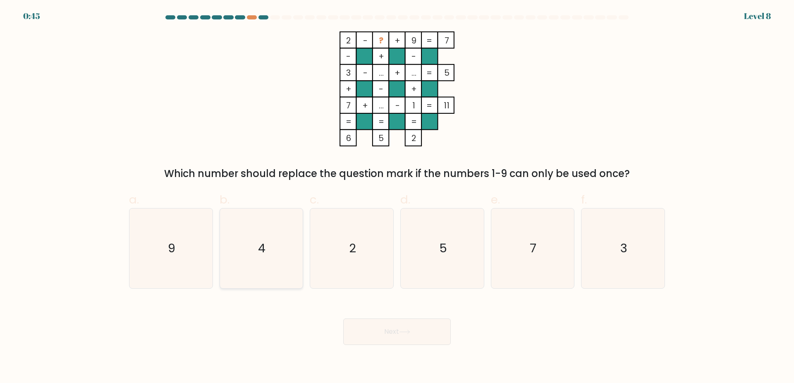
click at [252, 257] on icon "4" at bounding box center [261, 248] width 80 height 80
click at [397, 197] on input "b. 4" at bounding box center [397, 194] width 0 height 5
radio input "true"
click at [388, 323] on button "Next" at bounding box center [397, 331] width 108 height 26
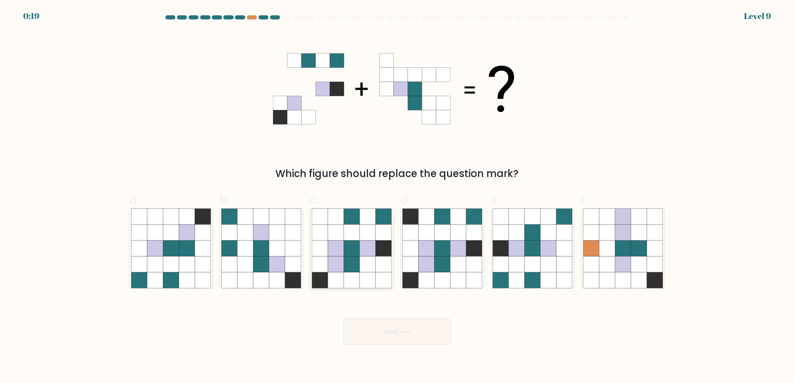
click at [361, 248] on icon at bounding box center [368, 248] width 16 height 16
click at [397, 197] on input "c." at bounding box center [397, 194] width 0 height 5
radio input "true"
click at [366, 326] on button "Next" at bounding box center [397, 331] width 108 height 26
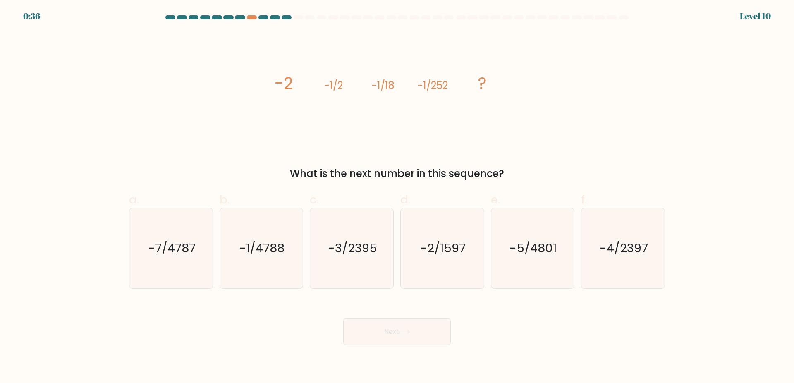
click at [528, 145] on div "image/svg+xml -2 -1/2 -1/18 -1/252 ? What is the next number in this sequence?" at bounding box center [397, 106] width 546 height 150
click at [539, 98] on div "image/svg+xml -2 -1/2 -1/18 -1/252 ? What is the next number in this sequence?" at bounding box center [397, 106] width 546 height 150
click at [266, 245] on text "-1/4788" at bounding box center [261, 248] width 45 height 17
click at [397, 197] on input "b. -1/4788" at bounding box center [397, 194] width 0 height 5
radio input "true"
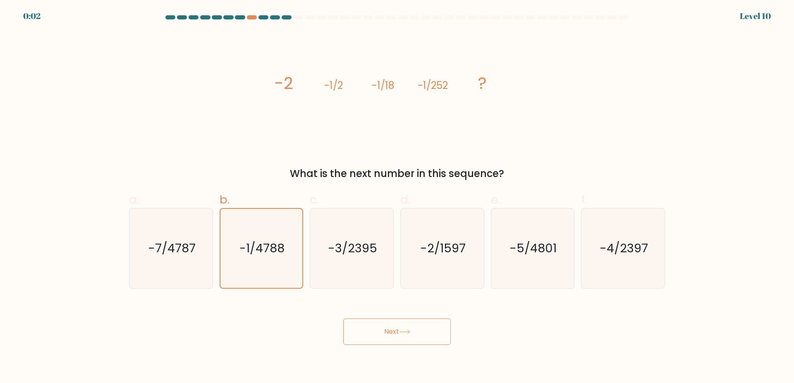
click at [402, 343] on button "Next" at bounding box center [397, 331] width 108 height 26
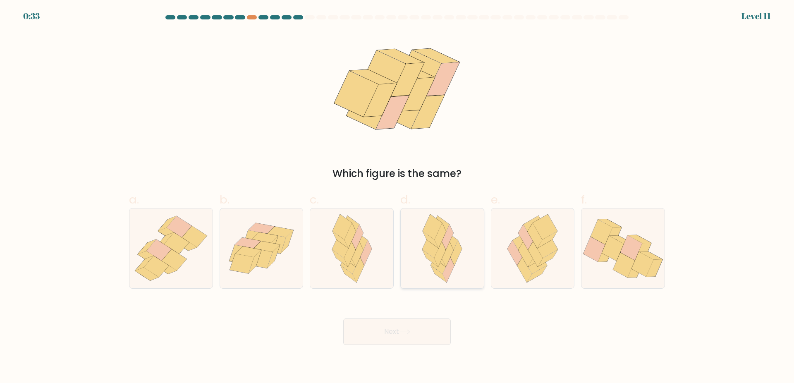
click at [460, 264] on icon at bounding box center [442, 248] width 52 height 80
click at [397, 197] on input "d." at bounding box center [397, 194] width 0 height 5
radio input "true"
click at [406, 328] on button "Next" at bounding box center [397, 331] width 108 height 26
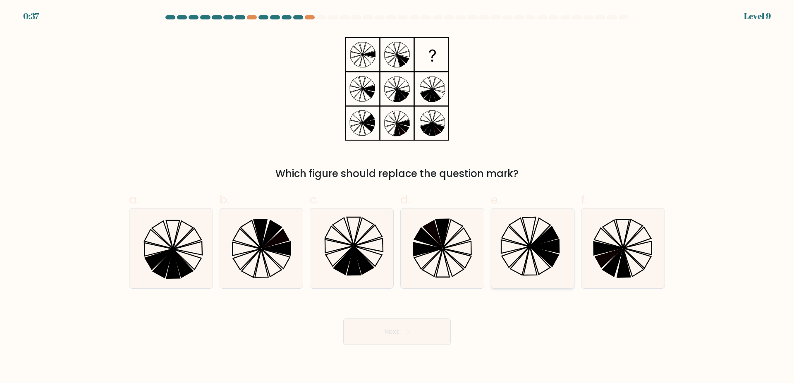
click at [508, 232] on icon at bounding box center [533, 248] width 80 height 80
click at [397, 197] on input "e." at bounding box center [397, 194] width 0 height 5
radio input "true"
click at [424, 336] on button "Next" at bounding box center [397, 331] width 108 height 26
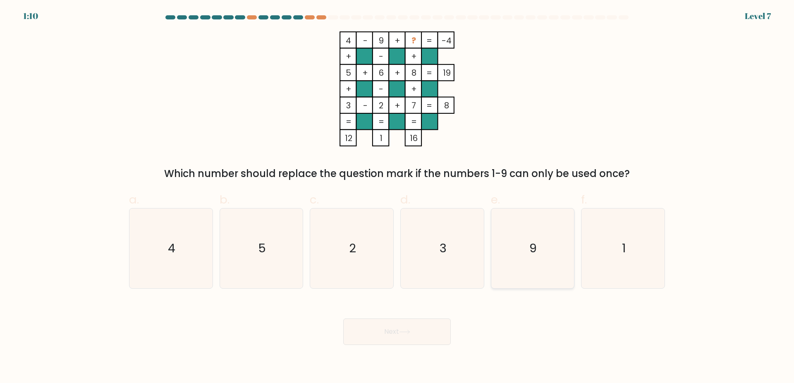
click at [535, 252] on text "9" at bounding box center [533, 248] width 7 height 17
click at [397, 197] on input "e. 9" at bounding box center [397, 194] width 0 height 5
radio input "true"
click at [422, 331] on button "Next" at bounding box center [397, 331] width 108 height 26
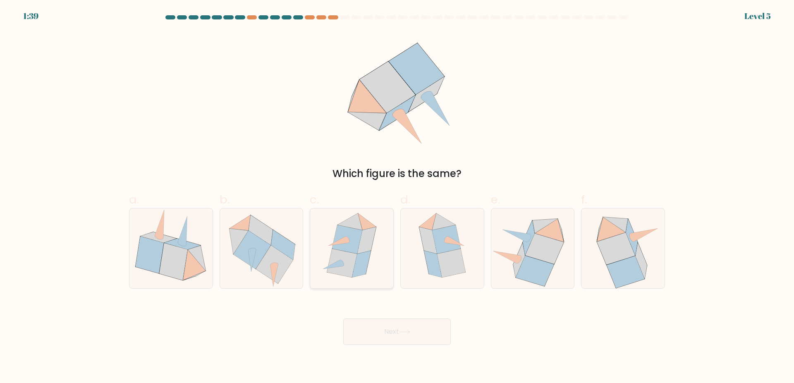
click at [368, 251] on icon at bounding box center [367, 240] width 19 height 27
click at [397, 197] on input "c." at bounding box center [397, 194] width 0 height 5
radio input "true"
click at [362, 333] on button "Next" at bounding box center [397, 331] width 108 height 26
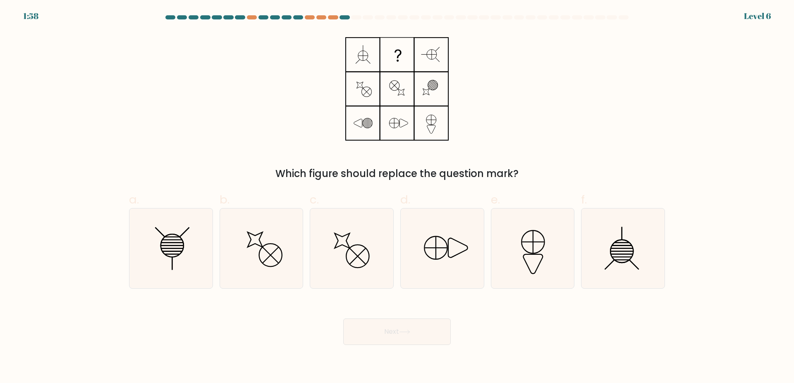
click at [381, 57] on rect at bounding box center [397, 54] width 33 height 33
click at [375, 57] on icon at bounding box center [396, 88] width 103 height 115
click at [371, 57] on icon at bounding box center [396, 88] width 103 height 115
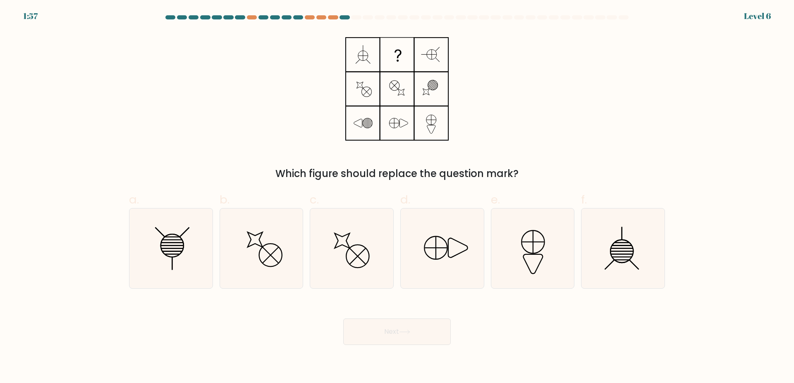
click at [371, 57] on icon at bounding box center [396, 88] width 103 height 115
click at [619, 253] on icon at bounding box center [623, 248] width 80 height 80
click at [397, 197] on input "f." at bounding box center [397, 194] width 0 height 5
radio input "true"
click at [178, 257] on icon at bounding box center [171, 248] width 80 height 80
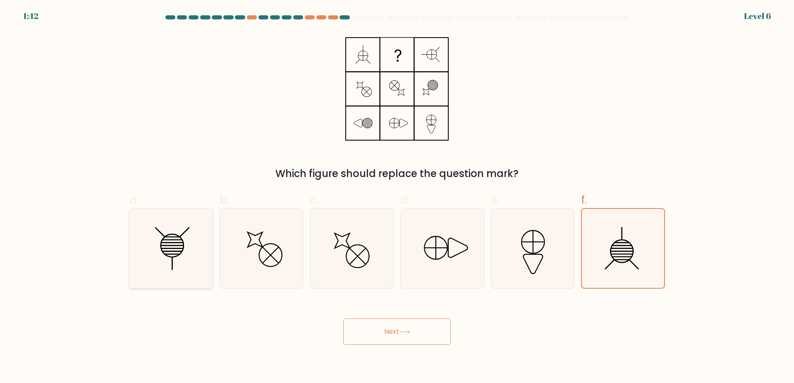
click at [397, 197] on input "a." at bounding box center [397, 194] width 0 height 5
radio input "true"
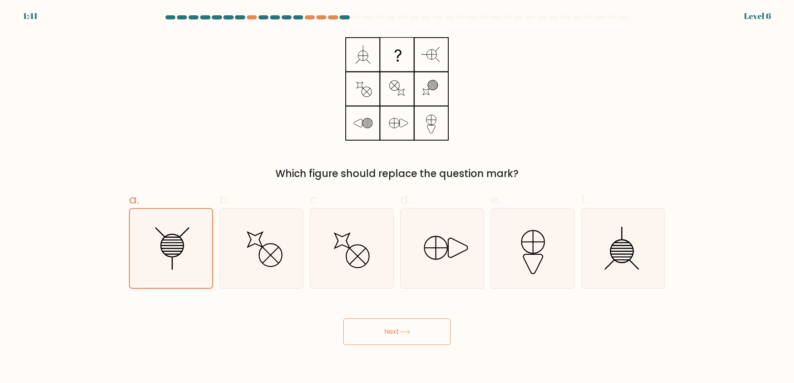
click at [178, 257] on icon at bounding box center [171, 248] width 79 height 79
click at [397, 197] on input "a." at bounding box center [397, 194] width 0 height 5
click at [178, 257] on icon at bounding box center [171, 248] width 79 height 79
click at [397, 197] on input "a." at bounding box center [397, 194] width 0 height 5
click at [178, 257] on icon at bounding box center [171, 248] width 79 height 79
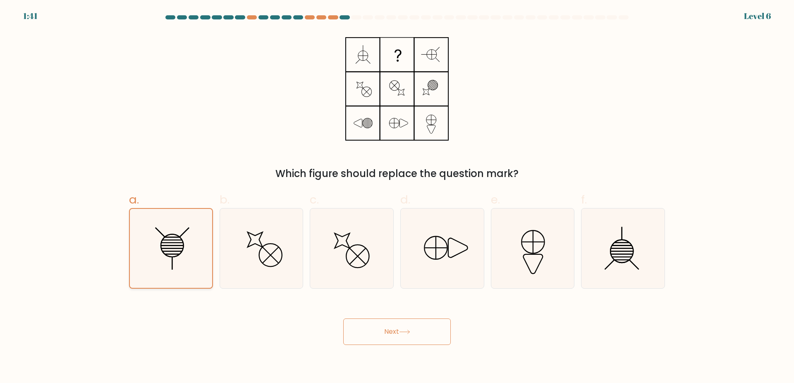
click at [397, 197] on input "a." at bounding box center [397, 194] width 0 height 5
click at [178, 257] on icon at bounding box center [171, 248] width 79 height 79
click at [397, 197] on input "a." at bounding box center [397, 194] width 0 height 5
click at [178, 257] on icon at bounding box center [171, 248] width 79 height 79
click at [397, 197] on input "a." at bounding box center [397, 194] width 0 height 5
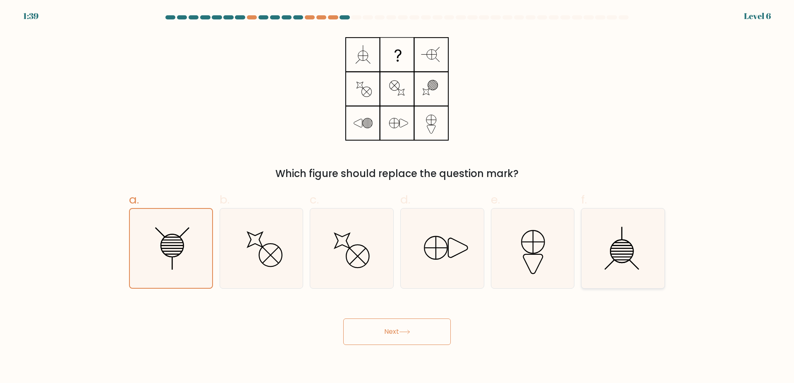
click at [627, 247] on icon at bounding box center [623, 248] width 80 height 80
click at [397, 197] on input "f." at bounding box center [397, 194] width 0 height 5
radio input "true"
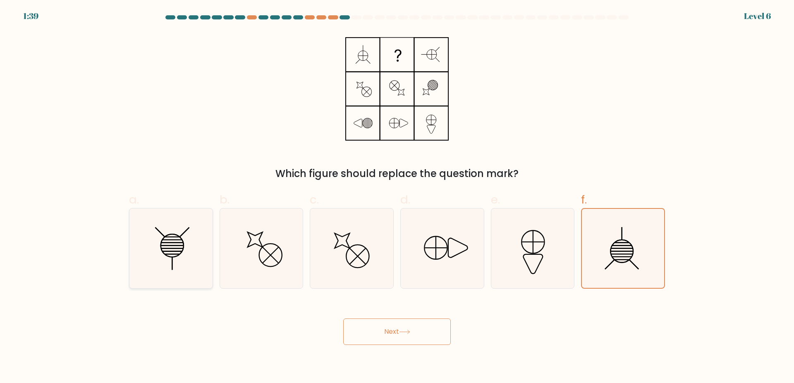
click at [151, 225] on icon at bounding box center [171, 248] width 80 height 80
click at [397, 197] on input "a." at bounding box center [397, 194] width 0 height 5
radio input "true"
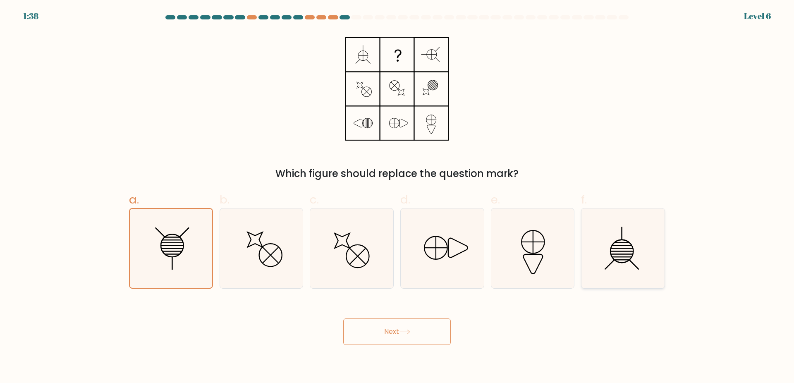
click at [643, 251] on icon at bounding box center [623, 248] width 80 height 80
click at [397, 197] on input "f." at bounding box center [397, 194] width 0 height 5
radio input "true"
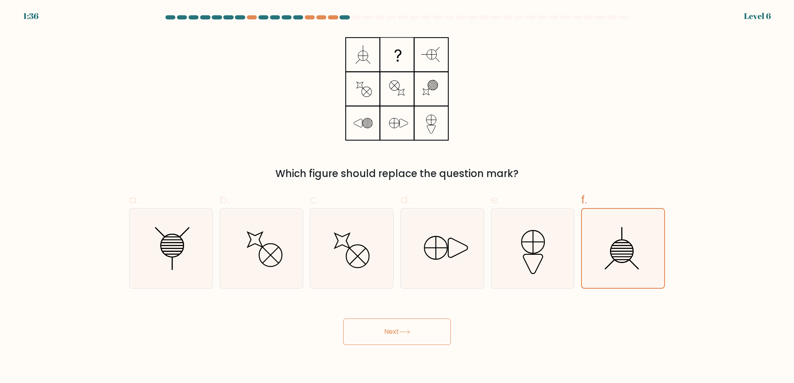
click at [363, 47] on line at bounding box center [363, 48] width 0 height 6
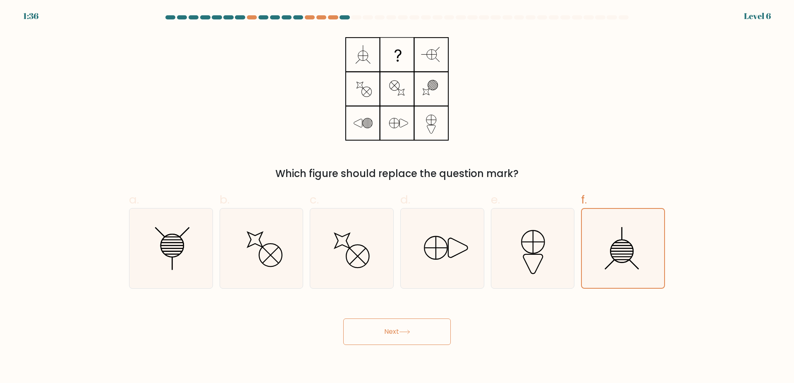
click at [363, 47] on line at bounding box center [363, 48] width 0 height 6
click at [363, 51] on line at bounding box center [363, 48] width 0 height 6
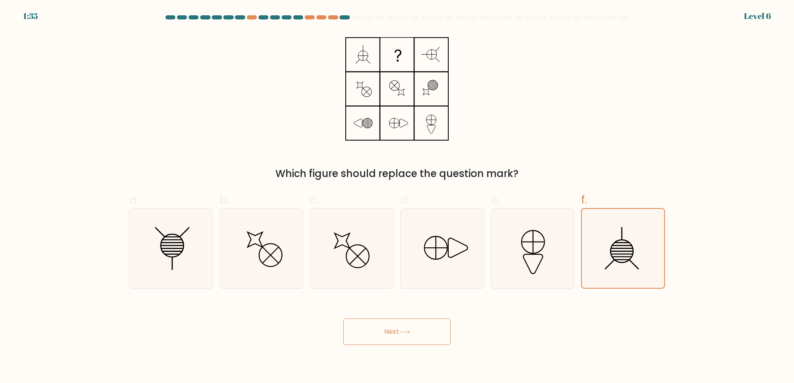
click at [363, 51] on line at bounding box center [363, 48] width 0 height 6
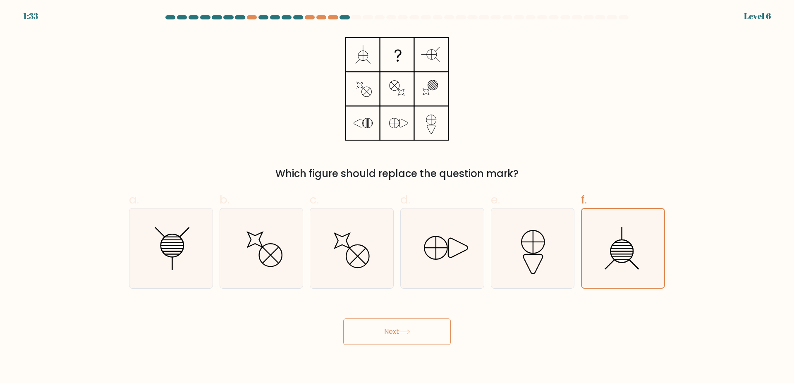
click at [436, 48] on icon at bounding box center [396, 88] width 103 height 115
click at [163, 243] on line at bounding box center [172, 243] width 22 height 0
click at [397, 197] on input "a." at bounding box center [397, 194] width 0 height 5
radio input "true"
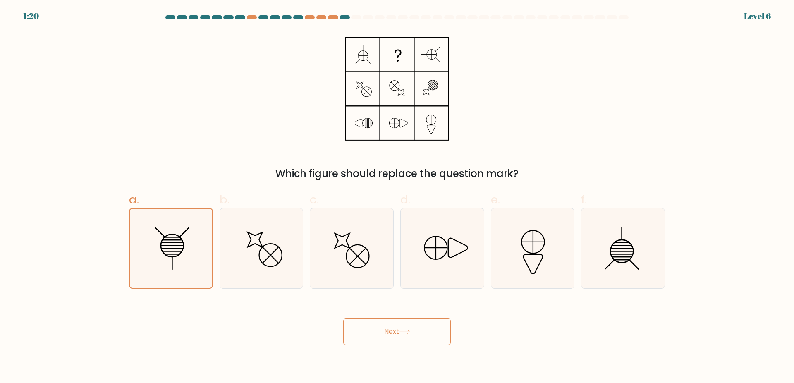
click at [366, 334] on button "Next" at bounding box center [397, 331] width 108 height 26
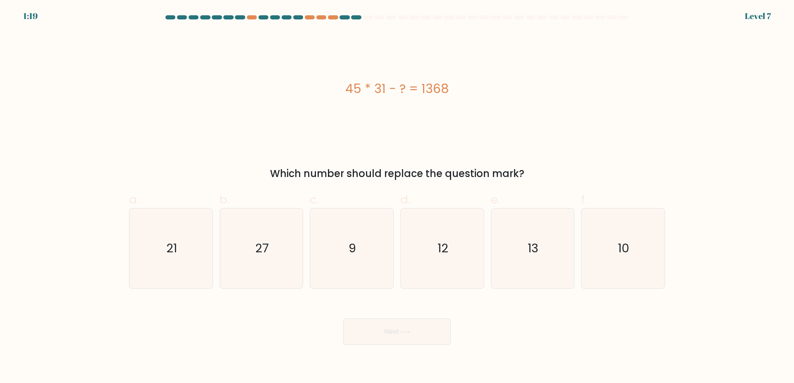
drag, startPoint x: 199, startPoint y: 72, endPoint x: 199, endPoint y: 77, distance: 5.4
click at [199, 77] on div "45 * 31 - ? = 1368" at bounding box center [397, 88] width 536 height 115
click at [486, 124] on div "45 * 31 - ? = 1368" at bounding box center [397, 88] width 536 height 115
click at [266, 261] on icon "27" at bounding box center [261, 248] width 80 height 80
click at [397, 197] on input "b. 27" at bounding box center [397, 194] width 0 height 5
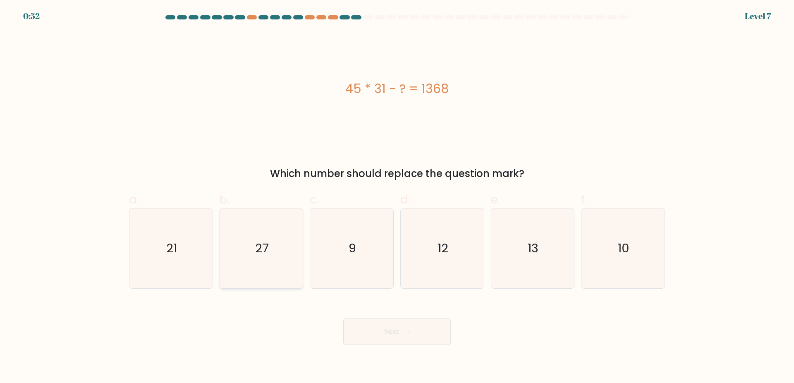
radio input "true"
click at [404, 334] on icon at bounding box center [404, 332] width 11 height 5
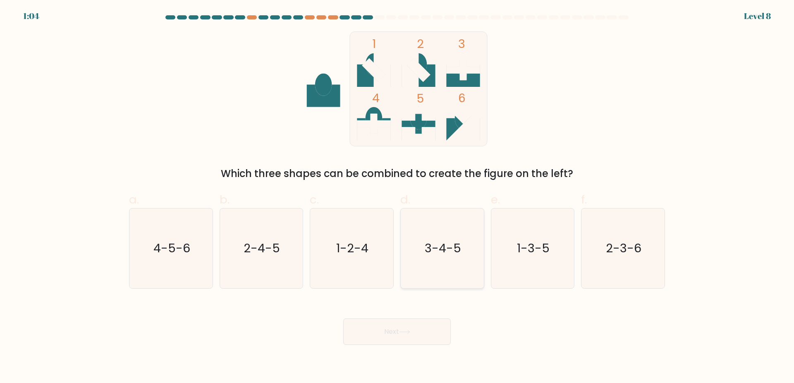
click at [451, 265] on icon "3-4-5" at bounding box center [442, 248] width 80 height 80
click at [397, 197] on input "d. 3-4-5" at bounding box center [397, 194] width 0 height 5
radio input "true"
click at [416, 333] on button "Next" at bounding box center [397, 331] width 108 height 26
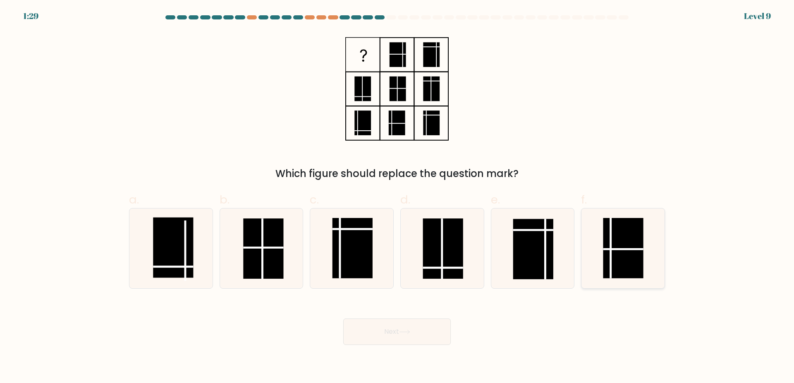
click at [597, 247] on icon at bounding box center [623, 248] width 80 height 80
click at [397, 197] on input "f." at bounding box center [397, 194] width 0 height 5
radio input "true"
click at [410, 328] on button "Next" at bounding box center [397, 331] width 108 height 26
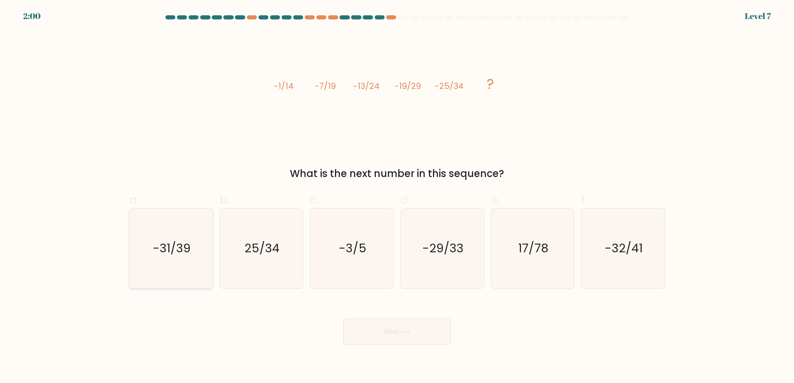
click at [173, 232] on icon "-31/39" at bounding box center [171, 248] width 80 height 80
click at [397, 197] on input "a. -31/39" at bounding box center [397, 194] width 0 height 5
radio input "true"
click at [393, 336] on button "Next" at bounding box center [397, 331] width 108 height 26
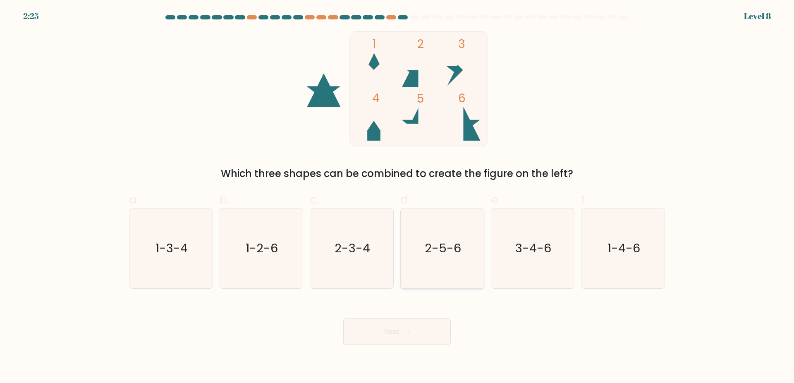
click at [436, 268] on icon "2-5-6" at bounding box center [442, 248] width 80 height 80
click at [397, 197] on input "d. 2-5-6" at bounding box center [397, 194] width 0 height 5
radio input "true"
click at [425, 334] on button "Next" at bounding box center [397, 331] width 108 height 26
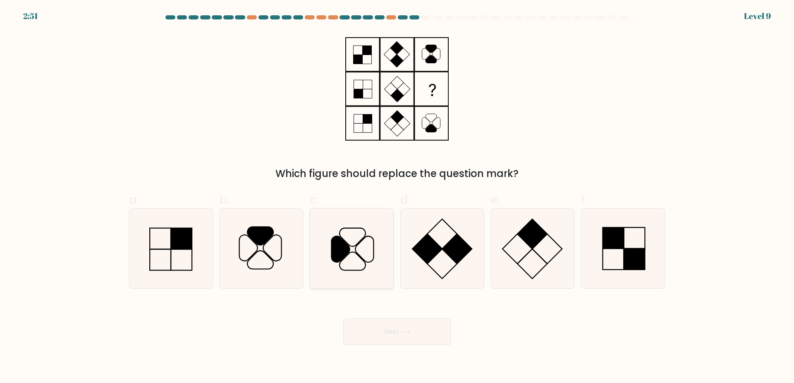
click at [363, 252] on icon at bounding box center [352, 248] width 80 height 80
click at [397, 197] on input "c." at bounding box center [397, 194] width 0 height 5
radio input "true"
click at [267, 235] on icon at bounding box center [261, 236] width 26 height 18
click at [397, 197] on input "b." at bounding box center [397, 194] width 0 height 5
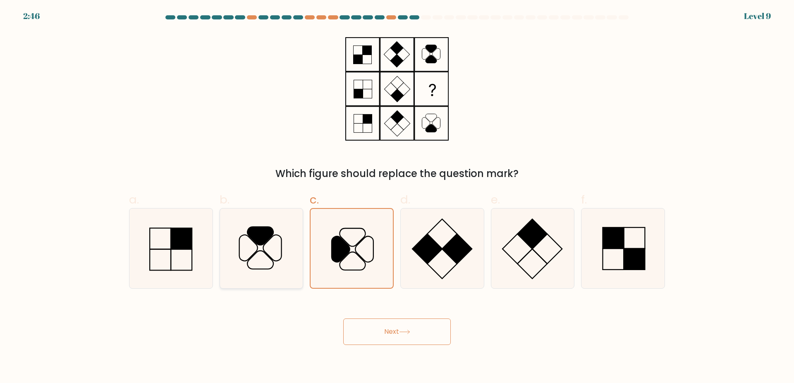
radio input "true"
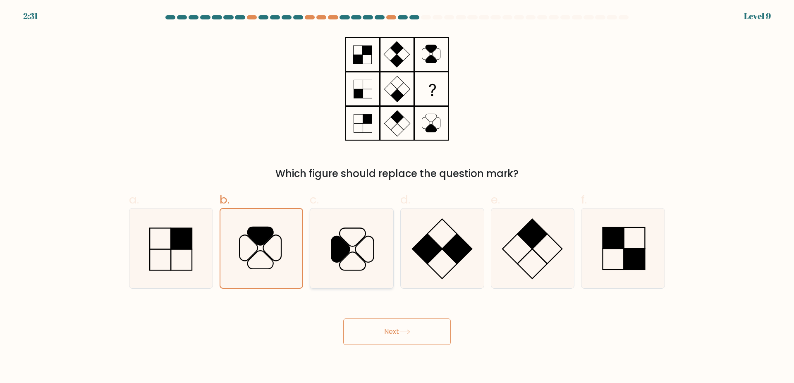
click at [381, 242] on icon at bounding box center [352, 248] width 80 height 80
click at [397, 197] on input "c." at bounding box center [397, 194] width 0 height 5
radio input "true"
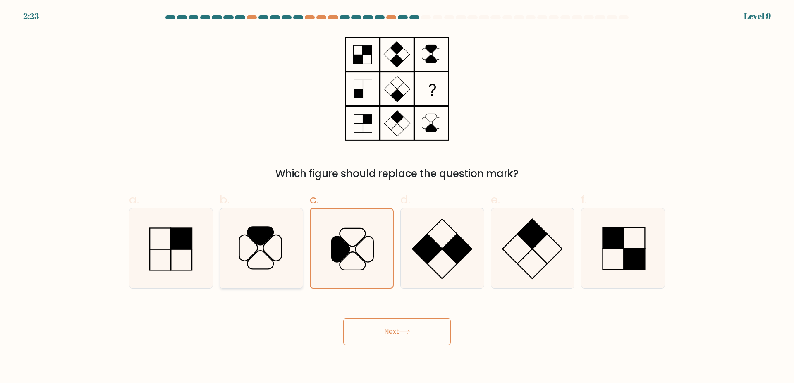
click at [285, 247] on icon at bounding box center [261, 248] width 80 height 80
click at [397, 197] on input "b." at bounding box center [397, 194] width 0 height 5
radio input "true"
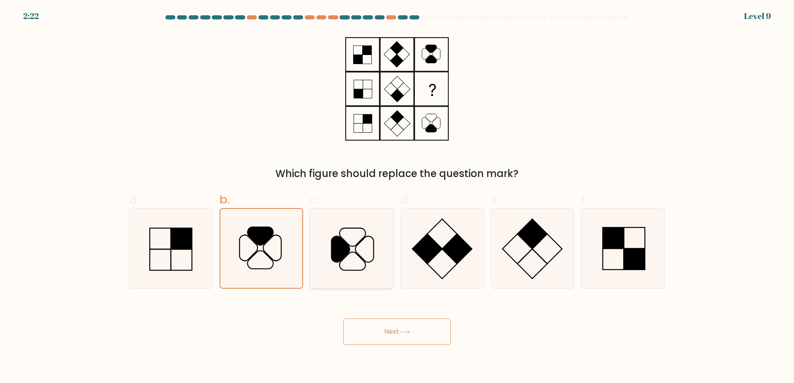
click at [382, 228] on icon at bounding box center [352, 248] width 80 height 80
click at [397, 197] on input "c." at bounding box center [397, 194] width 0 height 5
radio input "true"
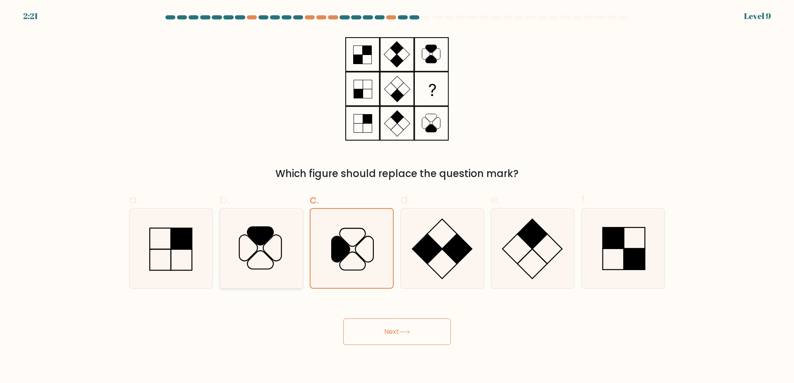
click at [268, 236] on icon at bounding box center [261, 236] width 26 height 18
click at [397, 197] on input "b." at bounding box center [397, 194] width 0 height 5
radio input "true"
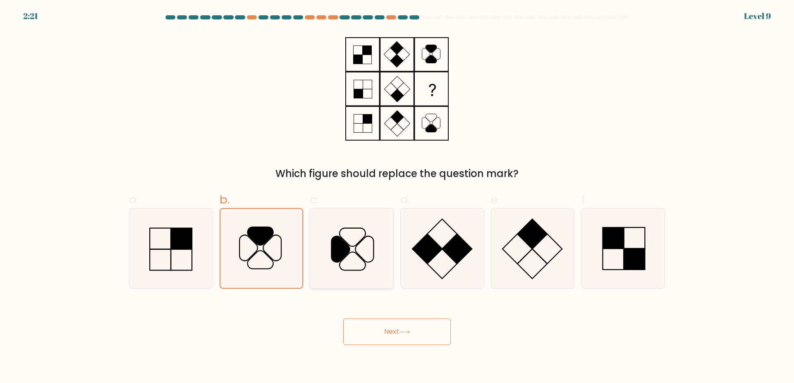
click at [312, 256] on icon at bounding box center [352, 248] width 80 height 80
click at [397, 197] on input "c." at bounding box center [397, 194] width 0 height 5
radio input "true"
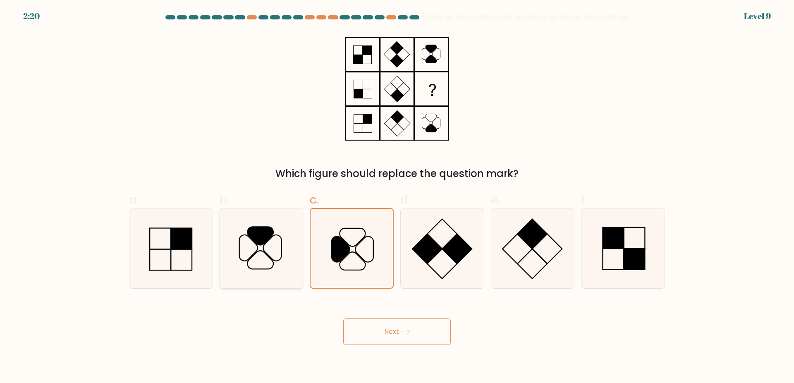
click at [277, 256] on icon at bounding box center [261, 248] width 80 height 80
click at [397, 197] on input "b." at bounding box center [397, 194] width 0 height 5
radio input "true"
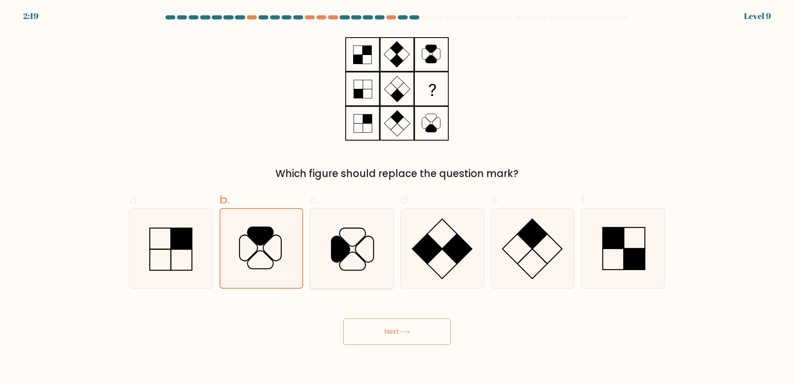
click at [362, 247] on icon at bounding box center [352, 248] width 80 height 80
click at [397, 197] on input "c." at bounding box center [397, 194] width 0 height 5
radio input "true"
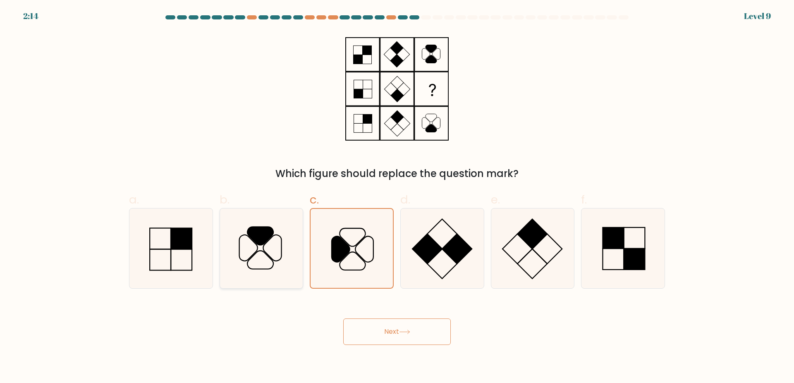
click at [279, 285] on icon at bounding box center [261, 248] width 80 height 80
click at [397, 197] on input "b." at bounding box center [397, 194] width 0 height 5
radio input "true"
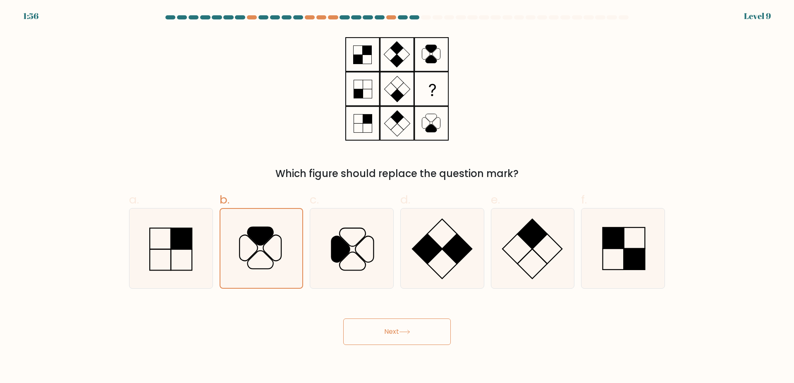
click at [397, 335] on button "Next" at bounding box center [397, 331] width 108 height 26
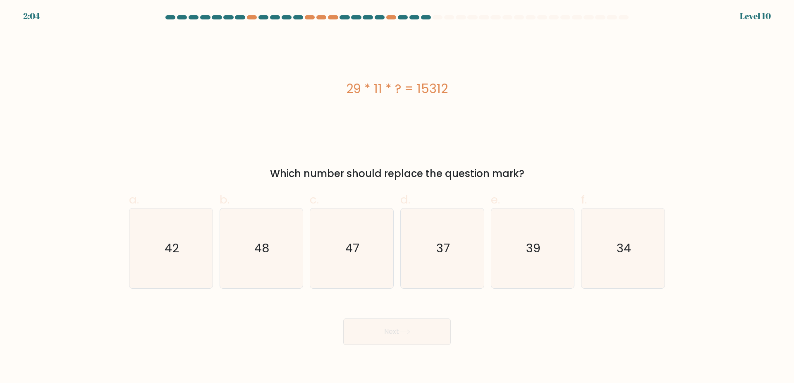
click at [340, 137] on div "29 * 11 * ? = 15312" at bounding box center [397, 88] width 536 height 115
click at [257, 249] on text "48" at bounding box center [262, 248] width 15 height 17
click at [397, 197] on input "b. 48" at bounding box center [397, 194] width 0 height 5
radio input "true"
click at [365, 330] on button "Next" at bounding box center [397, 331] width 108 height 26
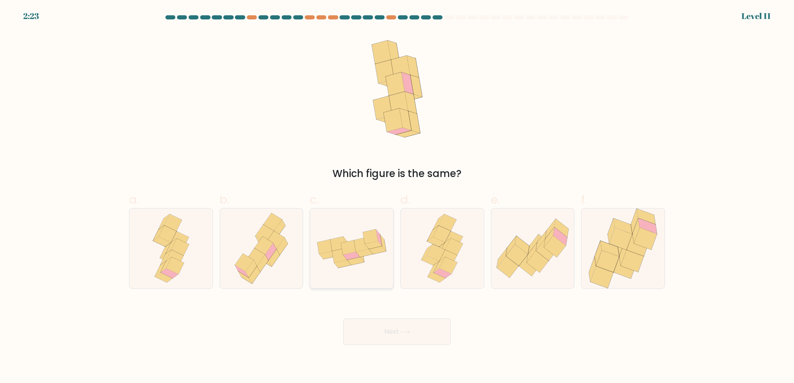
click at [318, 281] on div at bounding box center [352, 248] width 84 height 81
click at [397, 197] on input "c." at bounding box center [397, 194] width 0 height 5
radio input "true"
click at [401, 334] on button "Next" at bounding box center [397, 331] width 108 height 26
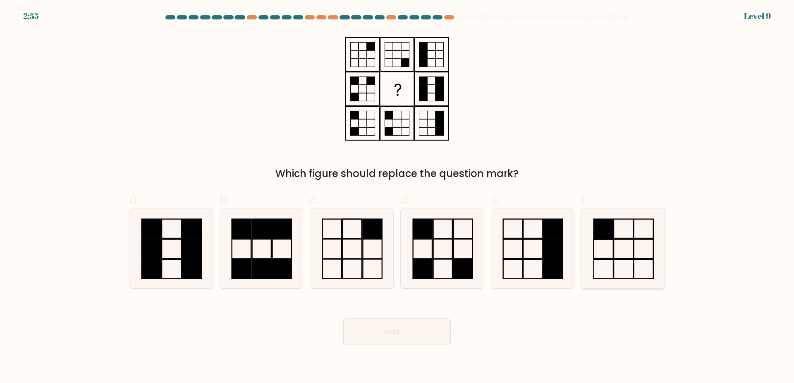
click at [601, 271] on icon at bounding box center [623, 248] width 80 height 80
click at [397, 197] on input "f." at bounding box center [397, 194] width 0 height 5
radio input "true"
click at [606, 254] on icon at bounding box center [623, 248] width 79 height 79
click at [397, 197] on input "f." at bounding box center [397, 194] width 0 height 5
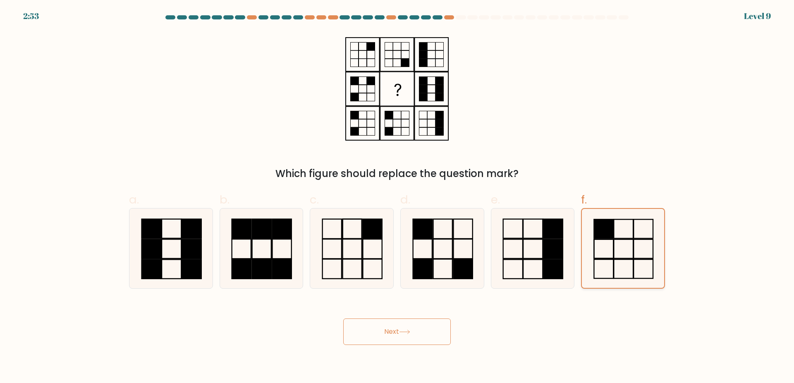
click at [606, 254] on icon at bounding box center [623, 248] width 79 height 79
click at [397, 197] on input "f." at bounding box center [397, 194] width 0 height 5
click at [606, 254] on icon at bounding box center [623, 248] width 79 height 79
click at [397, 197] on input "f." at bounding box center [397, 194] width 0 height 5
click at [606, 254] on icon at bounding box center [623, 248] width 79 height 79
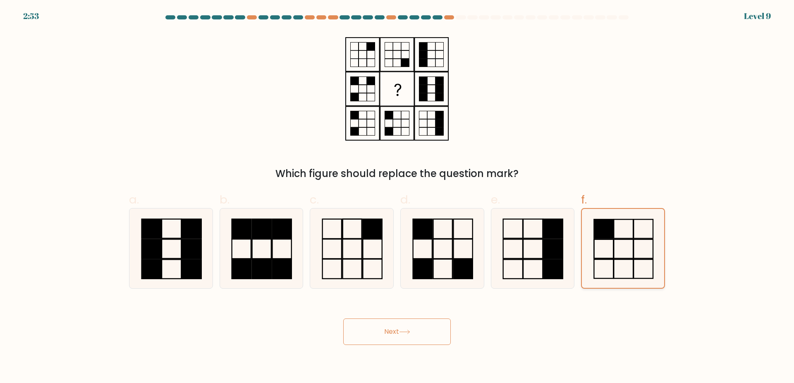
click at [397, 197] on input "f." at bounding box center [397, 194] width 0 height 5
click at [606, 254] on icon at bounding box center [623, 248] width 79 height 79
click at [397, 197] on input "f." at bounding box center [397, 194] width 0 height 5
click at [606, 254] on icon at bounding box center [623, 248] width 79 height 79
click at [397, 197] on input "f." at bounding box center [397, 194] width 0 height 5
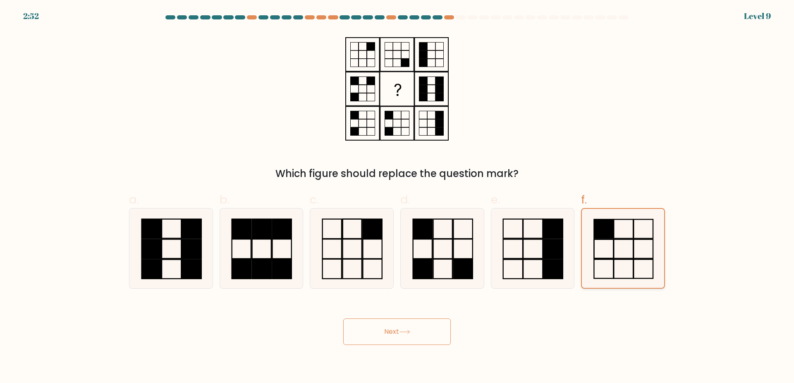
click at [606, 254] on icon at bounding box center [623, 248] width 79 height 79
click at [397, 197] on input "f." at bounding box center [397, 194] width 0 height 5
click at [606, 254] on icon at bounding box center [623, 248] width 79 height 79
click at [397, 197] on input "f." at bounding box center [397, 194] width 0 height 5
click at [606, 254] on icon at bounding box center [623, 248] width 79 height 79
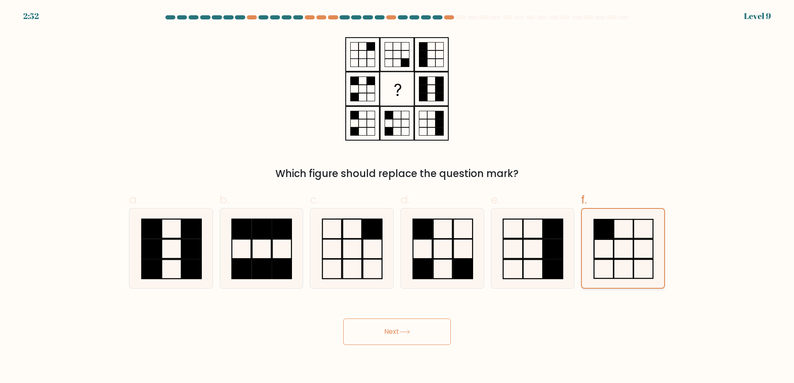
click at [397, 197] on input "f." at bounding box center [397, 194] width 0 height 5
click at [606, 254] on icon at bounding box center [623, 248] width 79 height 79
click at [397, 197] on input "f." at bounding box center [397, 194] width 0 height 5
click at [606, 254] on icon at bounding box center [623, 248] width 79 height 79
click at [397, 197] on input "f." at bounding box center [397, 194] width 0 height 5
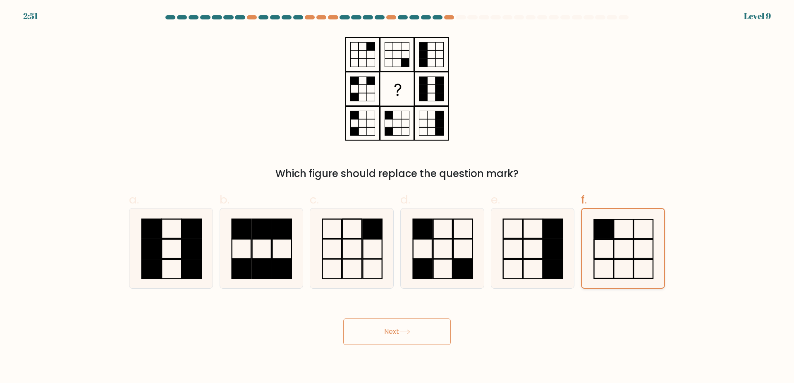
click at [606, 254] on icon at bounding box center [623, 248] width 79 height 79
click at [397, 197] on input "f." at bounding box center [397, 194] width 0 height 5
click at [606, 254] on icon at bounding box center [623, 248] width 79 height 79
click at [397, 197] on input "f." at bounding box center [397, 194] width 0 height 5
click at [606, 254] on icon at bounding box center [623, 248] width 79 height 79
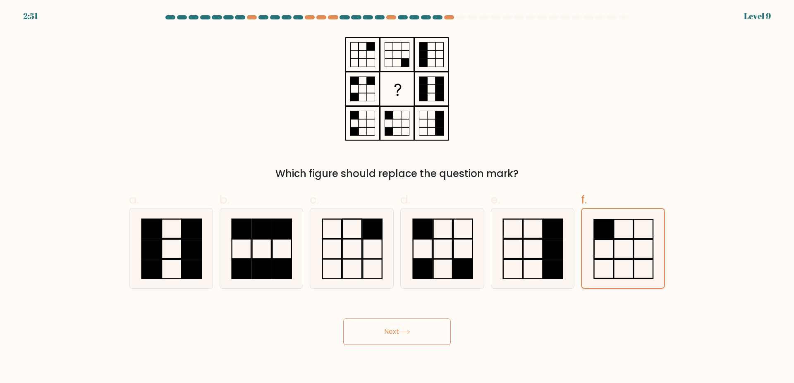
click at [397, 197] on input "f." at bounding box center [397, 194] width 0 height 5
click at [445, 261] on icon at bounding box center [442, 248] width 80 height 80
click at [397, 197] on input "d." at bounding box center [397, 194] width 0 height 5
radio input "true"
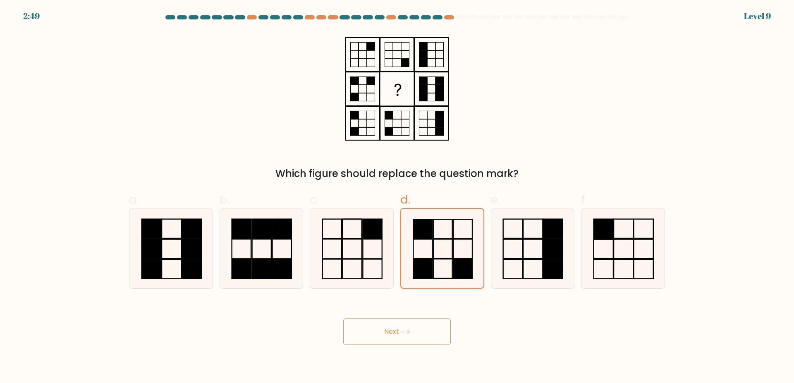
click at [445, 261] on icon at bounding box center [442, 248] width 79 height 79
click at [397, 197] on input "d." at bounding box center [397, 194] width 0 height 5
click at [445, 261] on icon at bounding box center [442, 248] width 79 height 79
click at [397, 197] on input "d." at bounding box center [397, 194] width 0 height 5
click at [445, 261] on icon at bounding box center [442, 248] width 79 height 79
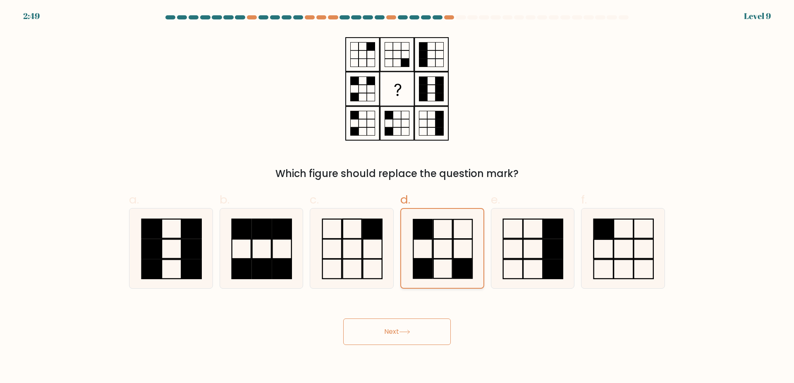
click at [397, 197] on input "d." at bounding box center [397, 194] width 0 height 5
click at [445, 261] on icon at bounding box center [442, 248] width 79 height 79
click at [397, 197] on input "d." at bounding box center [397, 194] width 0 height 5
click at [445, 261] on icon at bounding box center [442, 248] width 79 height 79
click at [397, 197] on input "d." at bounding box center [397, 194] width 0 height 5
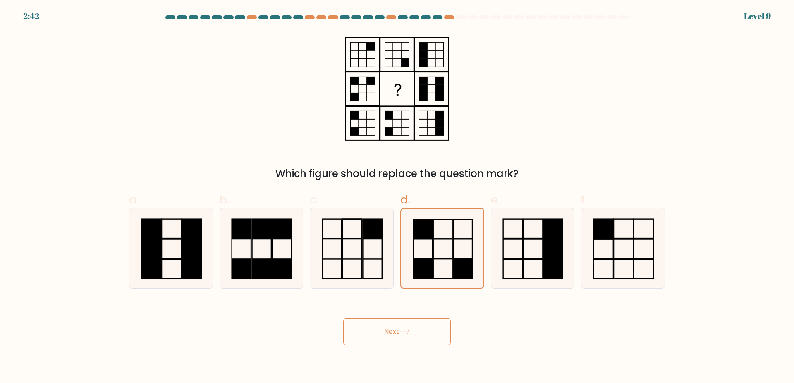
click at [436, 319] on button "Next" at bounding box center [397, 331] width 108 height 26
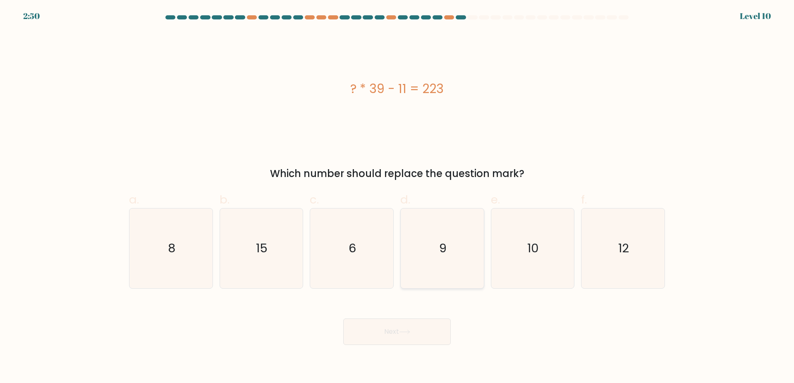
click at [405, 243] on icon "9" at bounding box center [442, 248] width 80 height 80
click at [397, 197] on input "d. 9" at bounding box center [397, 194] width 0 height 5
radio input "true"
click at [373, 253] on icon "6" at bounding box center [352, 248] width 80 height 80
click at [397, 197] on input "c. 6" at bounding box center [397, 194] width 0 height 5
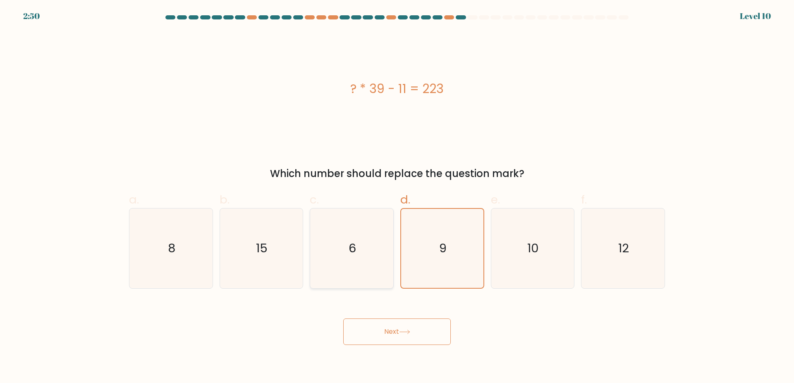
radio input "true"
click at [378, 335] on button "Next" at bounding box center [397, 331] width 108 height 26
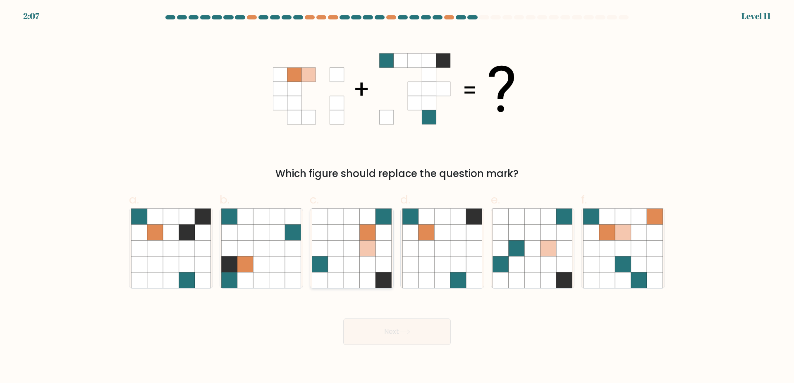
click at [366, 256] on icon at bounding box center [368, 264] width 16 height 16
click at [397, 197] on input "c." at bounding box center [397, 194] width 0 height 5
radio input "true"
click at [417, 331] on button "Next" at bounding box center [397, 331] width 108 height 26
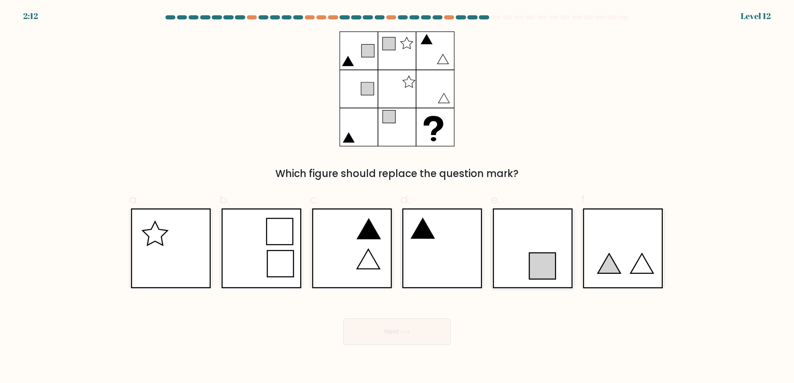
click at [535, 275] on icon at bounding box center [542, 266] width 26 height 26
click at [397, 197] on input "e." at bounding box center [397, 194] width 0 height 5
radio input "true"
click at [535, 275] on icon at bounding box center [542, 266] width 26 height 26
click at [397, 197] on input "e." at bounding box center [397, 194] width 0 height 5
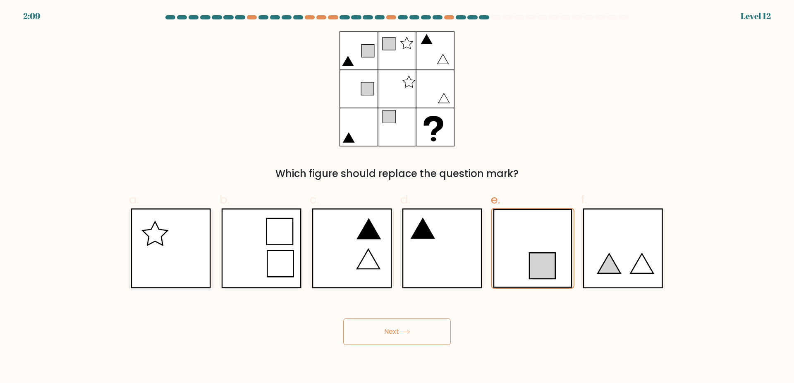
click at [175, 254] on icon at bounding box center [171, 248] width 80 height 80
click at [397, 197] on input "a." at bounding box center [397, 194] width 0 height 5
radio input "true"
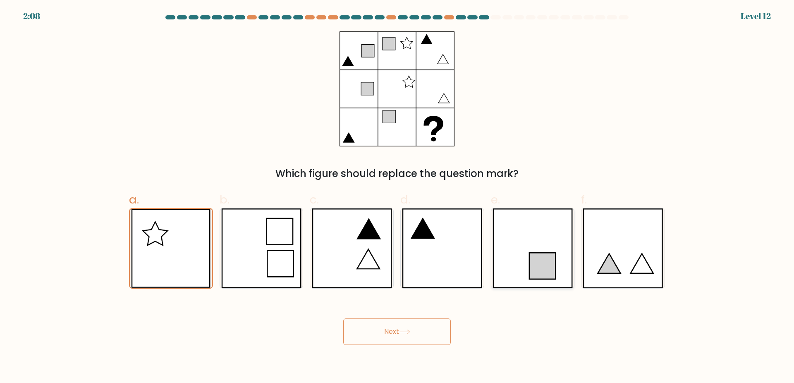
click at [538, 274] on icon at bounding box center [542, 266] width 26 height 26
click at [397, 197] on input "e." at bounding box center [397, 194] width 0 height 5
radio input "true"
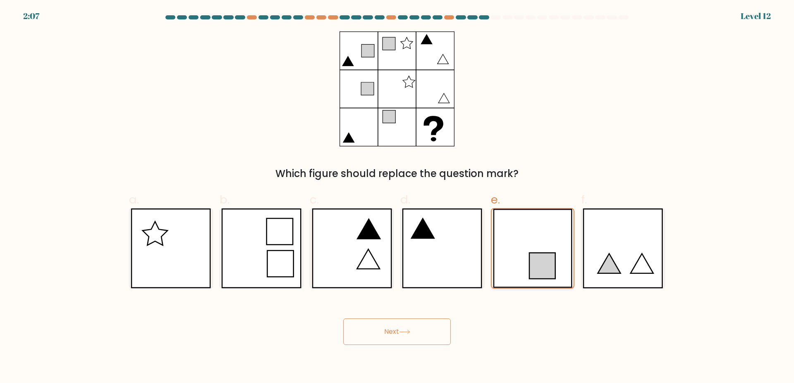
click at [525, 266] on icon at bounding box center [532, 248] width 79 height 79
click at [397, 197] on input "e." at bounding box center [397, 194] width 0 height 5
click at [465, 260] on icon at bounding box center [442, 248] width 80 height 80
click at [397, 197] on input "d." at bounding box center [397, 194] width 0 height 5
radio input "true"
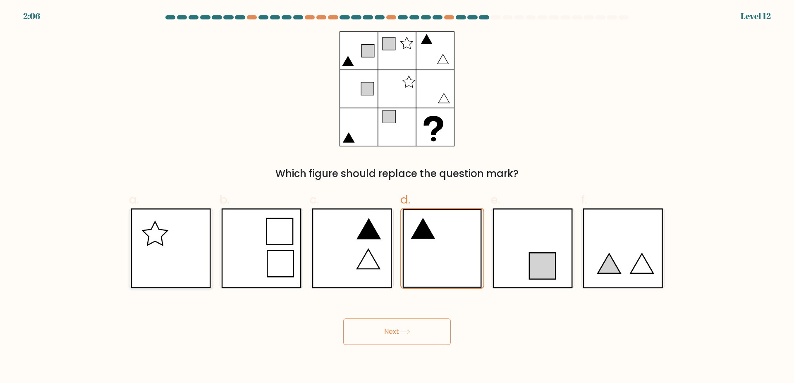
click at [194, 247] on icon at bounding box center [171, 248] width 80 height 80
click at [397, 197] on input "a." at bounding box center [397, 194] width 0 height 5
radio input "true"
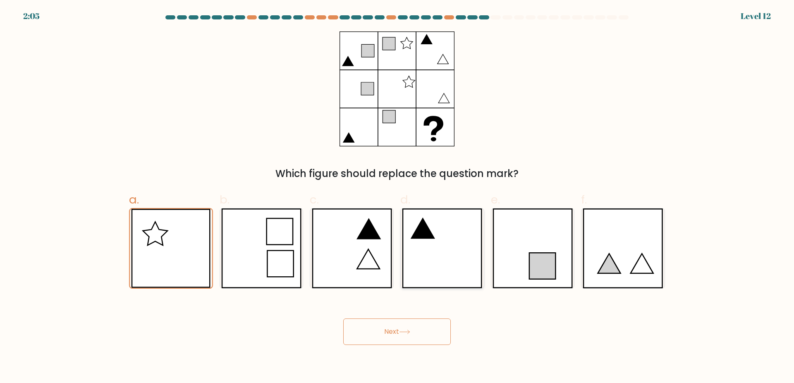
click at [455, 245] on icon at bounding box center [442, 248] width 80 height 80
click at [397, 197] on input "d." at bounding box center [397, 194] width 0 height 5
radio input "true"
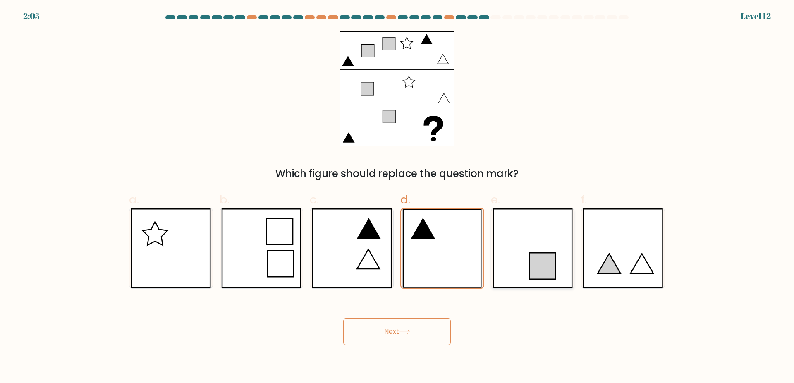
click at [510, 239] on icon at bounding box center [533, 248] width 80 height 80
click at [177, 253] on icon at bounding box center [171, 248] width 80 height 80
click at [397, 197] on input "a." at bounding box center [397, 194] width 0 height 5
radio input "true"
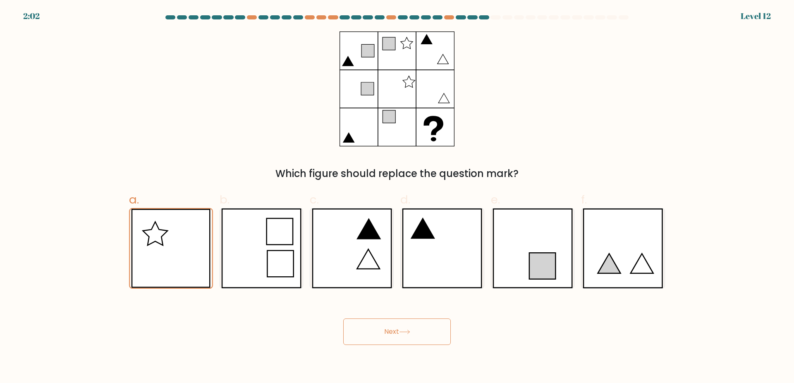
click at [348, 136] on icon at bounding box center [348, 138] width 11 height 10
click at [535, 267] on icon at bounding box center [542, 266] width 26 height 26
click at [397, 197] on input "e." at bounding box center [397, 194] width 0 height 5
radio input "true"
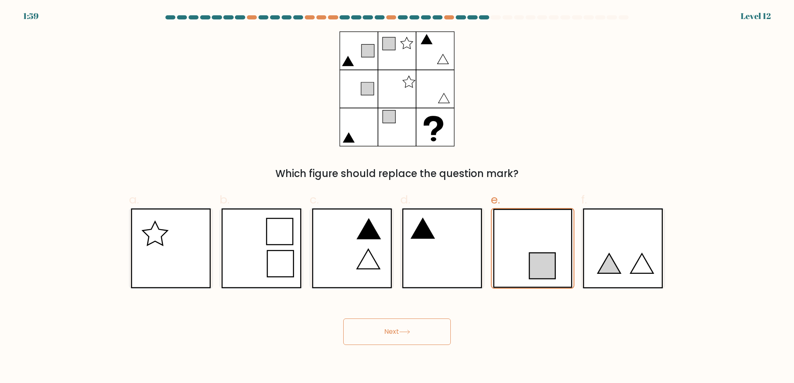
click at [121, 254] on form at bounding box center [397, 180] width 794 height 330
click at [159, 259] on icon at bounding box center [171, 248] width 80 height 80
click at [145, 254] on icon at bounding box center [171, 248] width 80 height 80
click at [397, 197] on input "a." at bounding box center [397, 194] width 0 height 5
radio input "true"
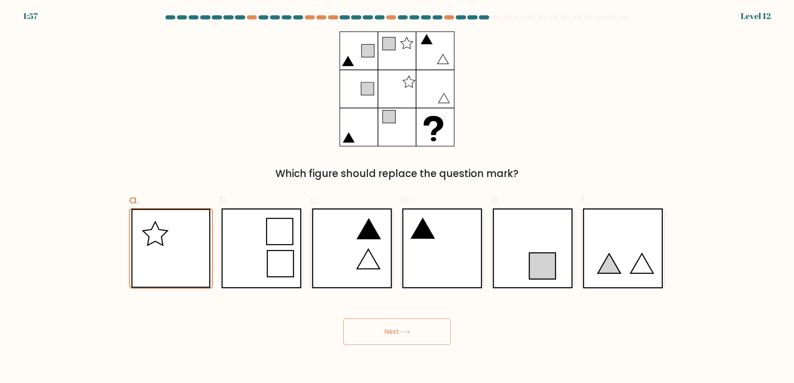
click at [412, 329] on button "Next" at bounding box center [397, 331] width 108 height 26
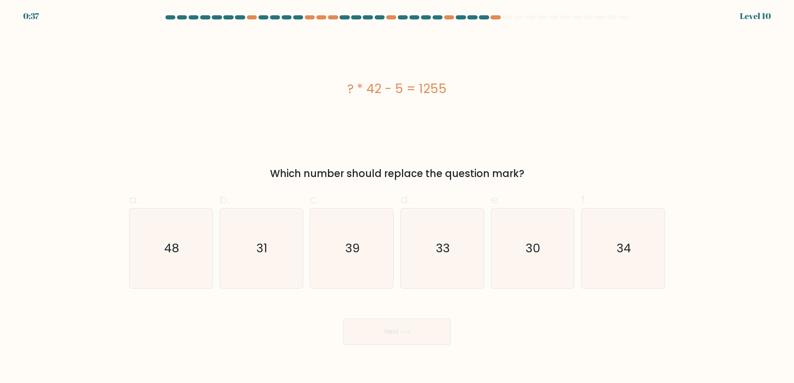
click at [187, 156] on div "? * 42 - 5 = 1255 Which number should replace the question mark?" at bounding box center [397, 106] width 546 height 150
click at [491, 240] on div "30" at bounding box center [533, 248] width 84 height 81
click at [397, 197] on input "e. 30" at bounding box center [397, 194] width 0 height 5
radio input "true"
click at [432, 333] on button "Next" at bounding box center [397, 331] width 108 height 26
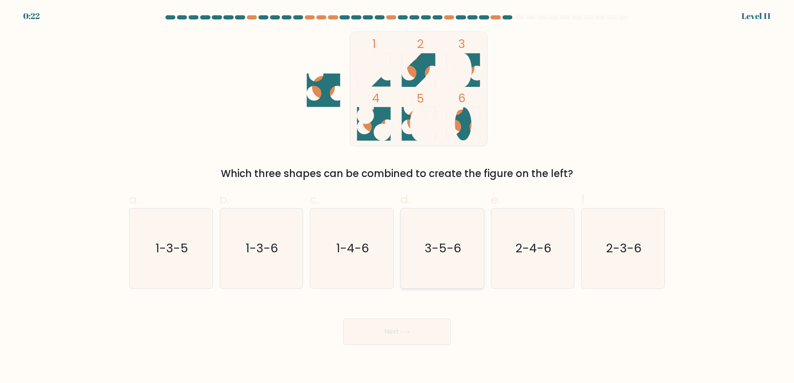
click at [457, 248] on text "3-5-6" at bounding box center [443, 248] width 36 height 17
click at [397, 197] on input "d. 3-5-6" at bounding box center [397, 194] width 0 height 5
radio input "true"
click at [424, 340] on button "Next" at bounding box center [397, 331] width 108 height 26
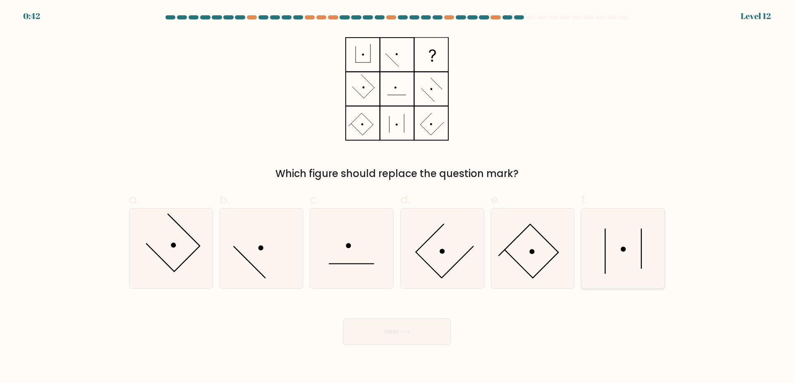
click at [609, 276] on icon at bounding box center [623, 248] width 80 height 80
click at [397, 197] on input "f." at bounding box center [397, 194] width 0 height 5
radio input "true"
click at [412, 329] on button "Next" at bounding box center [397, 331] width 108 height 26
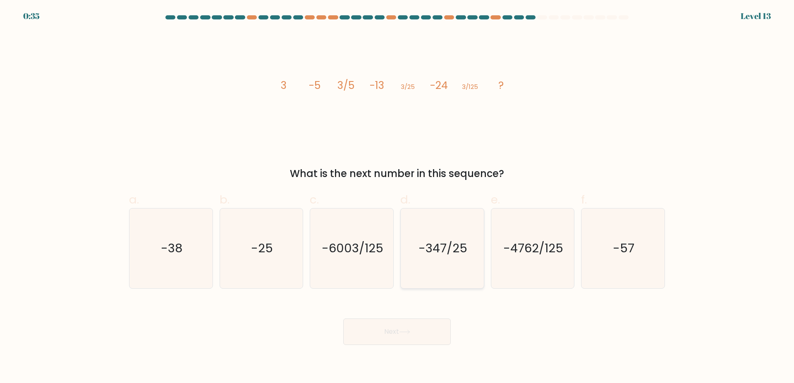
click at [459, 273] on icon "-347/25" at bounding box center [442, 248] width 80 height 80
click at [397, 197] on input "d. -347/25" at bounding box center [397, 194] width 0 height 5
radio input "true"
click at [427, 335] on button "Next" at bounding box center [397, 331] width 108 height 26
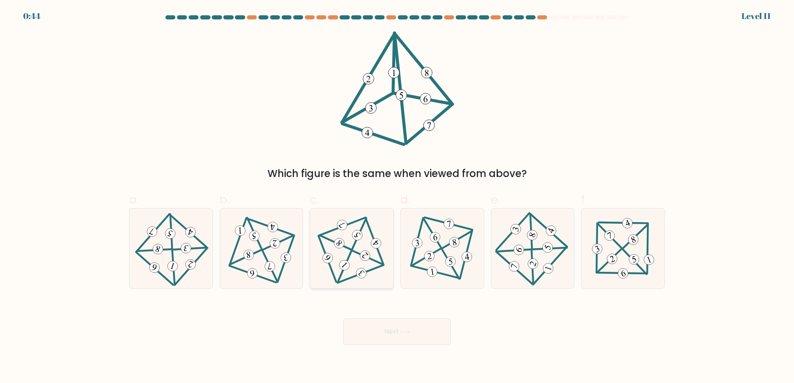
click at [357, 231] on 704 at bounding box center [357, 235] width 14 height 14
click at [397, 197] on input "c." at bounding box center [397, 194] width 0 height 5
radio input "true"
click at [386, 331] on button "Next" at bounding box center [397, 331] width 108 height 26
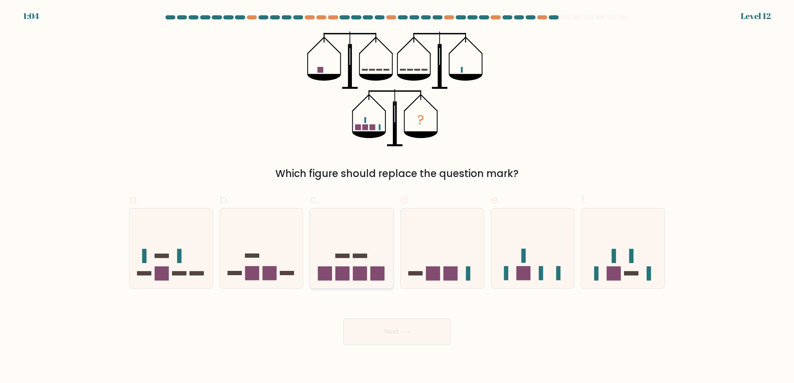
click at [346, 263] on icon at bounding box center [351, 248] width 83 height 69
click at [397, 197] on input "c." at bounding box center [397, 194] width 0 height 5
radio input "true"
click at [544, 262] on icon at bounding box center [532, 248] width 83 height 69
click at [397, 197] on input "e." at bounding box center [397, 194] width 0 height 5
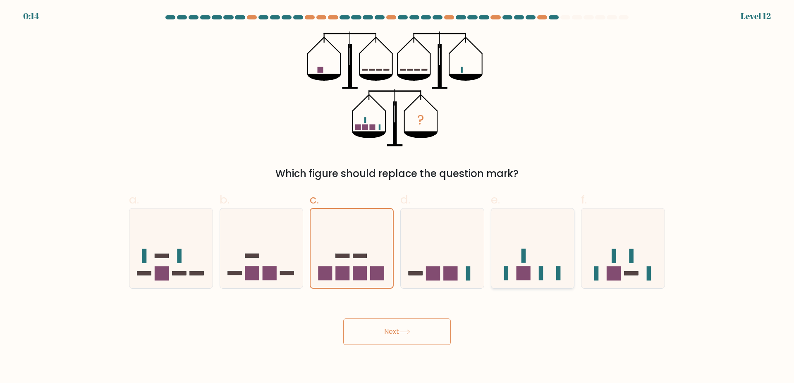
radio input "true"
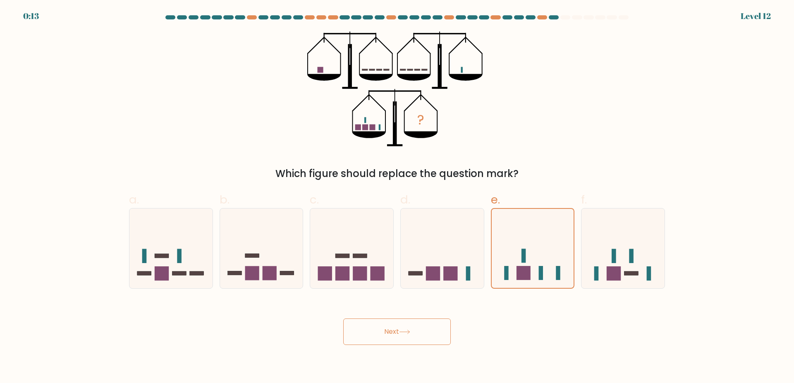
click at [420, 330] on button "Next" at bounding box center [397, 331] width 108 height 26
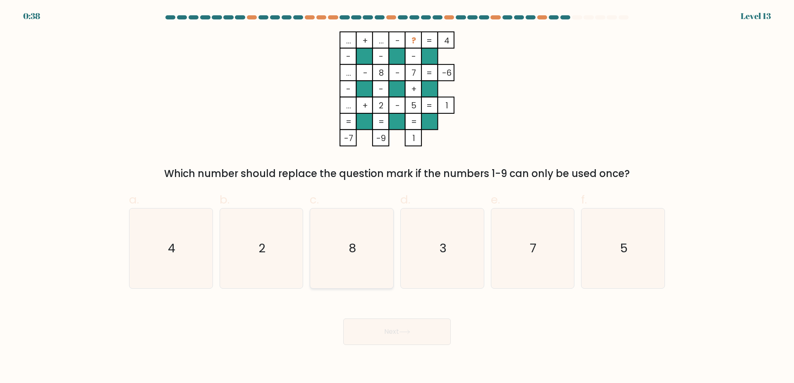
click at [359, 239] on icon "8" at bounding box center [352, 248] width 80 height 80
click at [397, 197] on input "c. 8" at bounding box center [397, 194] width 0 height 5
radio input "true"
click at [416, 334] on button "Next" at bounding box center [397, 331] width 108 height 26
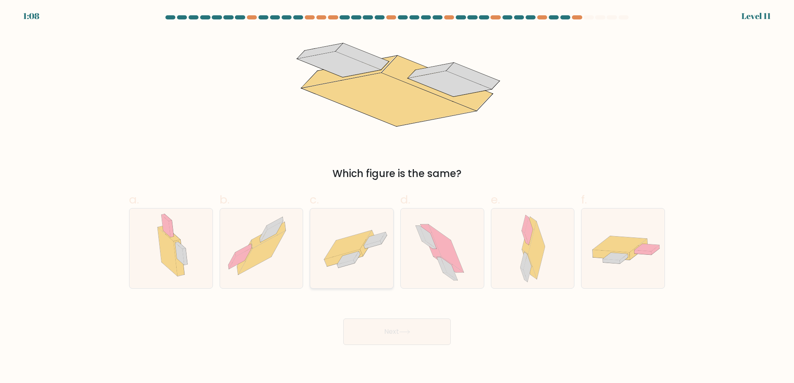
click at [340, 215] on div at bounding box center [352, 248] width 84 height 81
click at [397, 197] on input "c." at bounding box center [397, 194] width 0 height 5
radio input "true"
click at [398, 335] on button "Next" at bounding box center [397, 331] width 108 height 26
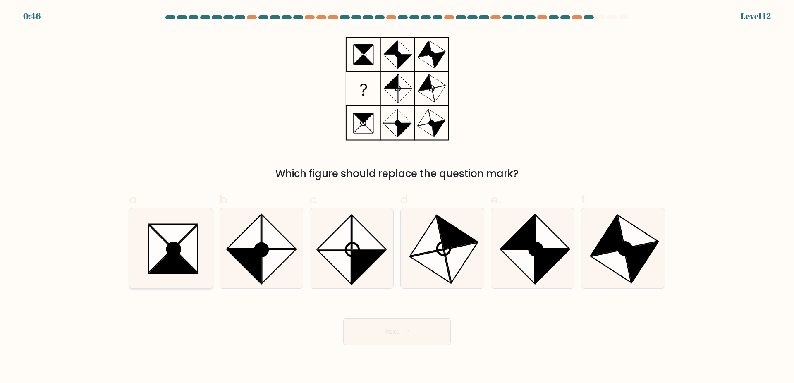
click at [178, 264] on icon at bounding box center [173, 261] width 48 height 24
click at [397, 197] on input "a." at bounding box center [397, 194] width 0 height 5
radio input "true"
click at [417, 325] on button "Next" at bounding box center [397, 331] width 108 height 26
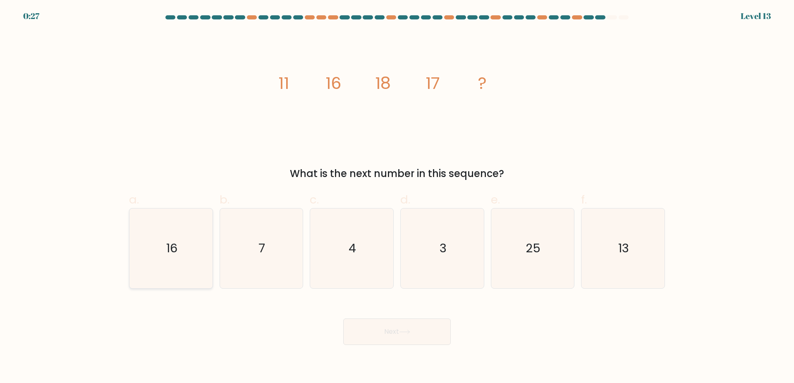
click at [181, 256] on icon "16" at bounding box center [171, 248] width 80 height 80
click at [397, 197] on input "a. 16" at bounding box center [397, 194] width 0 height 5
radio input "true"
click at [376, 328] on button "Next" at bounding box center [397, 331] width 108 height 26
